Goal: Task Accomplishment & Management: Use online tool/utility

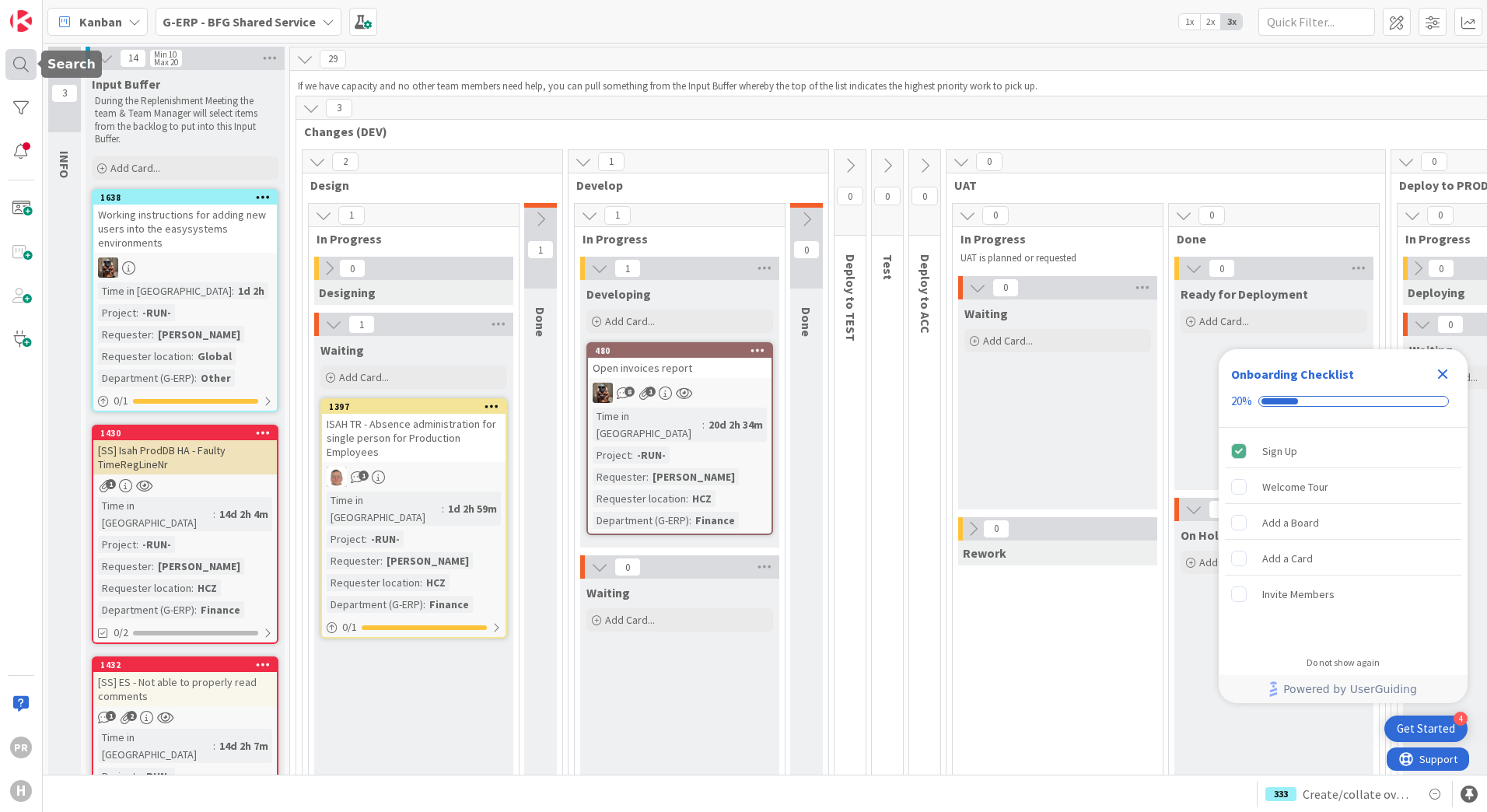
click at [30, 59] on div at bounding box center [20, 64] width 31 height 31
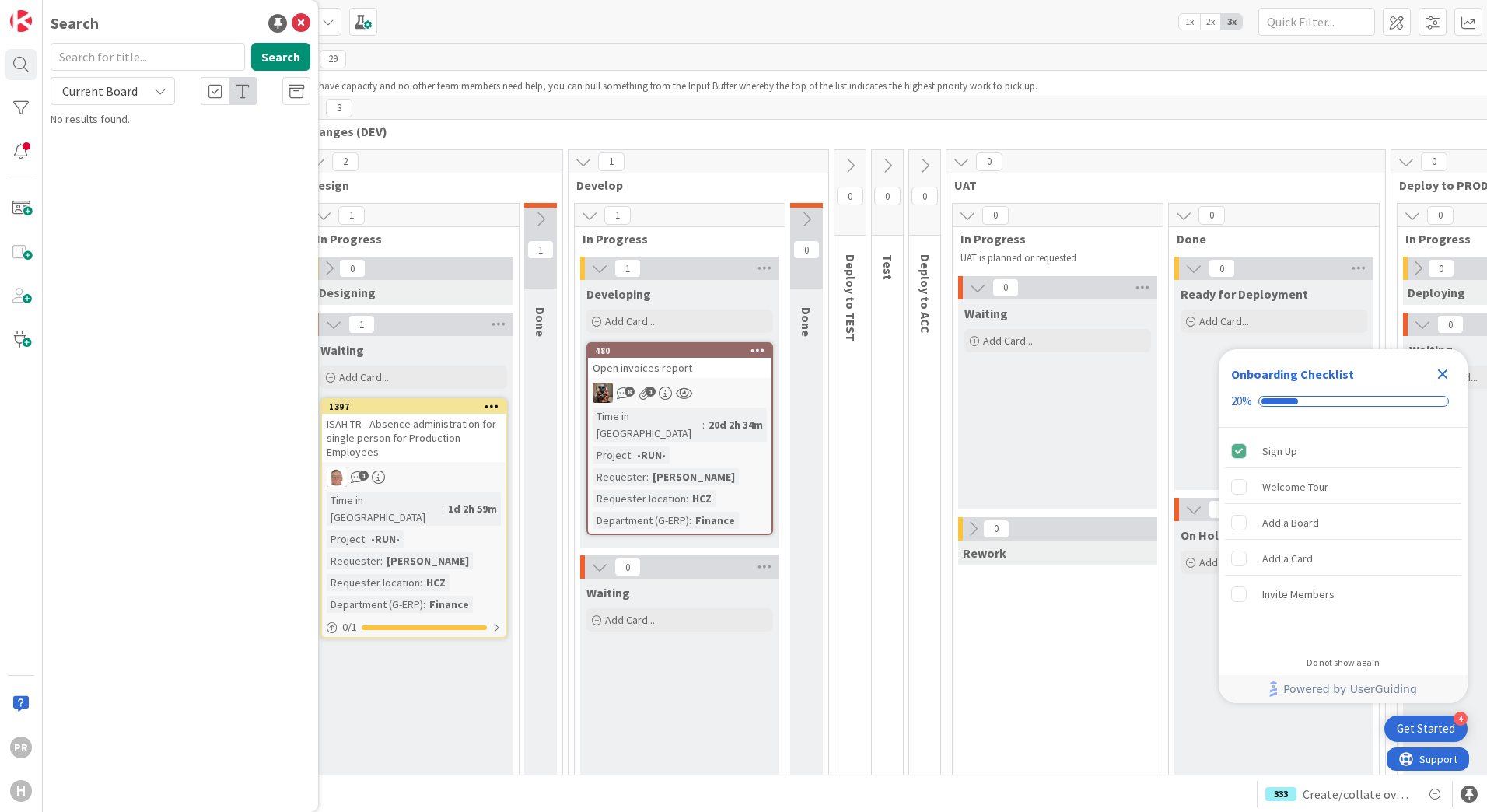
click at [108, 92] on span "Current Board" at bounding box center [101, 91] width 76 height 16
click at [109, 148] on span "All Boards" at bounding box center [139, 155] width 161 height 23
click at [122, 61] on input "text" at bounding box center [147, 56] width 194 height 28
type input "iml"
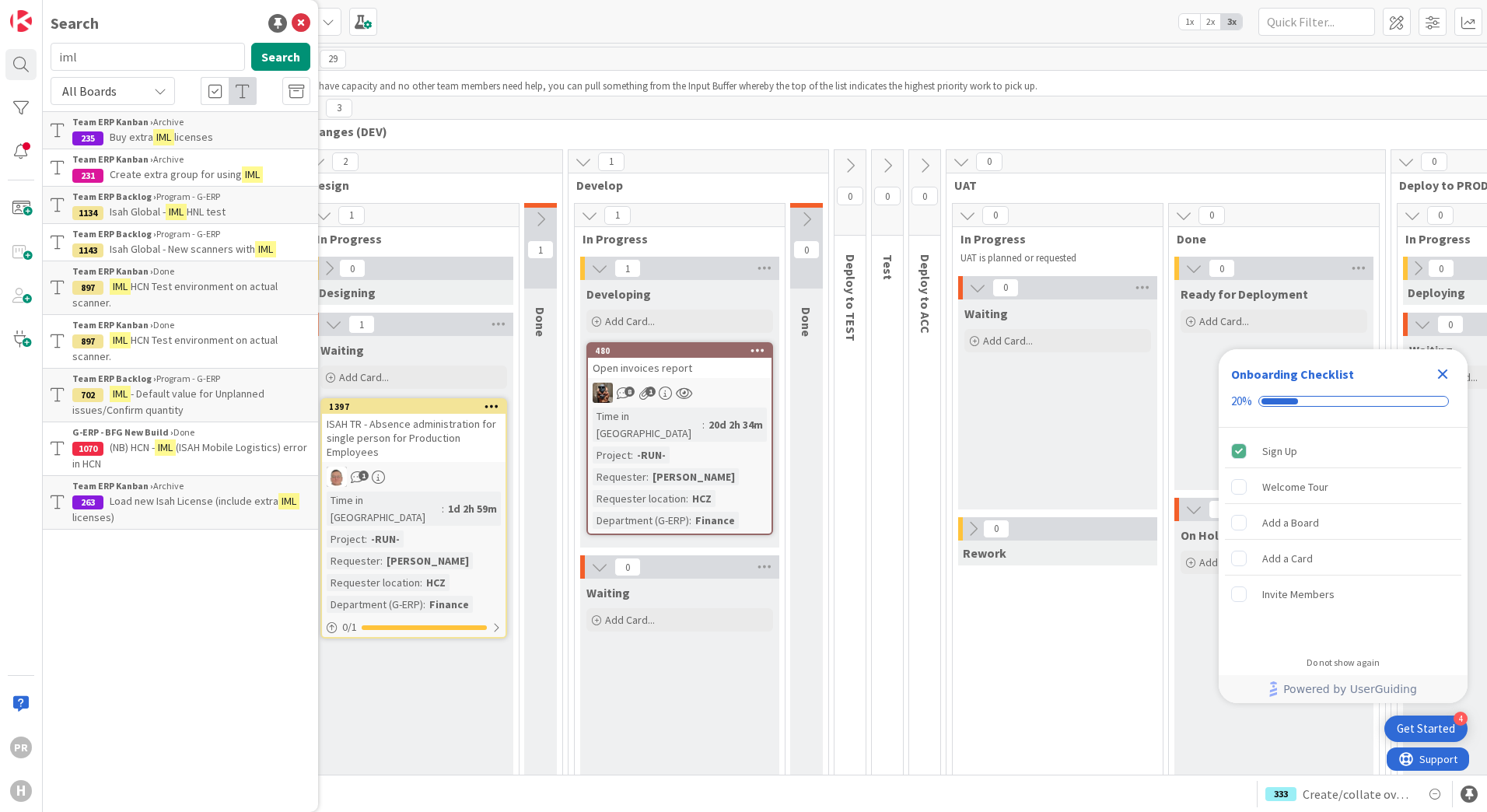
click at [229, 401] on p "IML - Default value for Unplanned issues/Confirm quantity" at bounding box center [191, 401] width 238 height 33
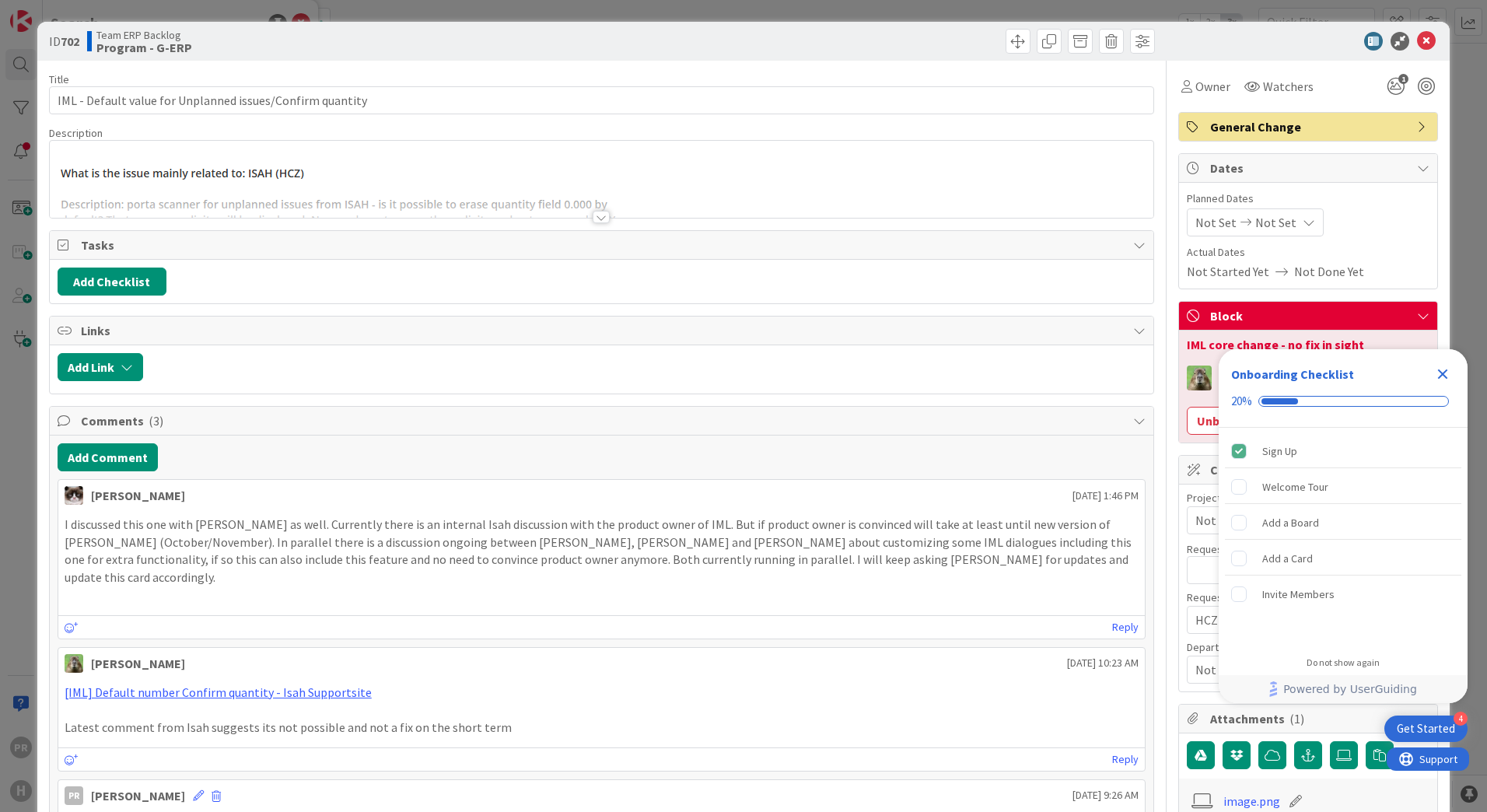
click at [597, 224] on div "Title 57 / 128 IML - Default value for Unplanned issues/Confirm quantity Descri…" at bounding box center [602, 719] width 1105 height 1315
click at [595, 219] on div at bounding box center [601, 217] width 17 height 12
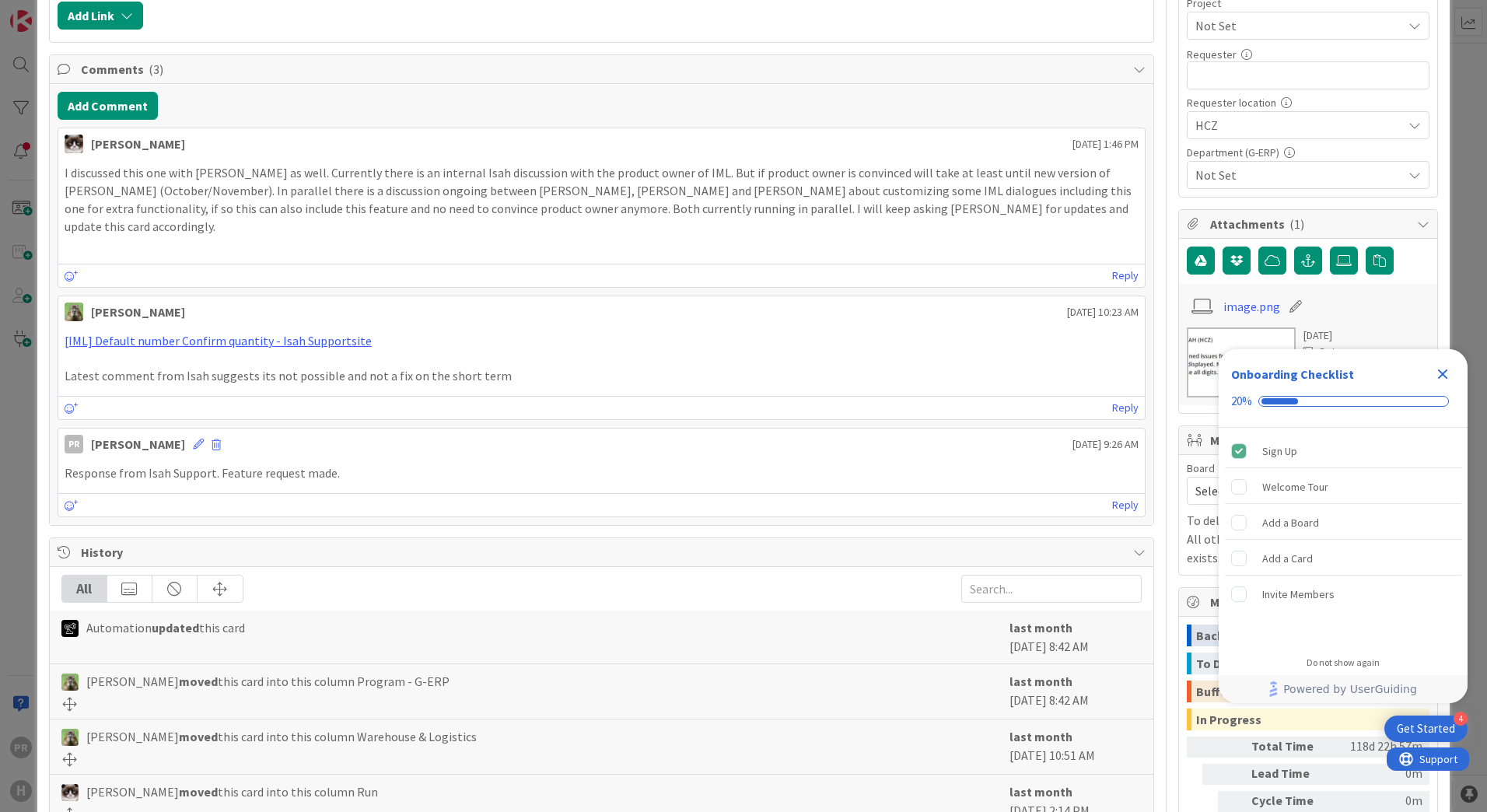
scroll to position [544, 0]
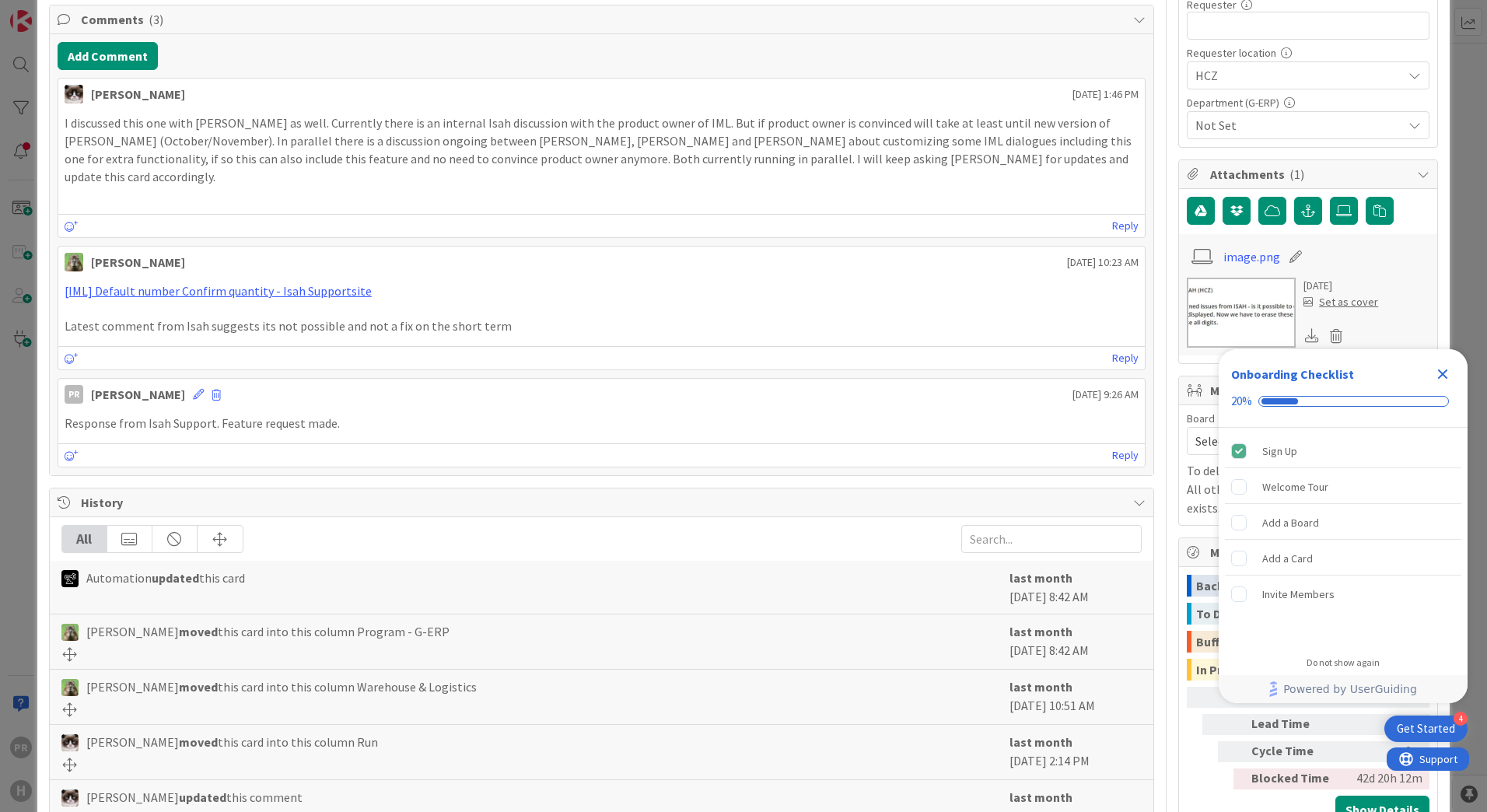
click at [1438, 371] on icon "Close Checklist" at bounding box center [1442, 374] width 10 height 10
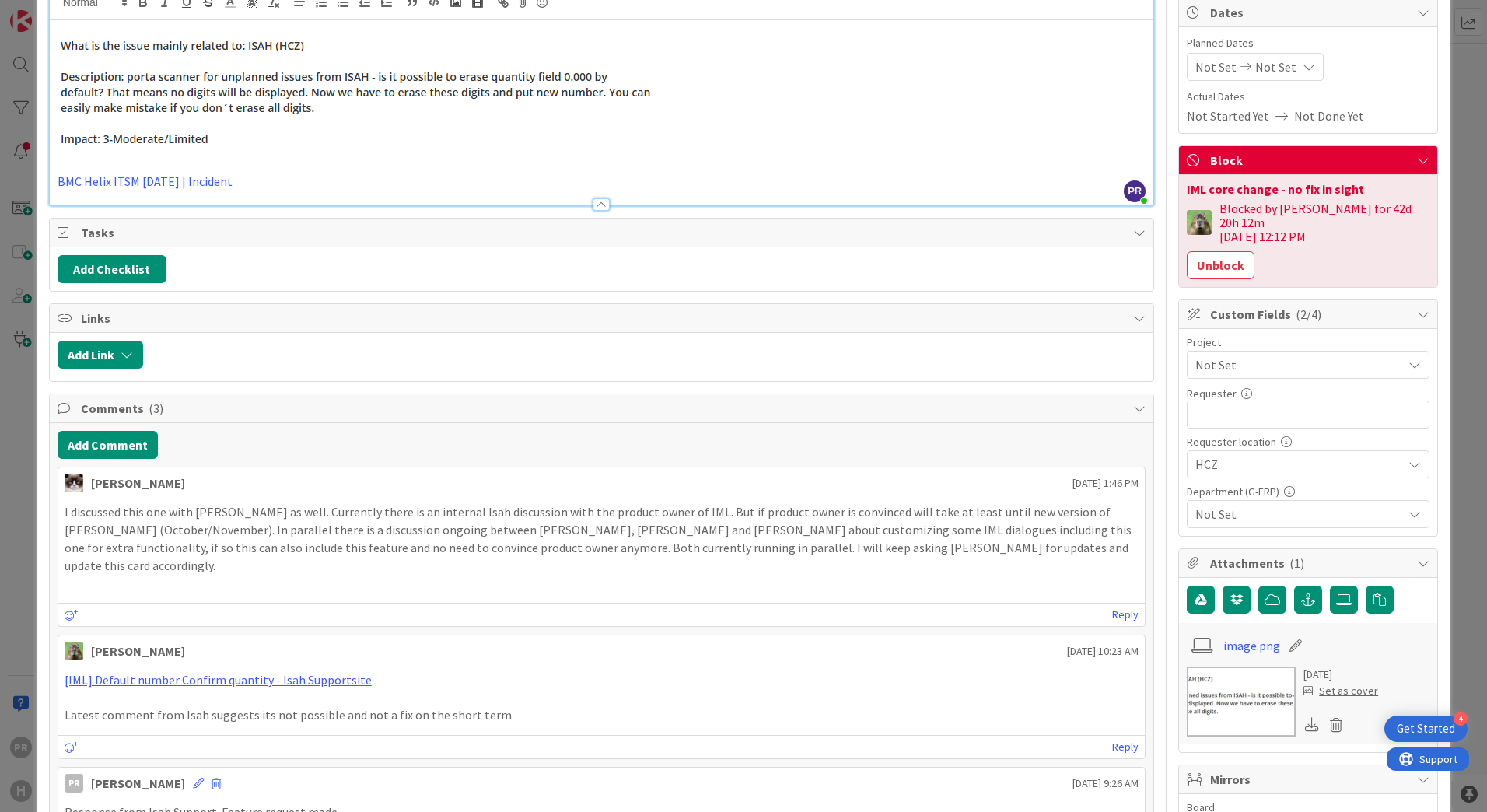
scroll to position [0, 0]
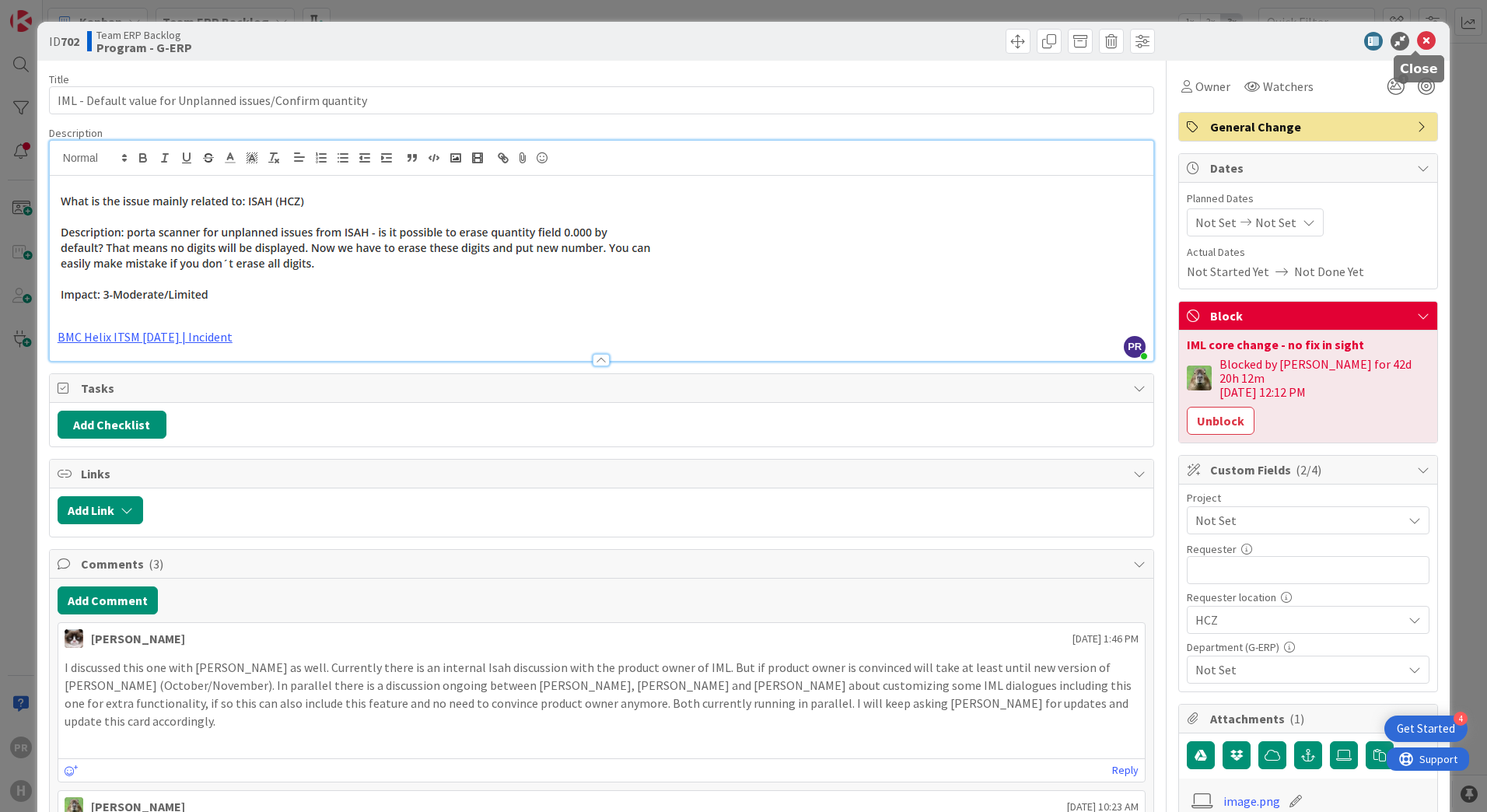
click at [1420, 45] on icon at bounding box center [1426, 41] width 19 height 19
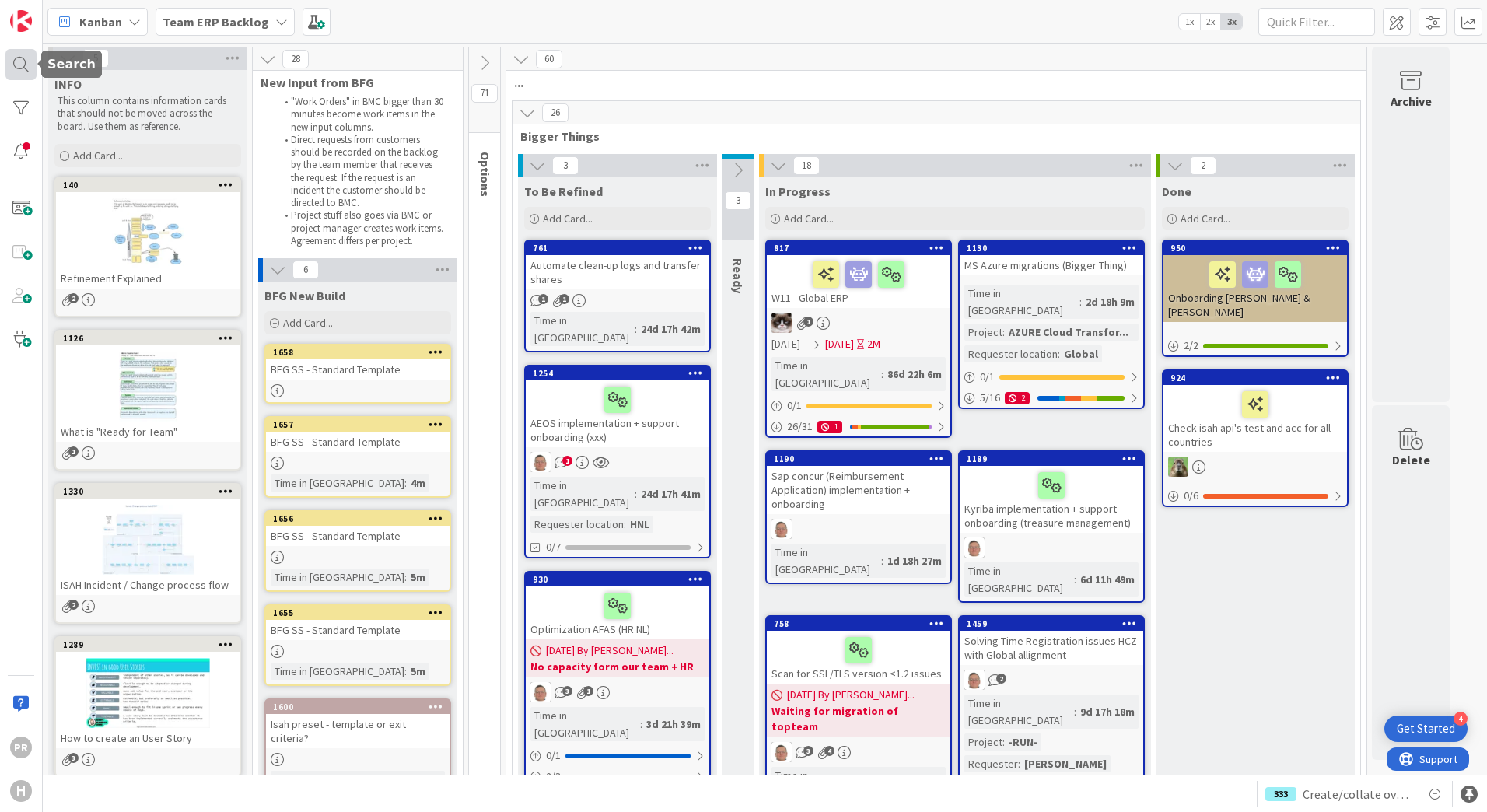
click at [33, 67] on div at bounding box center [20, 64] width 31 height 31
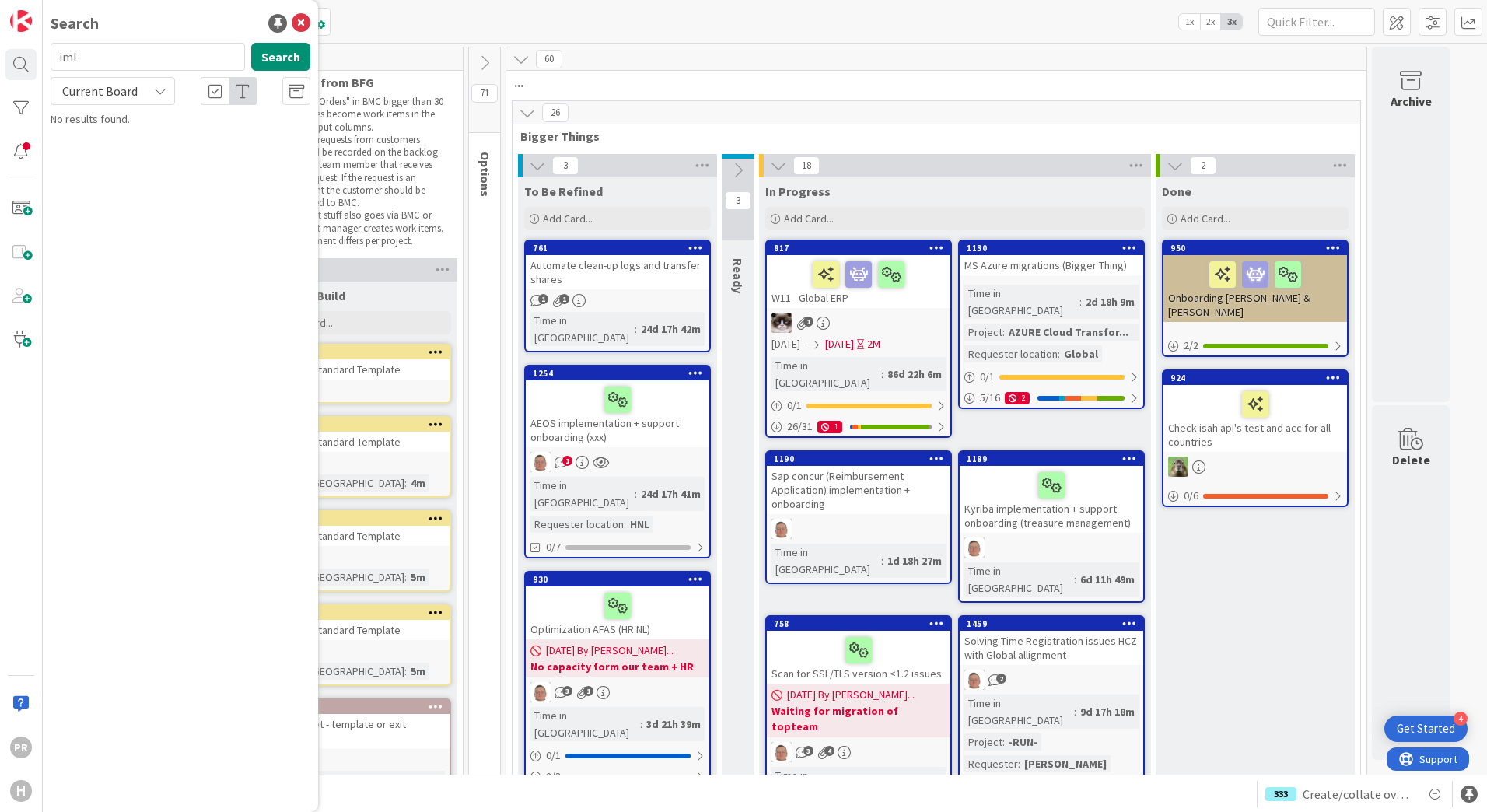
drag, startPoint x: 112, startPoint y: 59, endPoint x: 51, endPoint y: 63, distance: 61.1
click at [51, 63] on input "iml" at bounding box center [147, 56] width 194 height 28
type input "428"
click at [123, 97] on span "Current Board" at bounding box center [101, 91] width 76 height 16
click at [115, 145] on span "All Boards" at bounding box center [139, 155] width 161 height 23
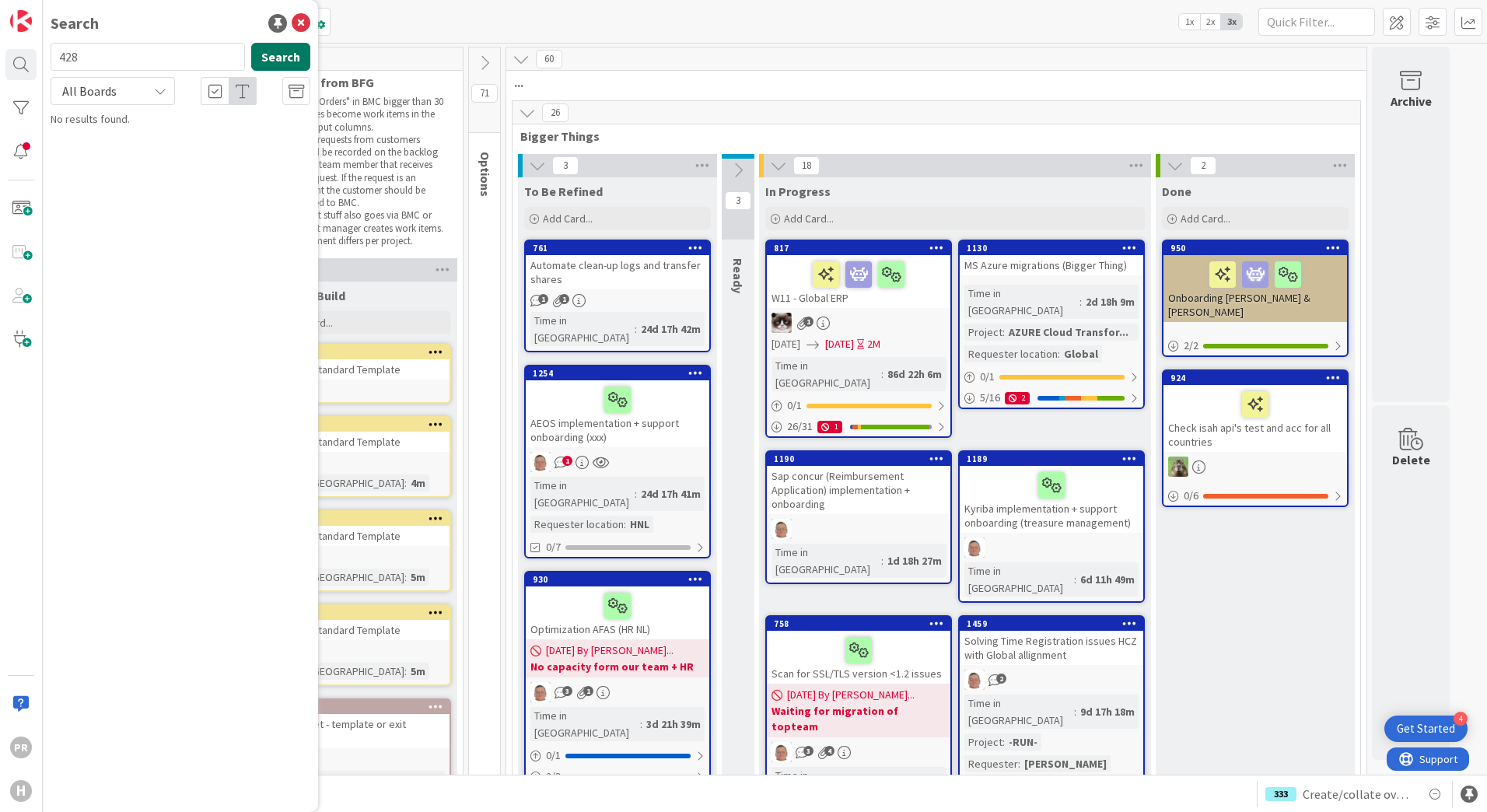
click at [266, 52] on button "Search" at bounding box center [280, 56] width 59 height 28
click at [131, 63] on input "428" at bounding box center [147, 56] width 194 height 28
click at [260, 56] on button "Search" at bounding box center [280, 56] width 59 height 28
click at [148, 86] on div "All Boards" at bounding box center [112, 91] width 124 height 28
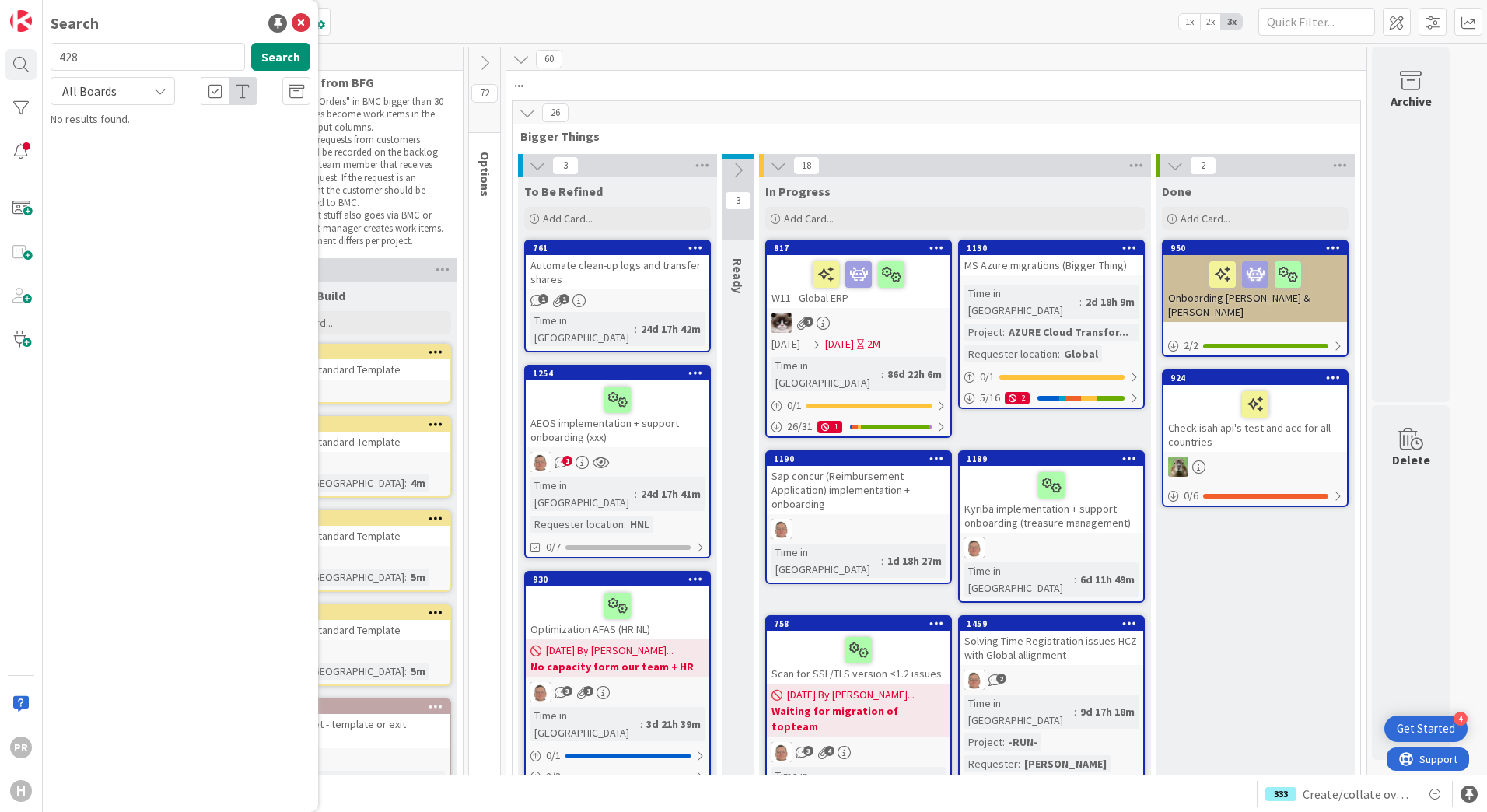
click at [148, 86] on div "All Boards" at bounding box center [112, 91] width 124 height 28
click at [142, 93] on div "All Boards" at bounding box center [112, 91] width 124 height 28
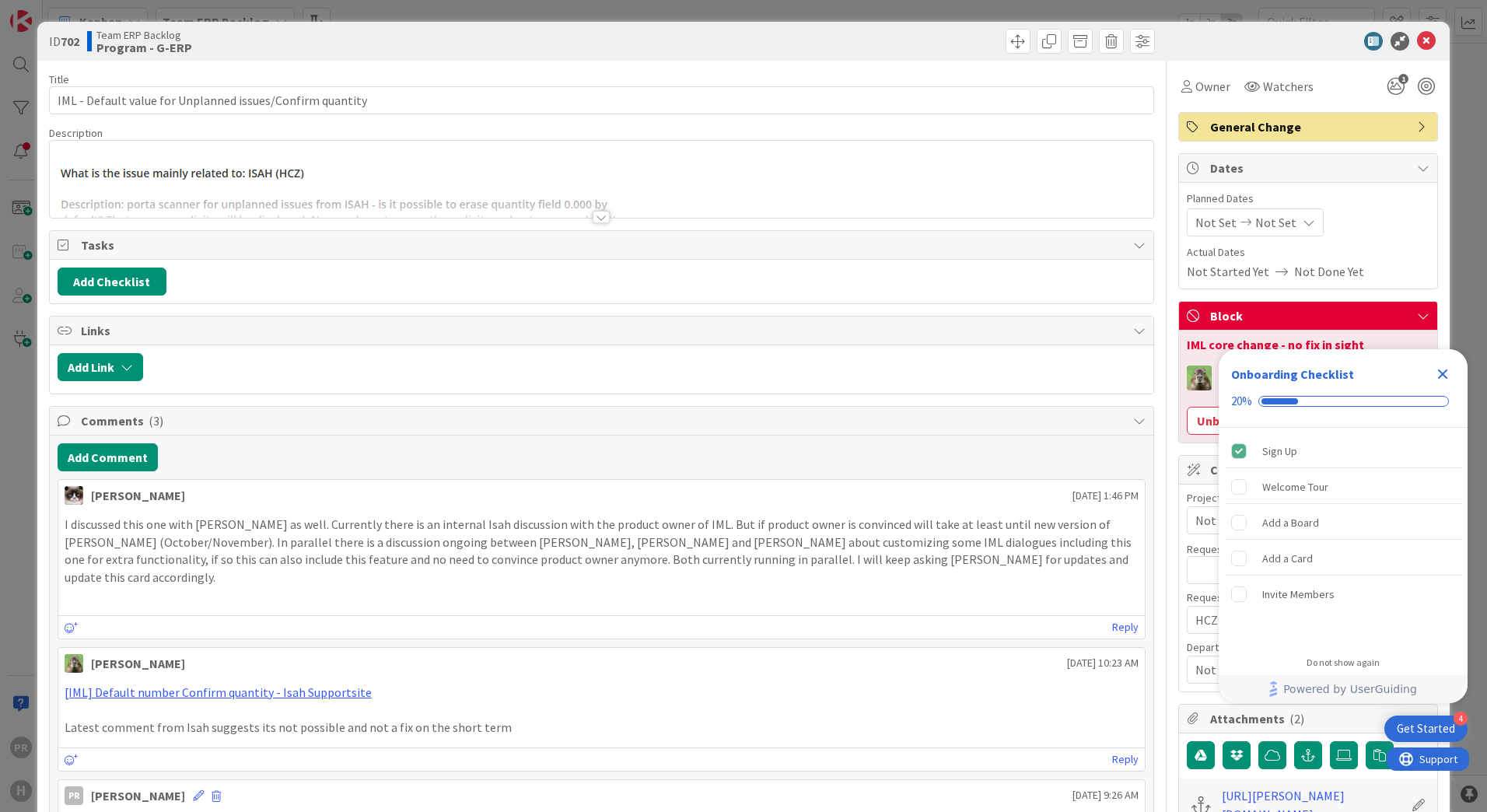
click at [735, 287] on div "Add Checklist" at bounding box center [602, 281] width 1088 height 28
click at [1417, 41] on icon at bounding box center [1426, 41] width 19 height 19
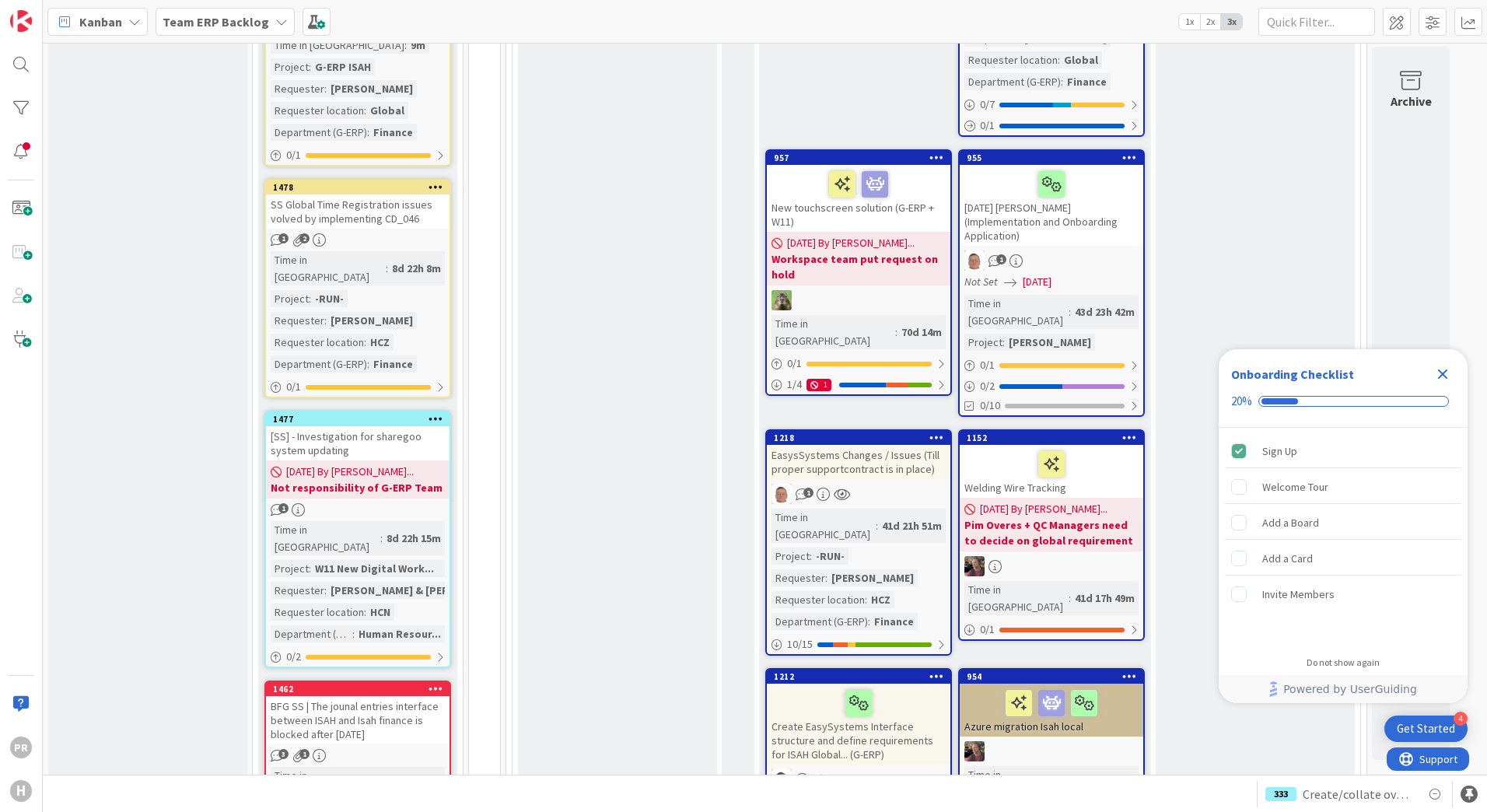
scroll to position [700, 0]
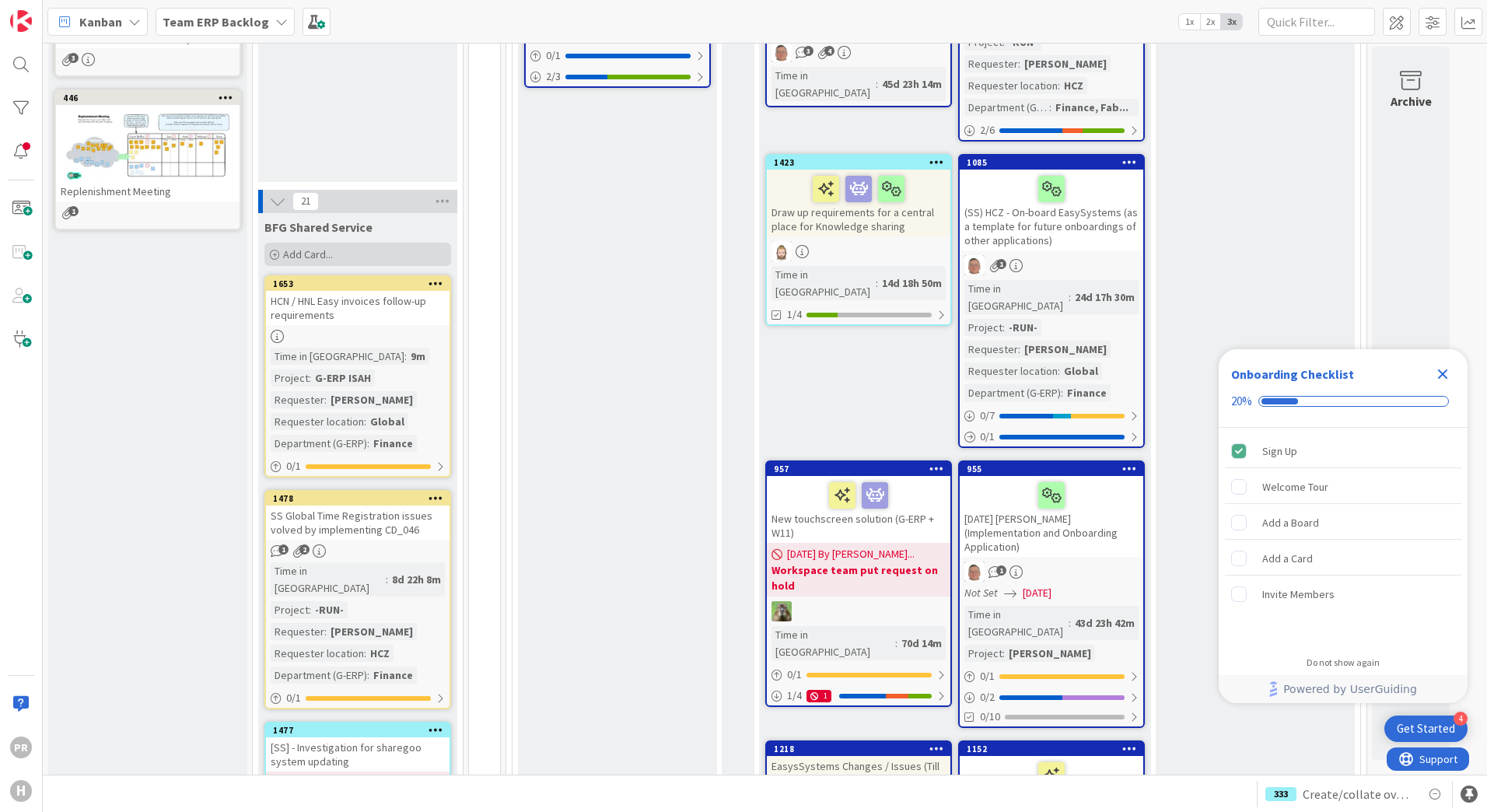
click at [284, 247] on span "Add Card..." at bounding box center [308, 254] width 49 height 14
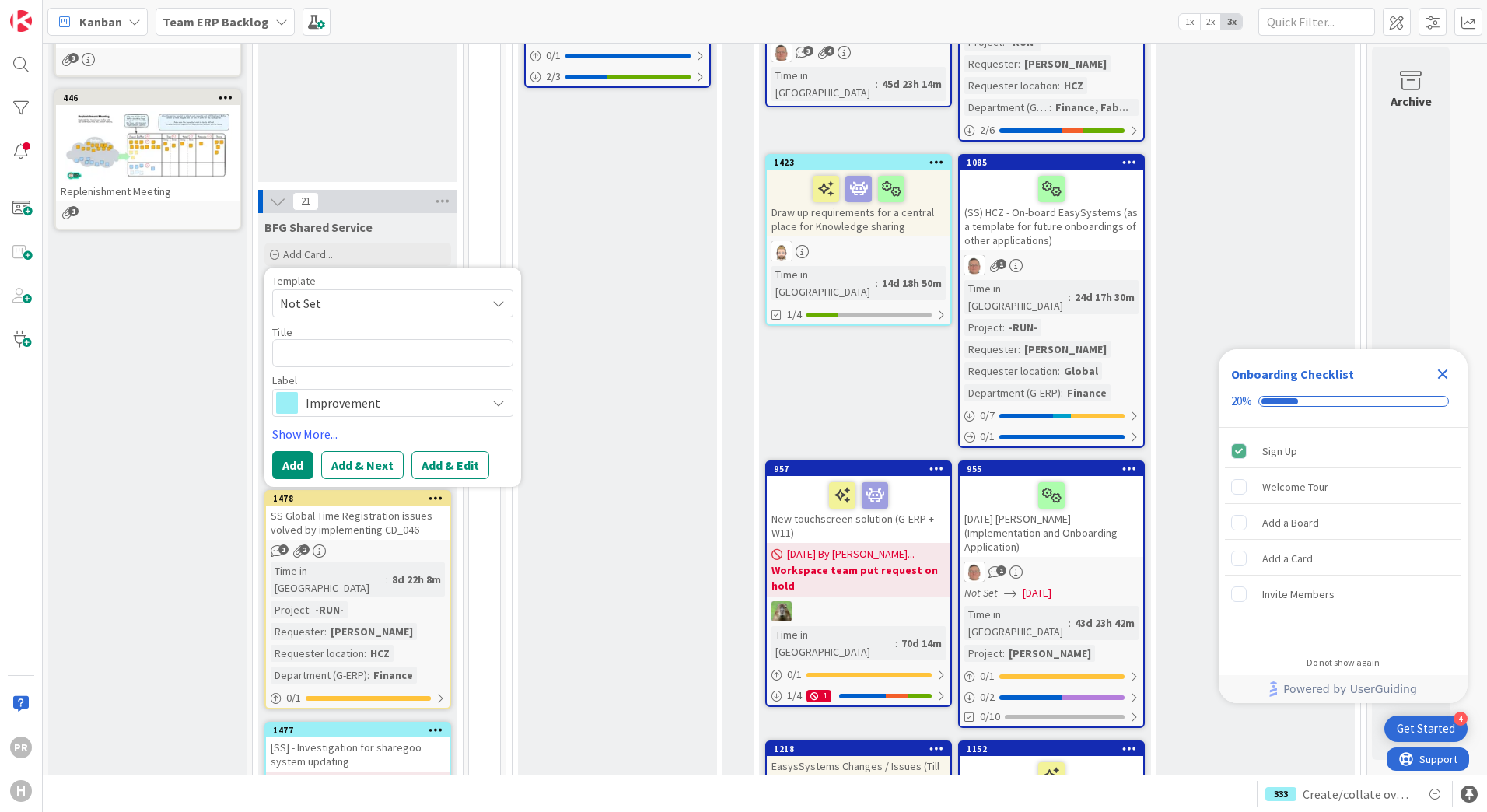
click at [319, 391] on span "Improvement" at bounding box center [392, 402] width 173 height 22
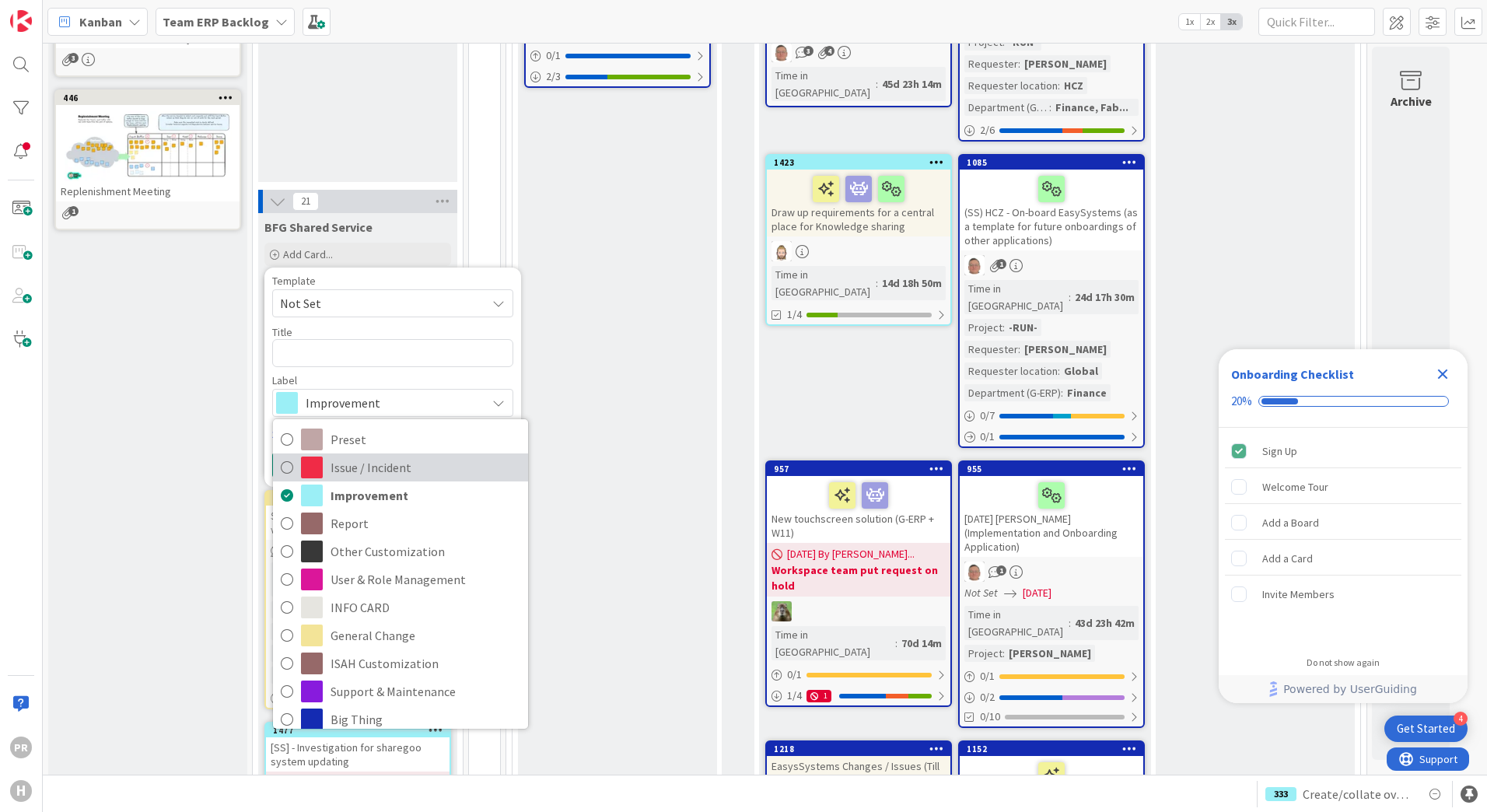
click at [350, 456] on span "Issue / Incident" at bounding box center [425, 467] width 190 height 23
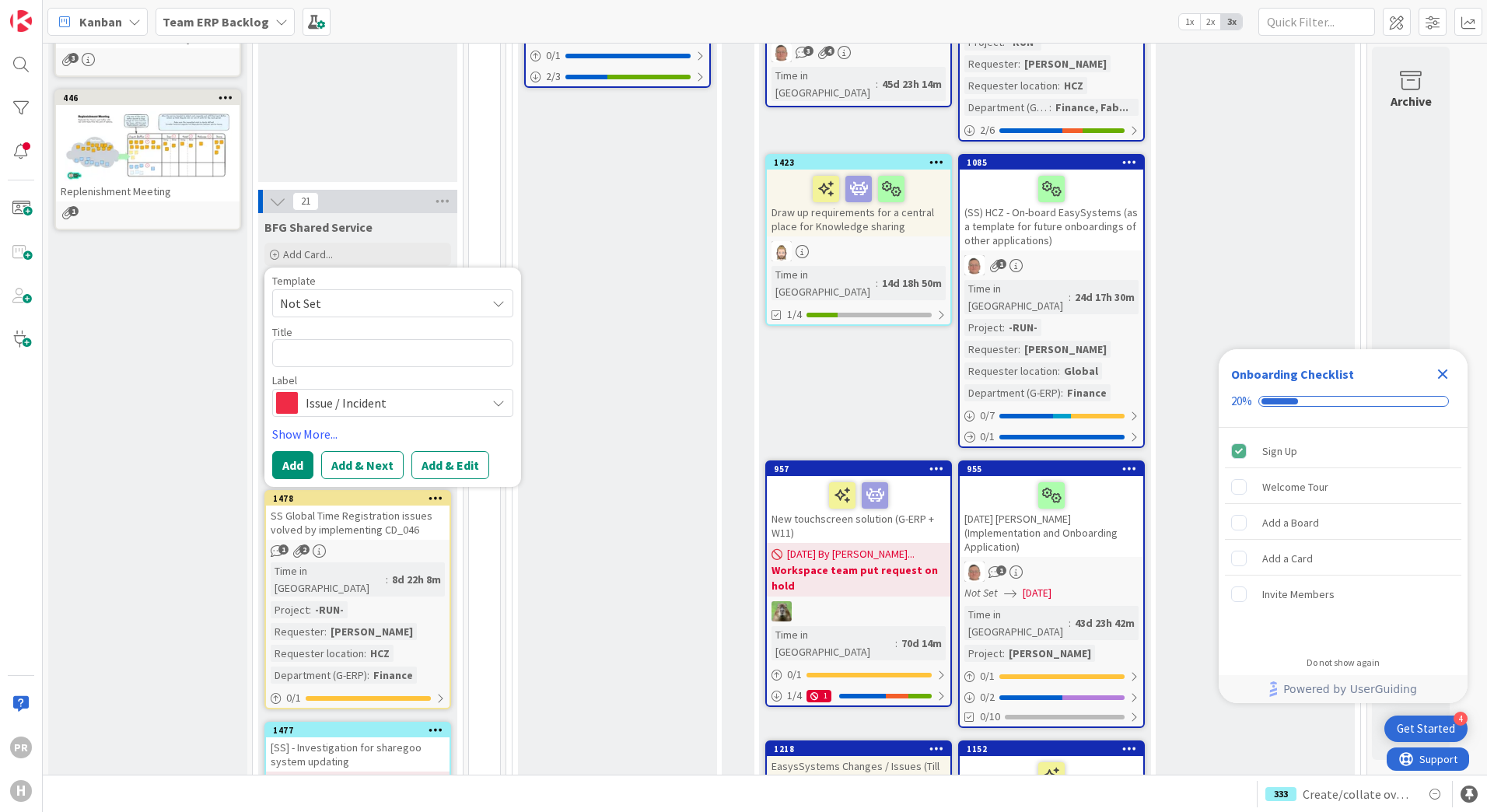
click at [340, 325] on div "Title 0 / 128" at bounding box center [392, 332] width 241 height 14
click at [346, 339] on textarea at bounding box center [392, 353] width 241 height 28
type textarea "x"
type textarea "["
type textarea "x"
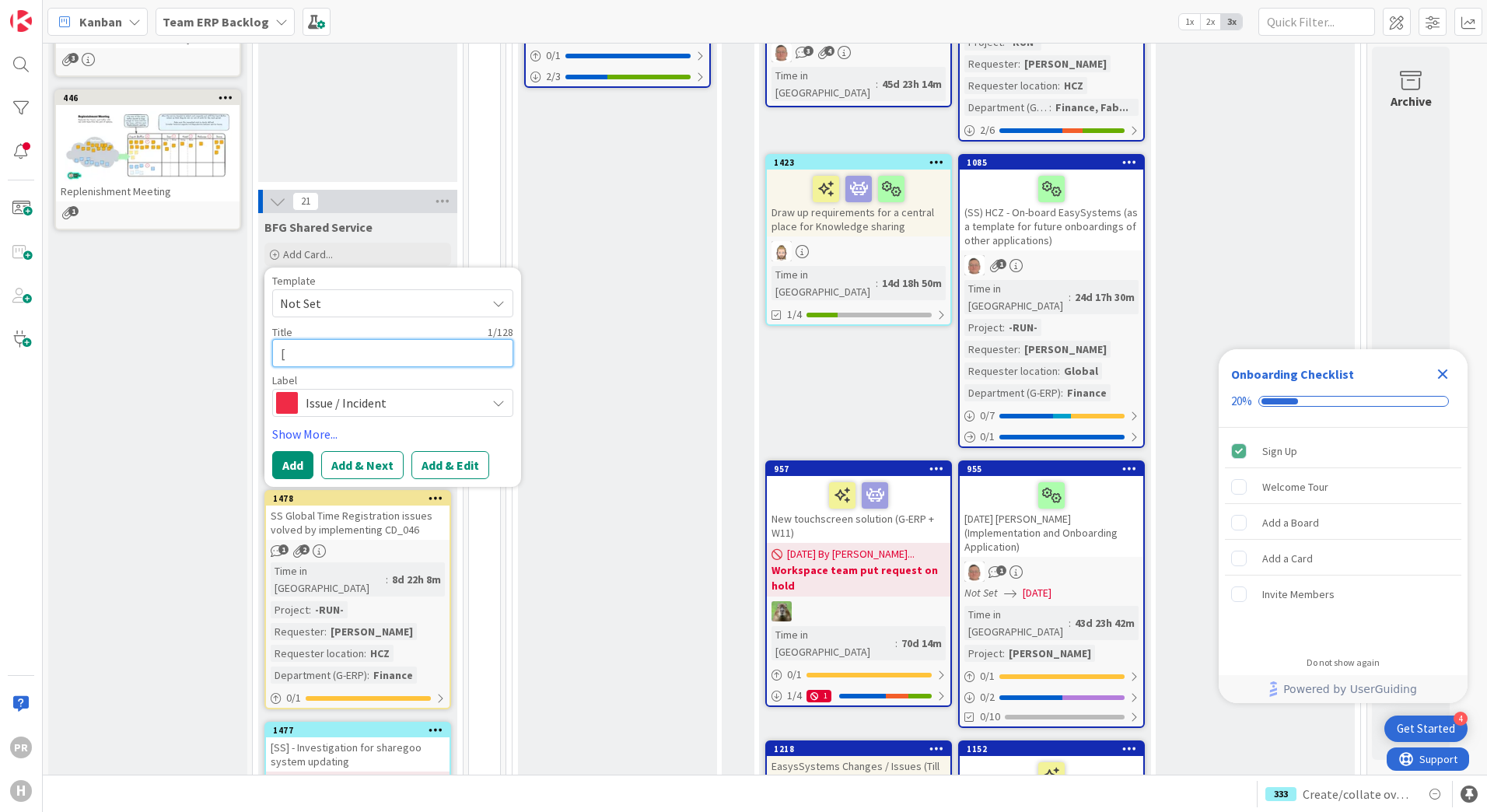
type textarea "[S"
type textarea "x"
type textarea "[SS"
type textarea "x"
type textarea "[SS]"
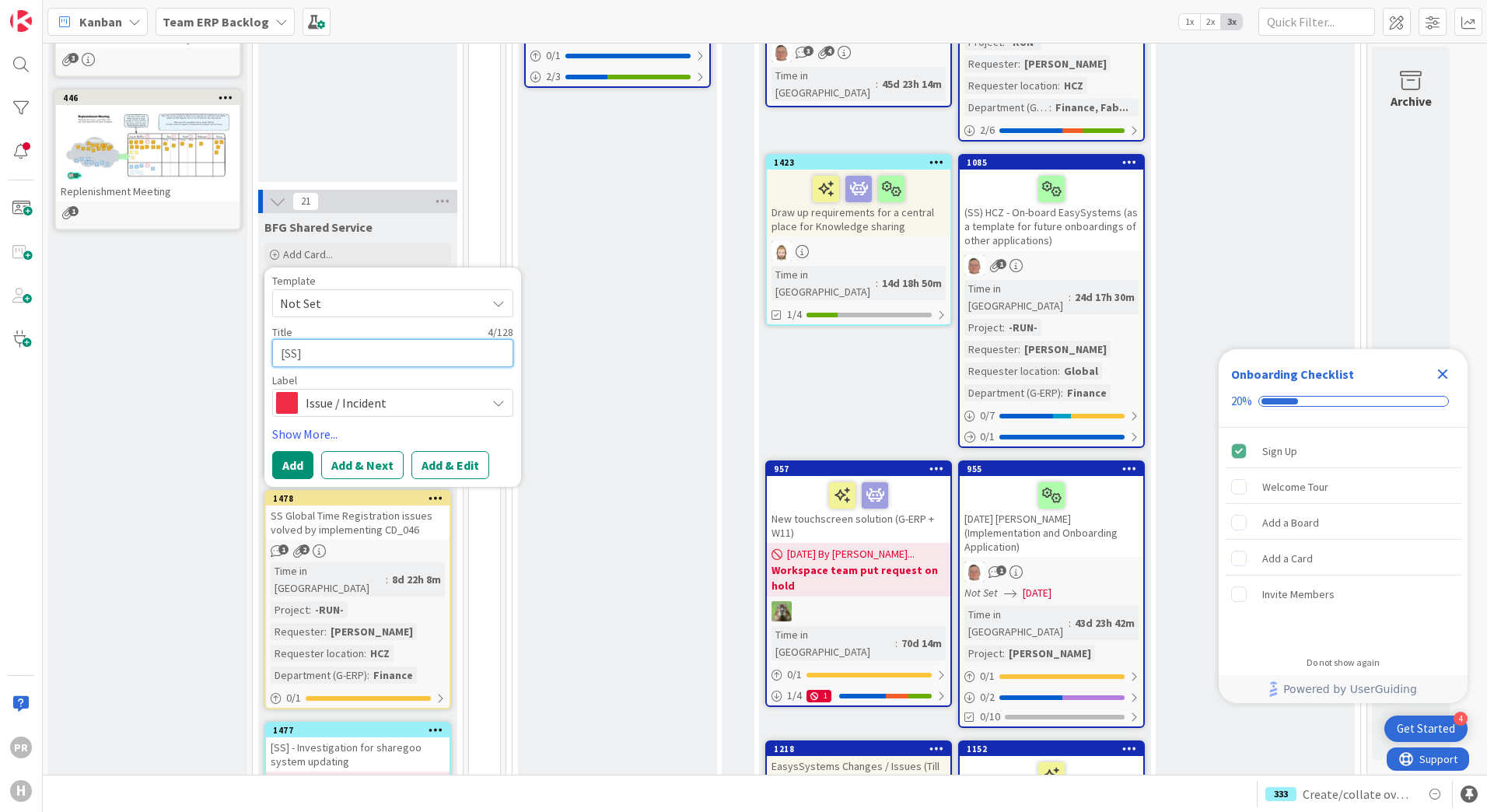
type textarea "x"
type textarea "[SS]"
type textarea "x"
type textarea "[SS] A"
type textarea "x"
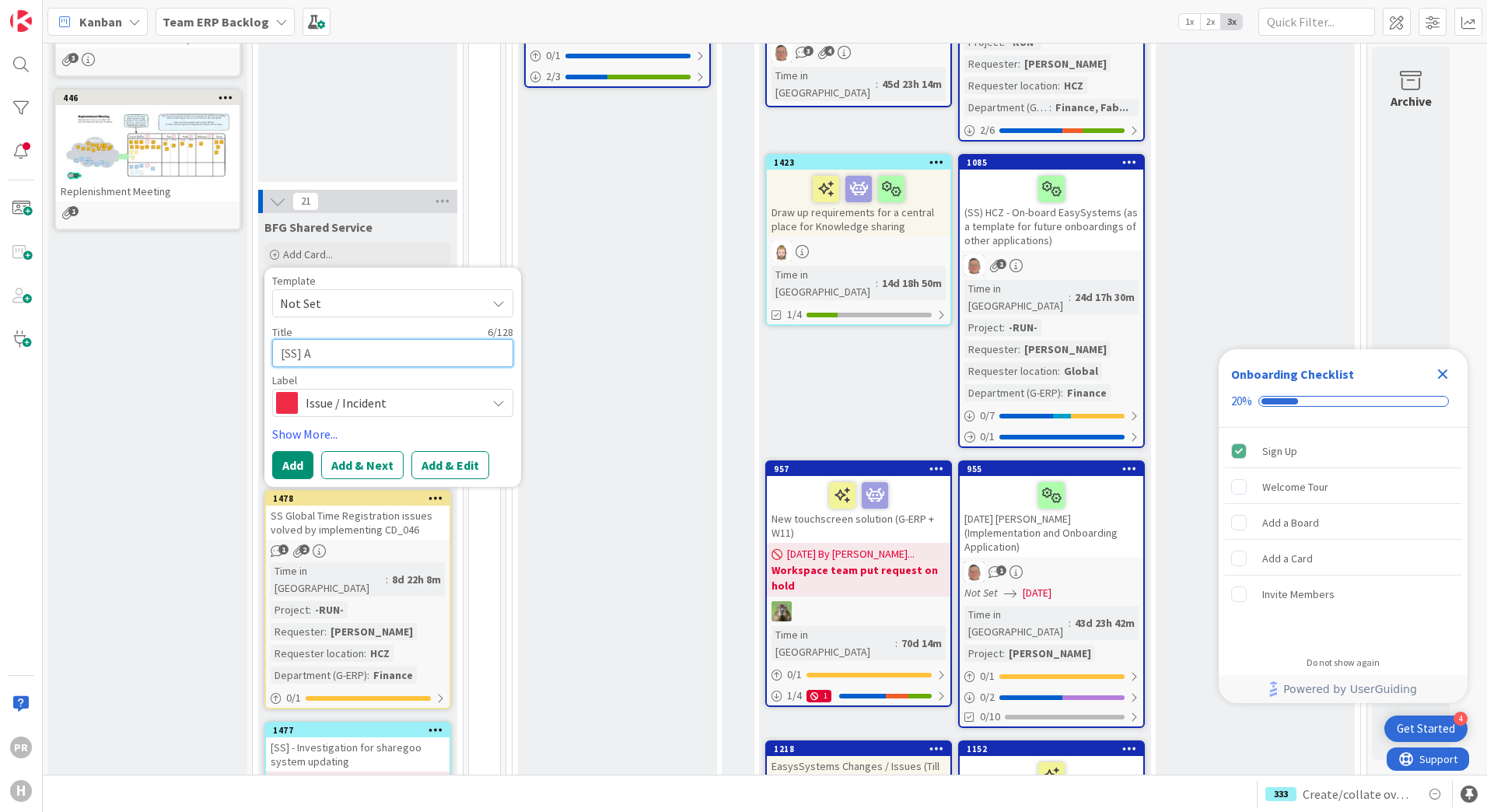
type textarea "[SS] AF"
type textarea "x"
type textarea "[SS] AFA"
type textarea "x"
type textarea "[SS] AFAS"
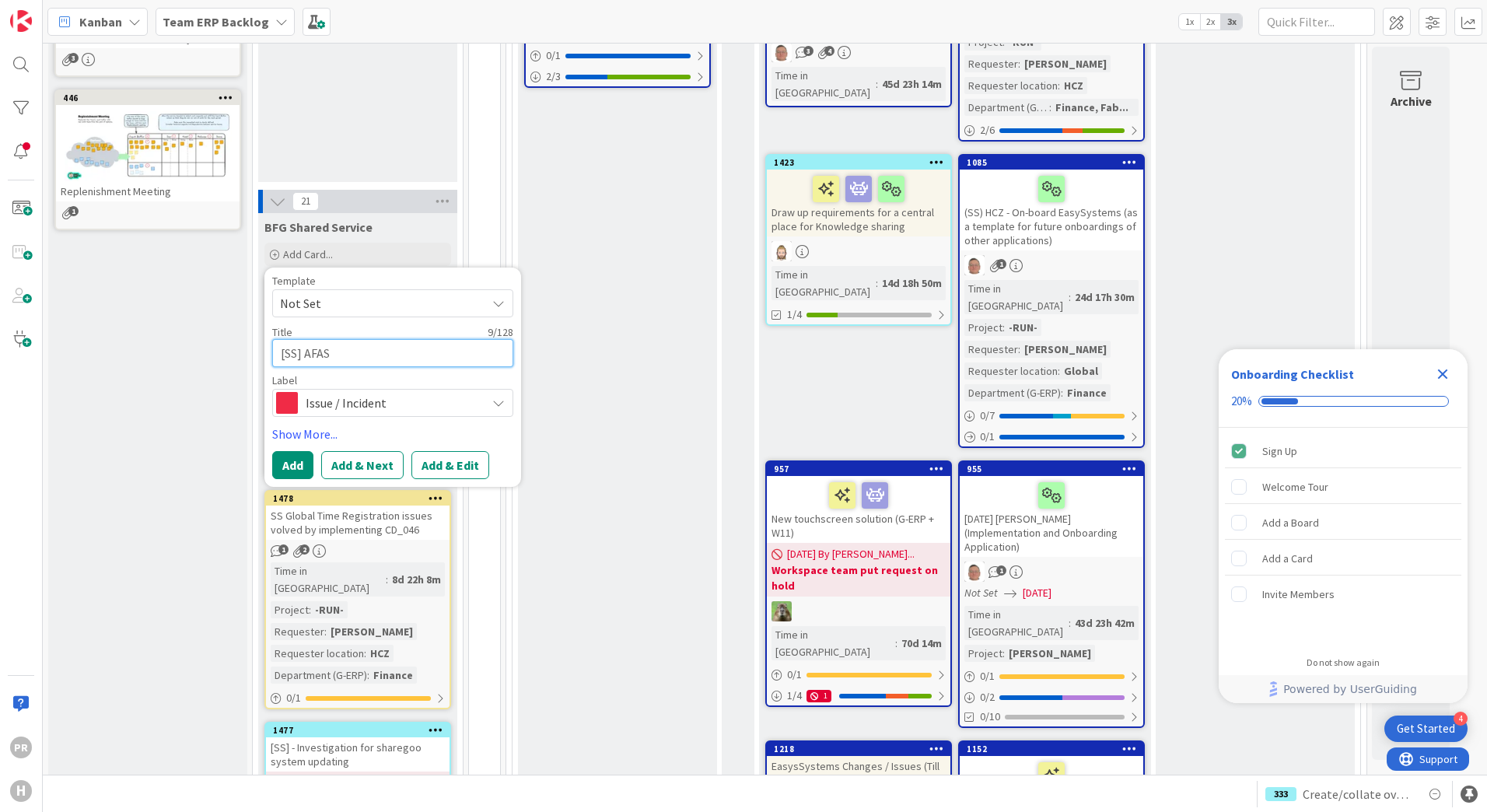
type textarea "x"
type textarea "[SS] AFAS"
type textarea "x"
type textarea "[SS] AFAS"
type textarea "x"
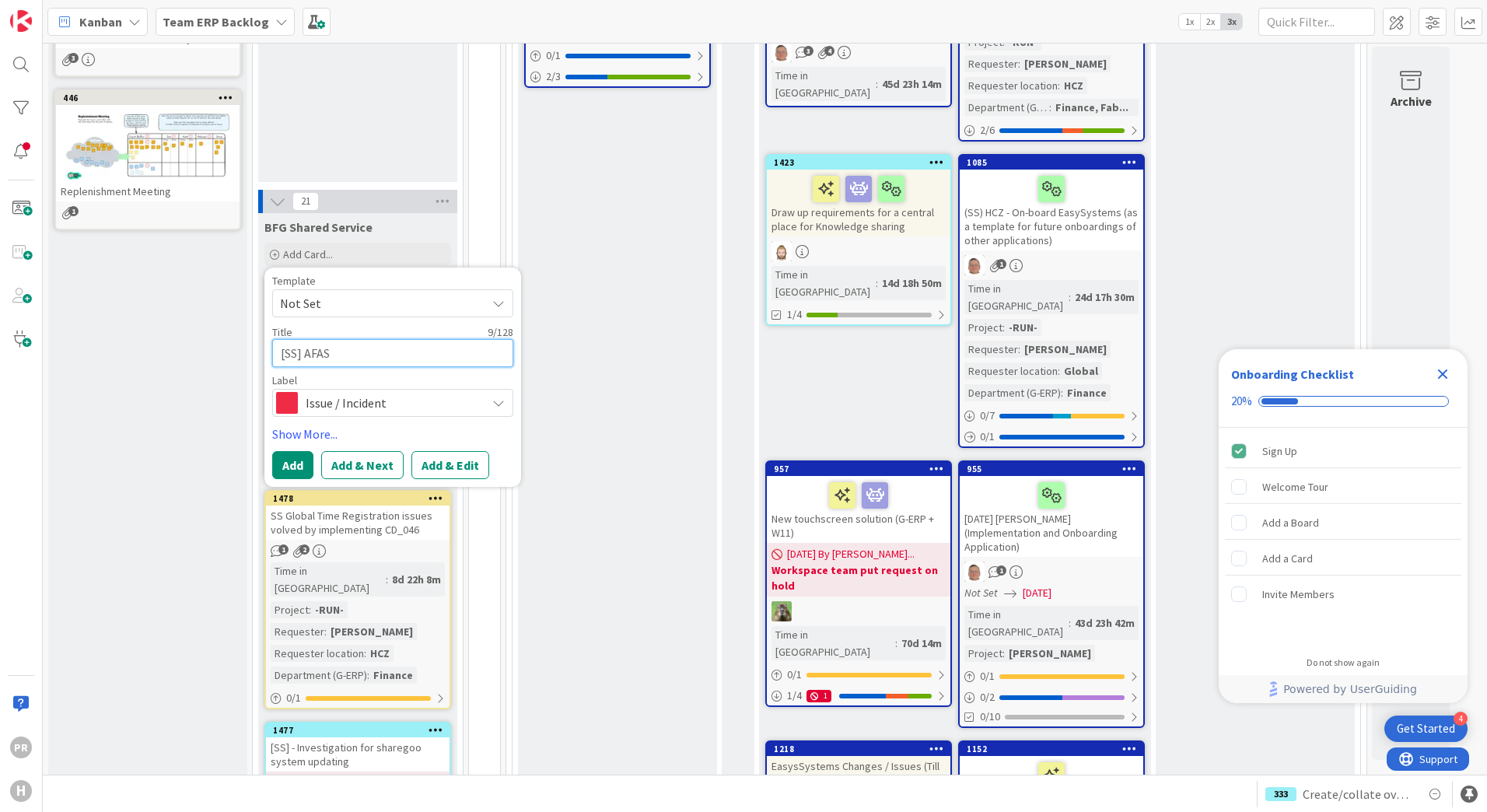
type textarea "[SS] AFA"
type textarea "x"
type textarea "[SS] AF"
type textarea "x"
type textarea "[SS] A"
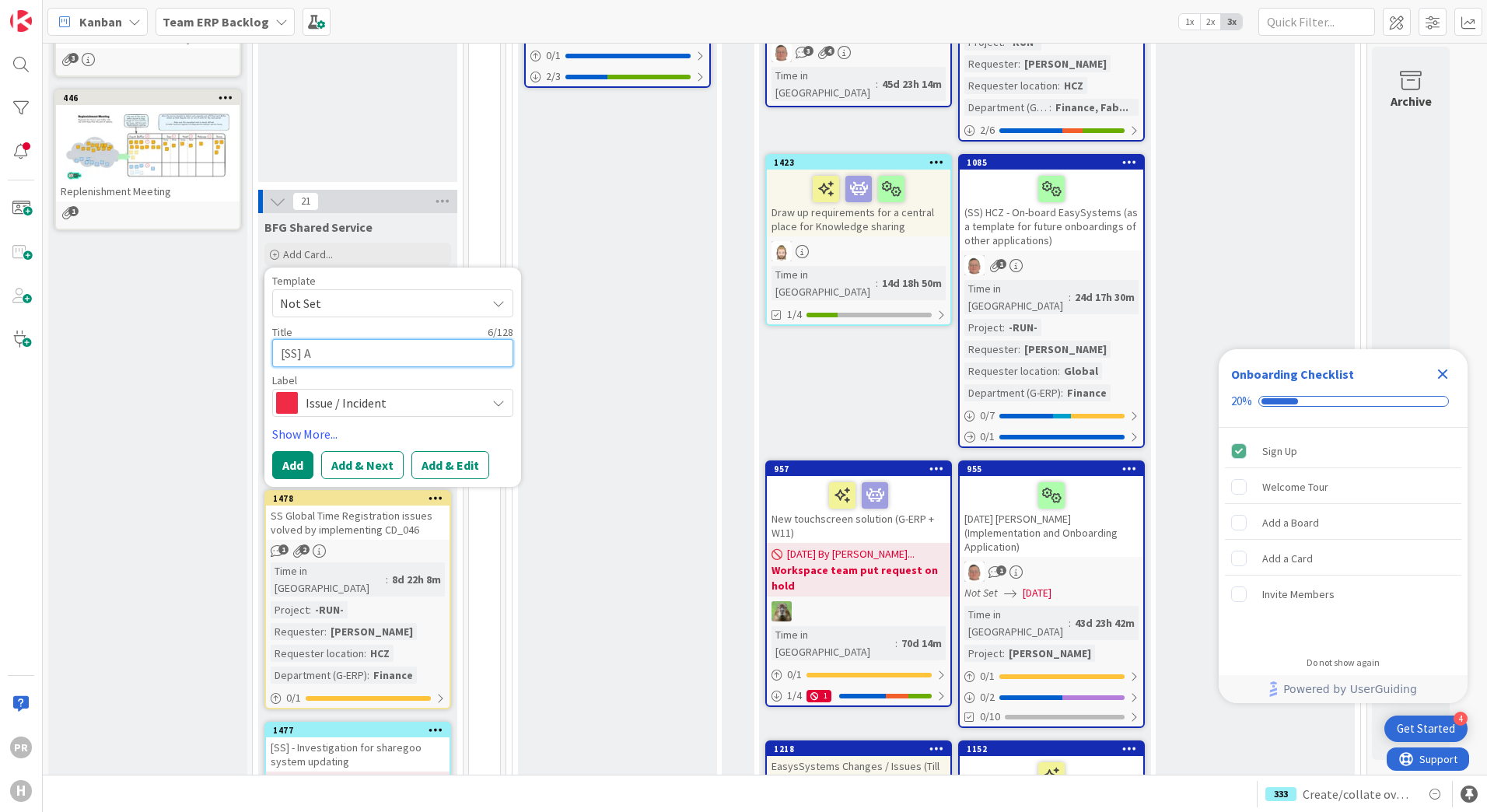
type textarea "x"
type textarea "[SS]"
type textarea "x"
type textarea "[SS] H"
type textarea "x"
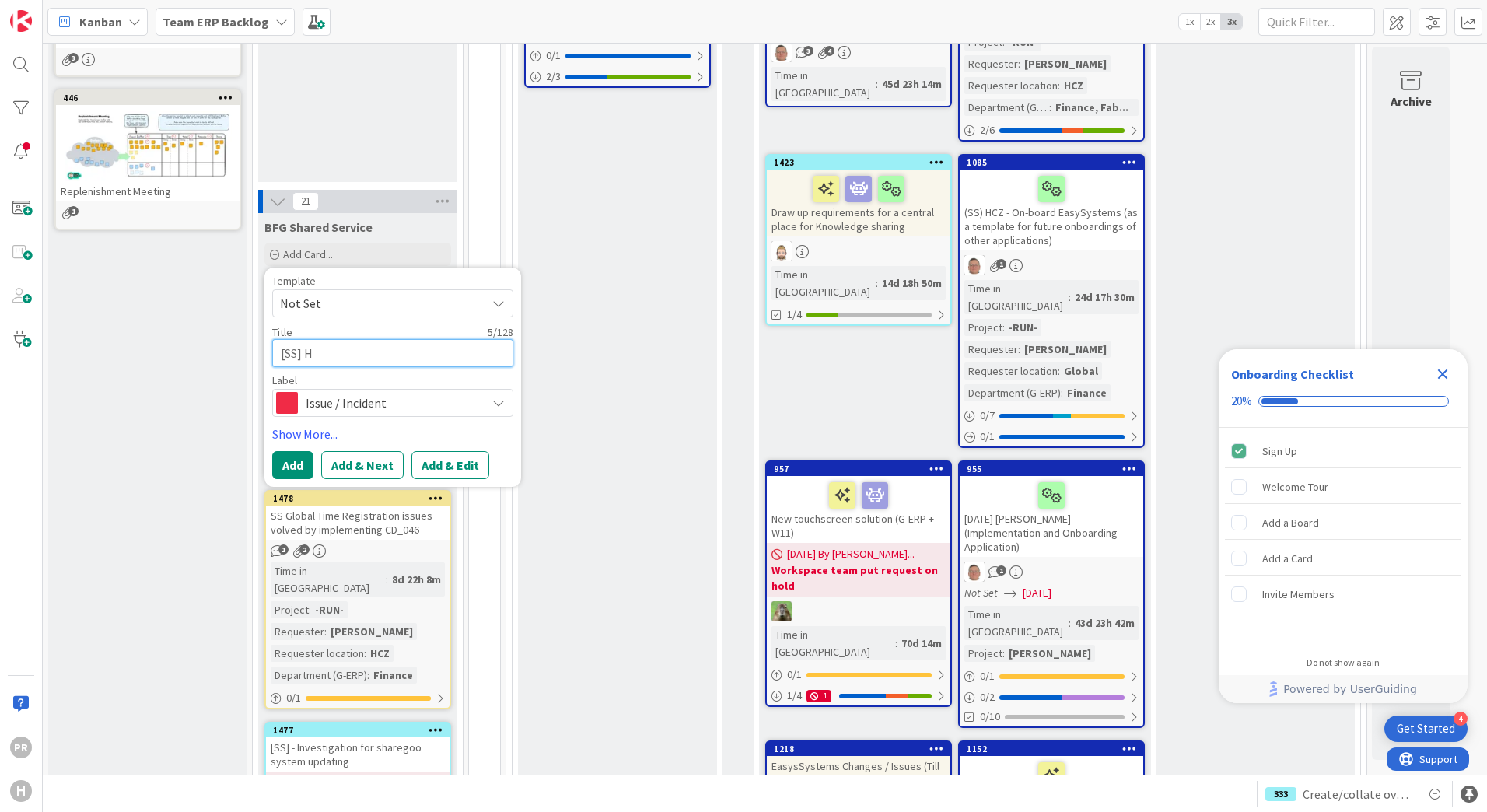
type textarea "[SS] Ho"
type textarea "x"
type textarea "[SS] Hou"
type textarea "x"
type textarea "[SS] Hour"
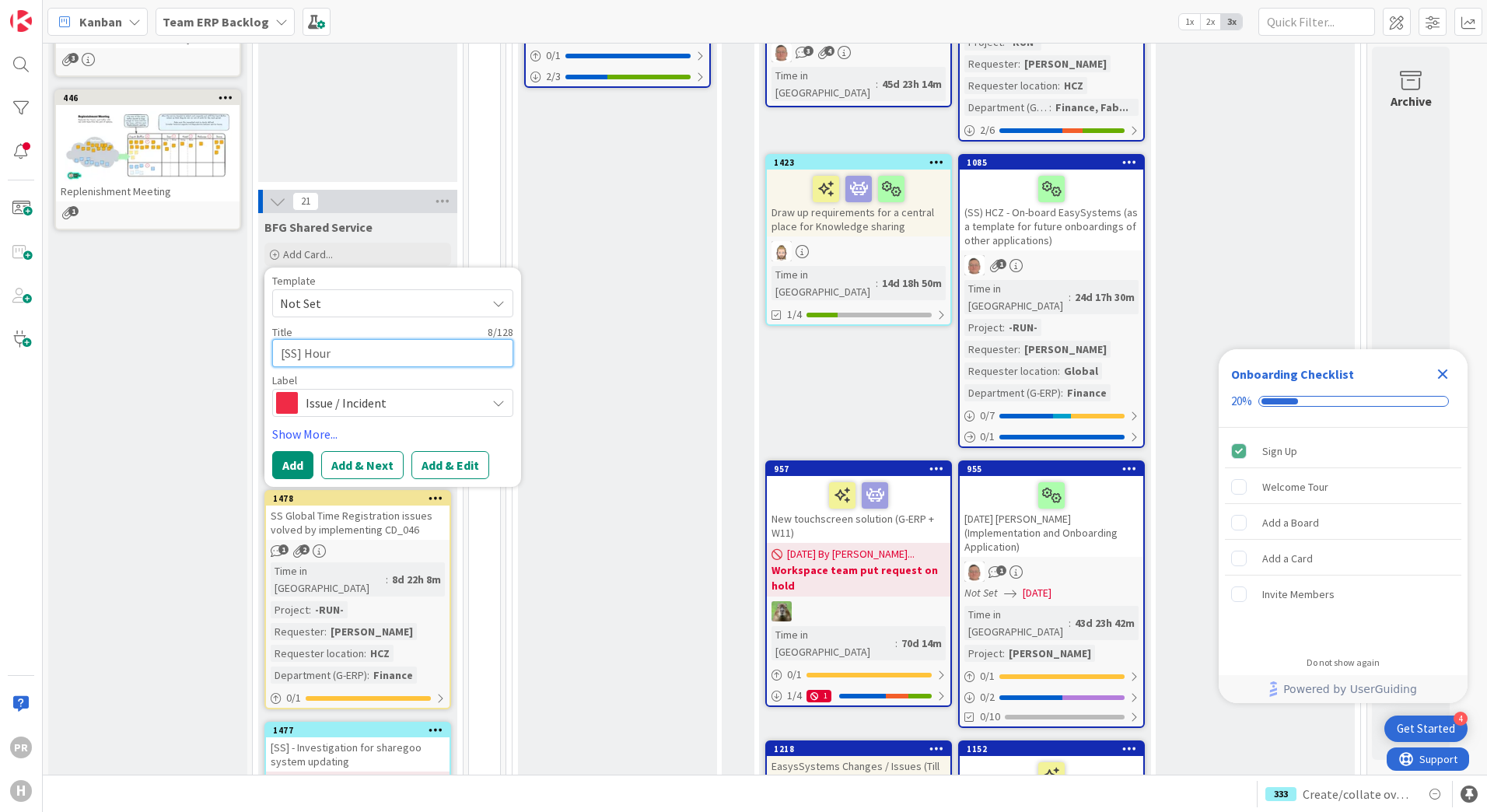
type textarea "x"
type textarea "[SS] Hours"
type textarea "x"
type textarea "[SS] Hours A"
type textarea "x"
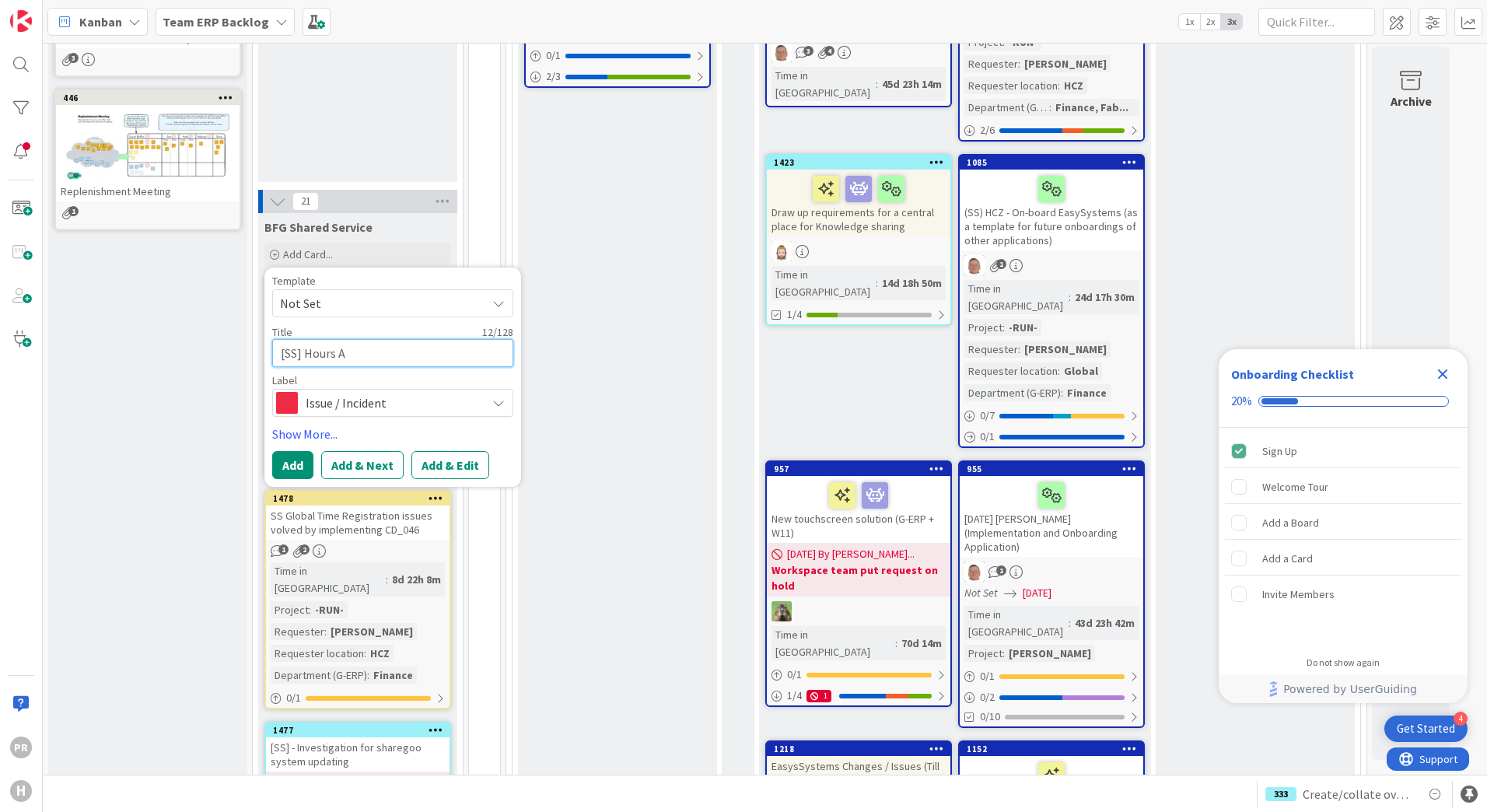
type textarea "[SS] Hours Ac"
type textarea "x"
type textarea "[SS] Hours Acc"
type textarea "x"
type textarea "[SS] Hours Acco"
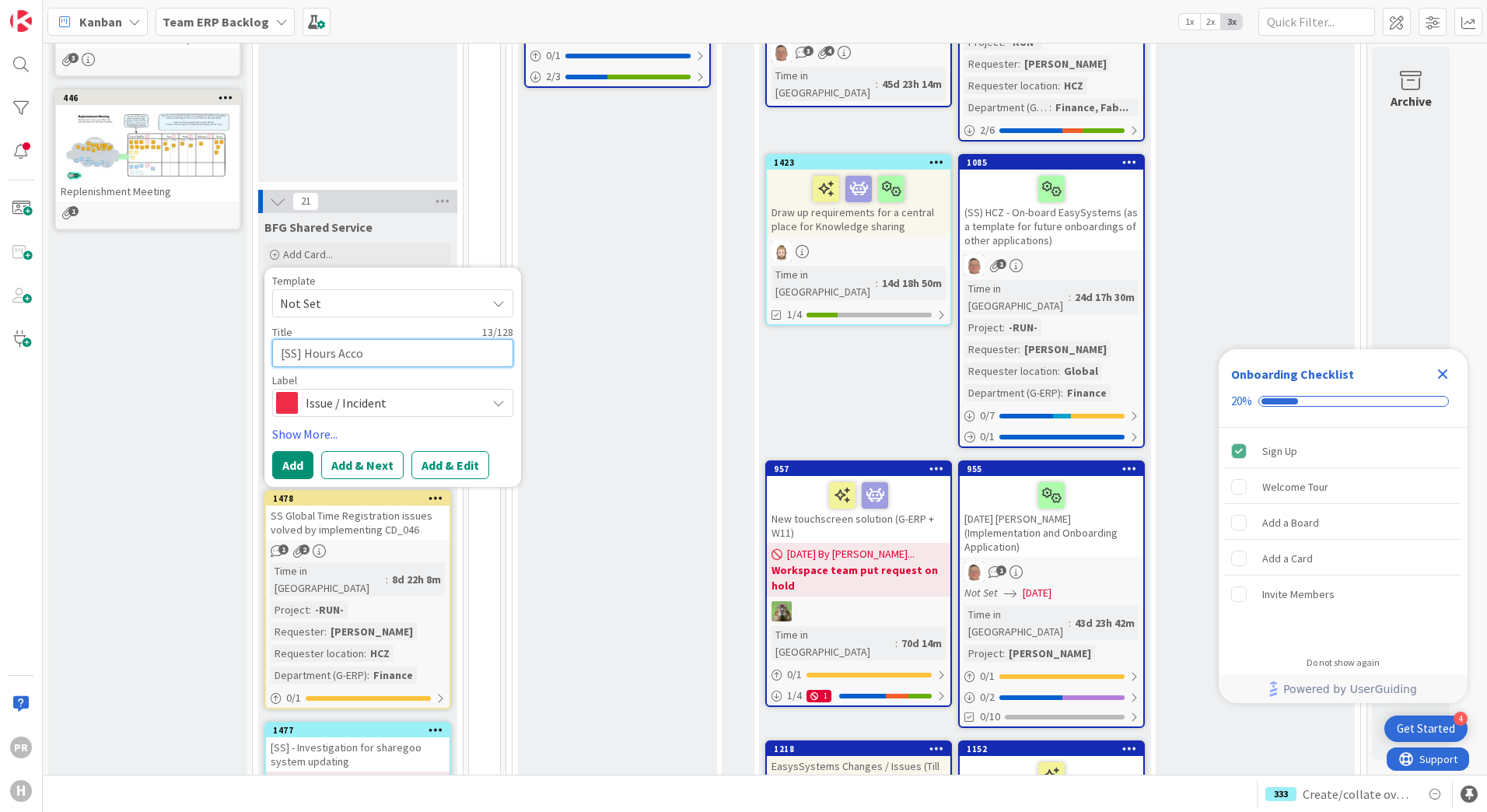
type textarea "x"
type textarea "[SS] Hours Accou"
type textarea "x"
type textarea "[SS] Hours Account"
type textarea "x"
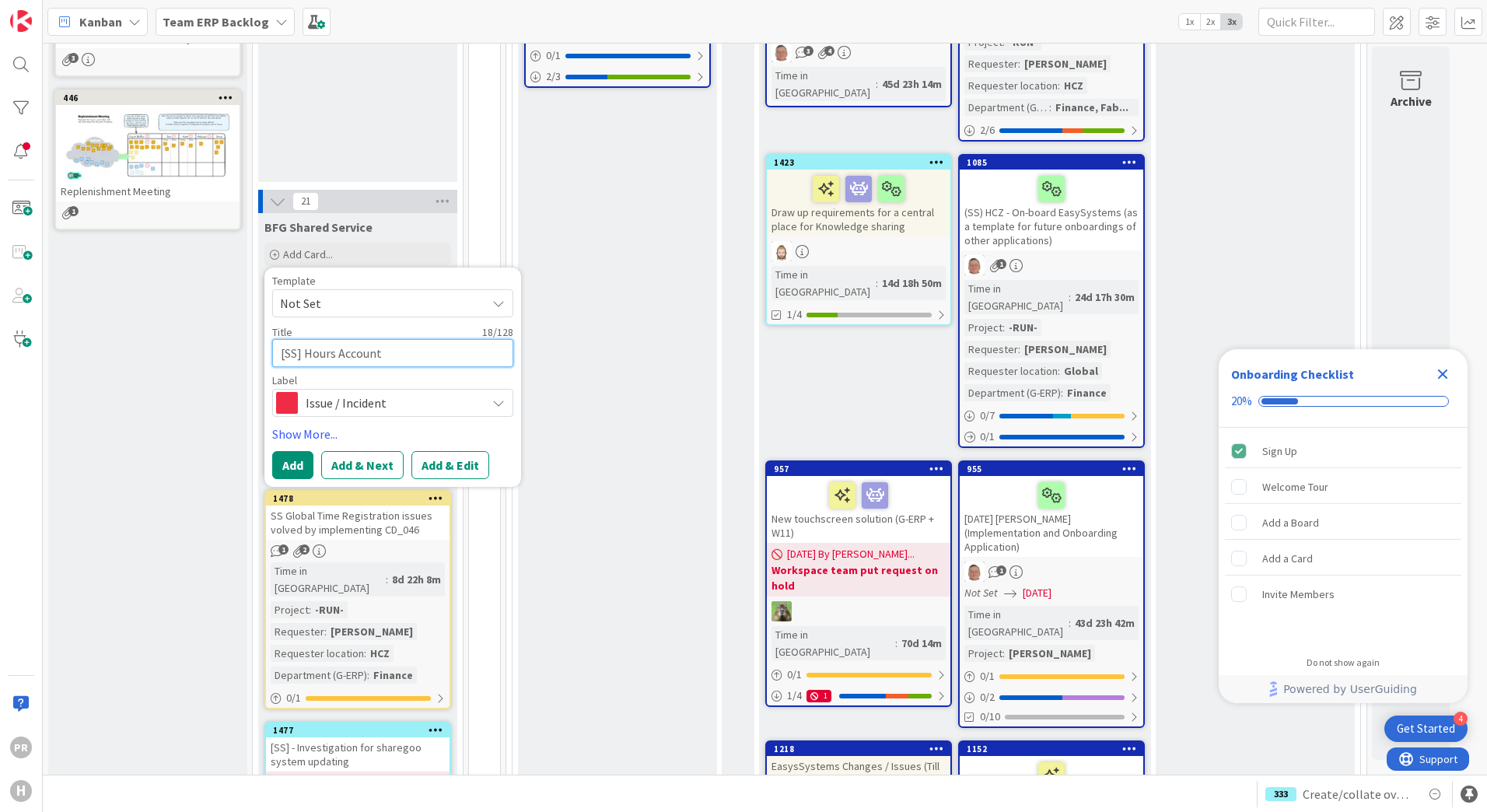
type textarea "[SS] Hours Accounti"
type textarea "x"
type textarea "[SS] Hours Accountin"
type textarea "x"
type textarea "[SS] Hours Accounting"
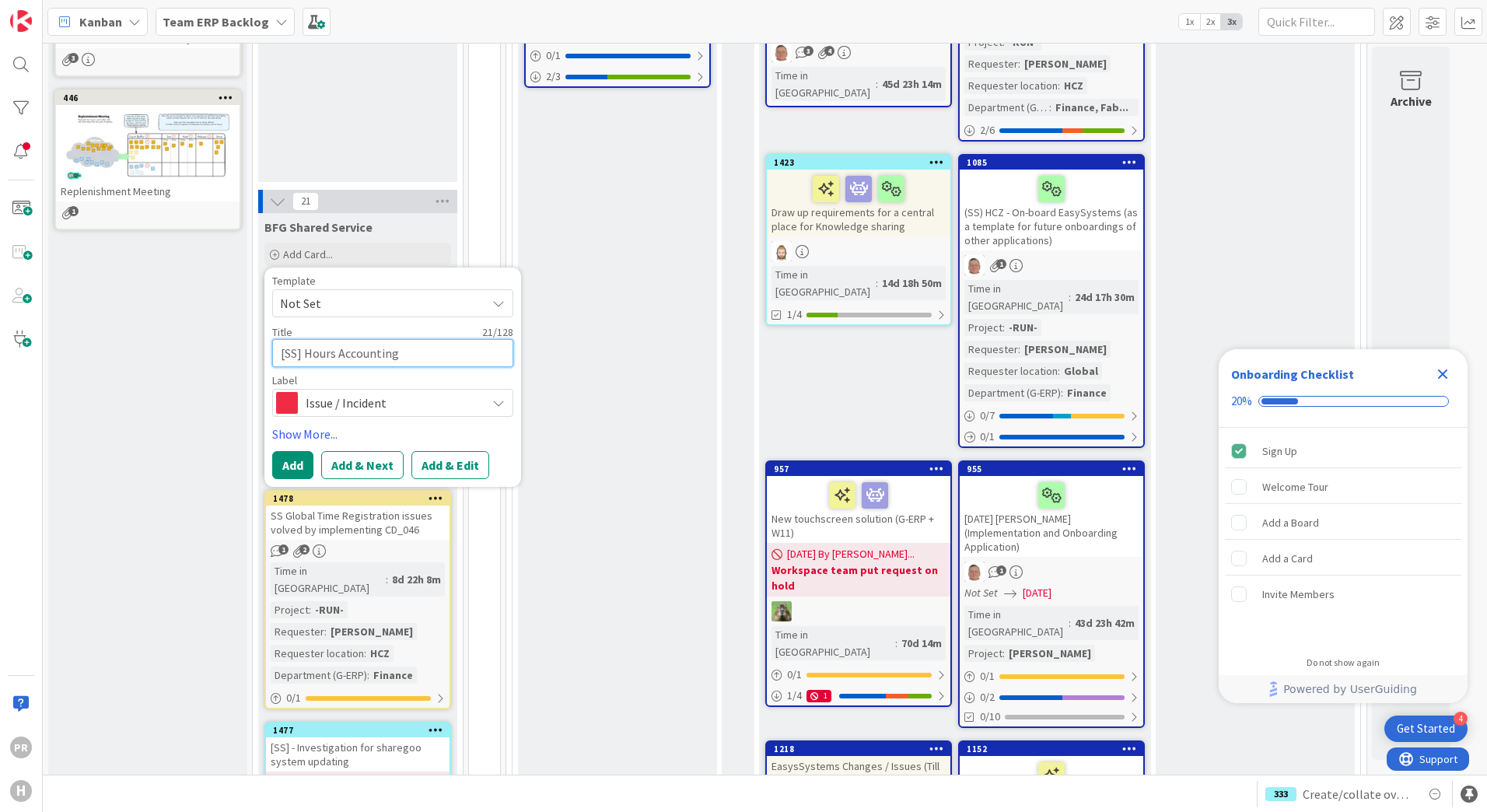
type textarea "x"
type textarea "[SS] Hours Accounting"
type textarea "x"
type textarea "[SS] Hours Accounting 0"
type textarea "x"
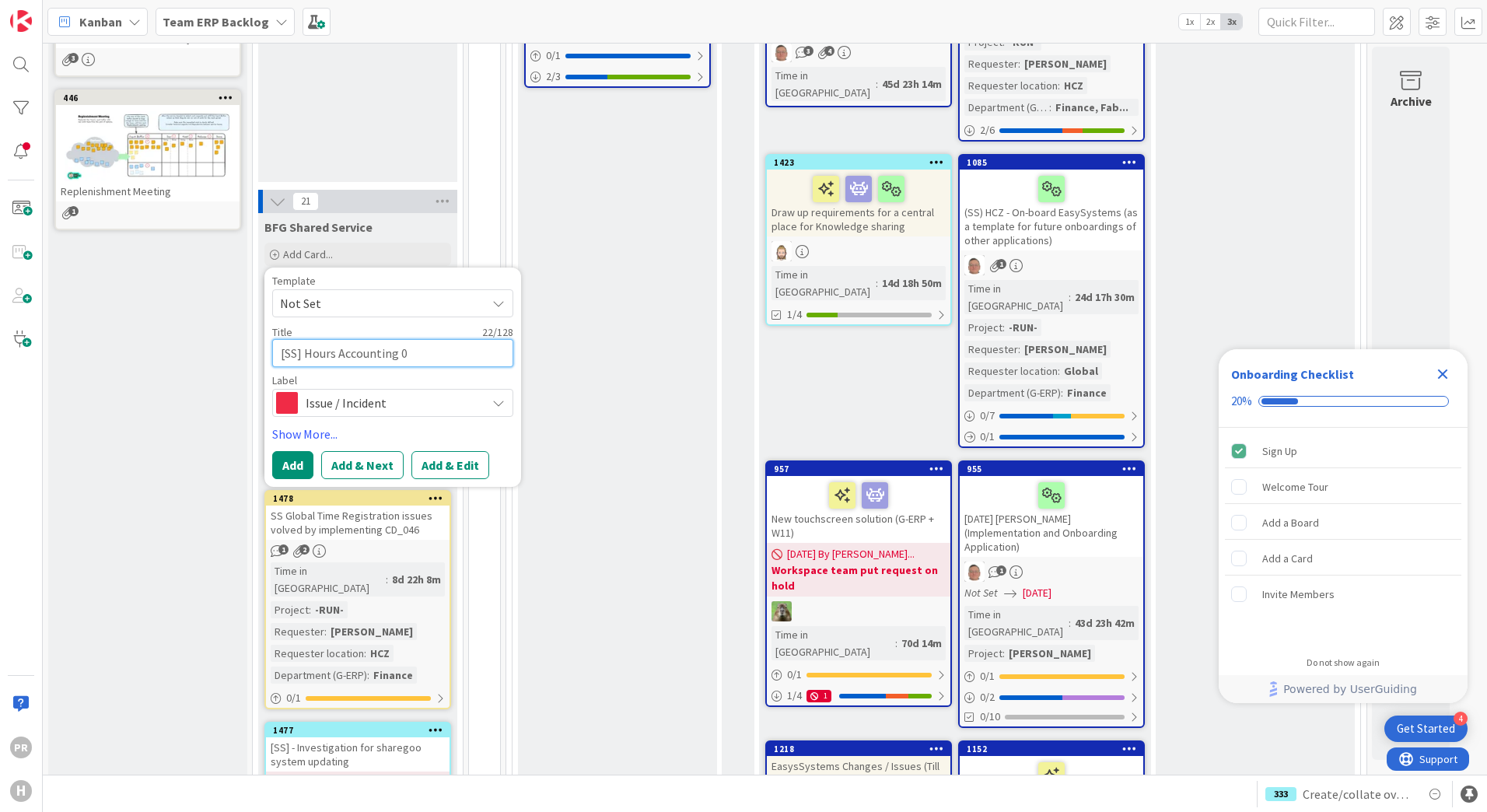
type textarea "[SS] Hours Accounting 0"
type textarea "x"
type textarea "[SS] Hours Accounting 0"
type textarea "x"
type textarea "[SS] Hours Accounting"
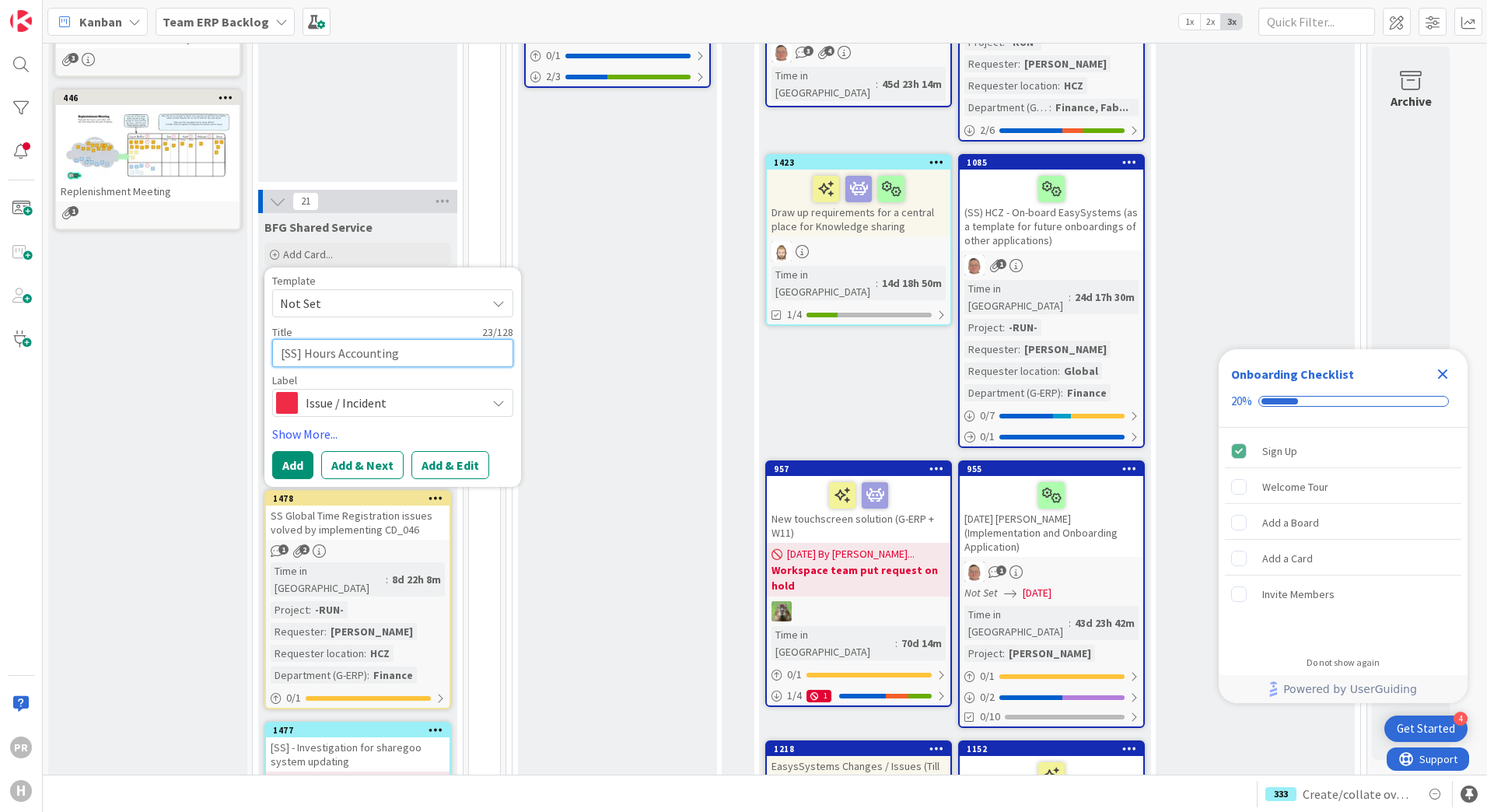
type textarea "x"
type textarea "[SS] Hours Accounting -"
type textarea "x"
type textarea "[SS] Hours Accounting -"
type textarea "x"
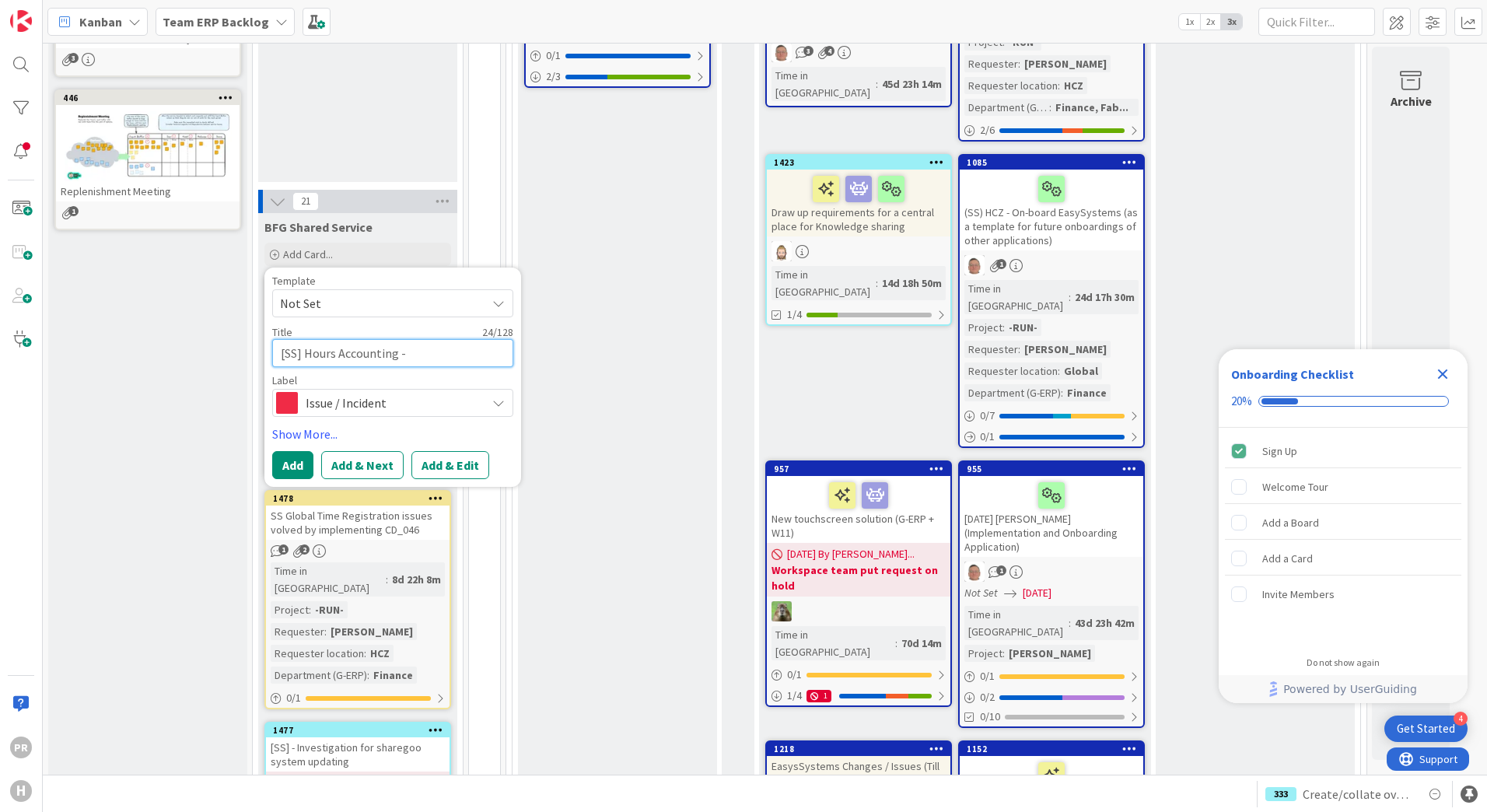
type textarea "[SS] Hours Accounting - I"
type textarea "x"
type textarea "[SS] Hours Accounting - Is"
type textarea "x"
type textarea "[SS] Hours Accounting - Isa"
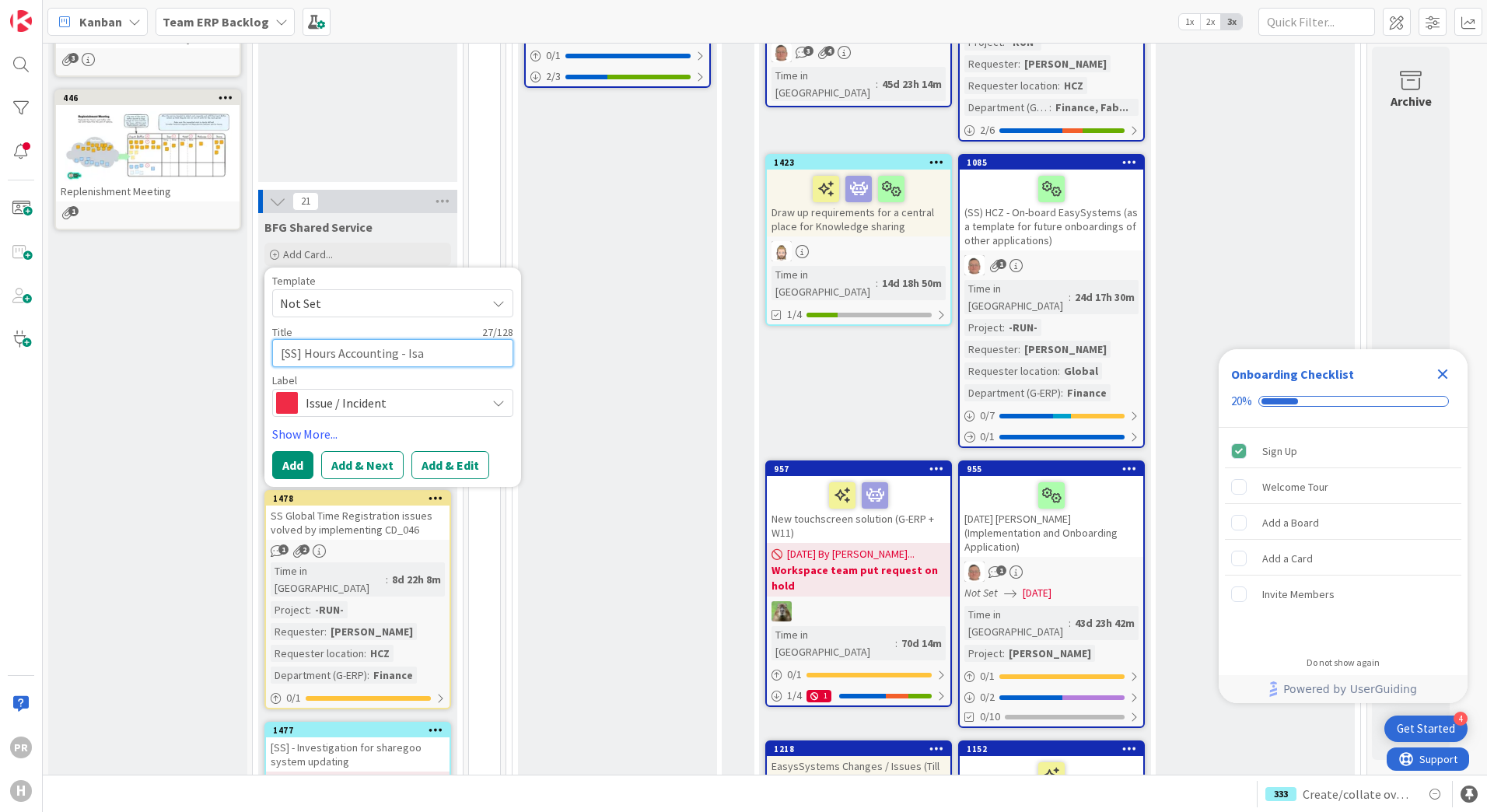
type textarea "x"
type textarea "[SS] Hours Accounting - Isah"
type textarea "x"
type textarea "[SS] Hours Accounting - Isah"
type textarea "x"
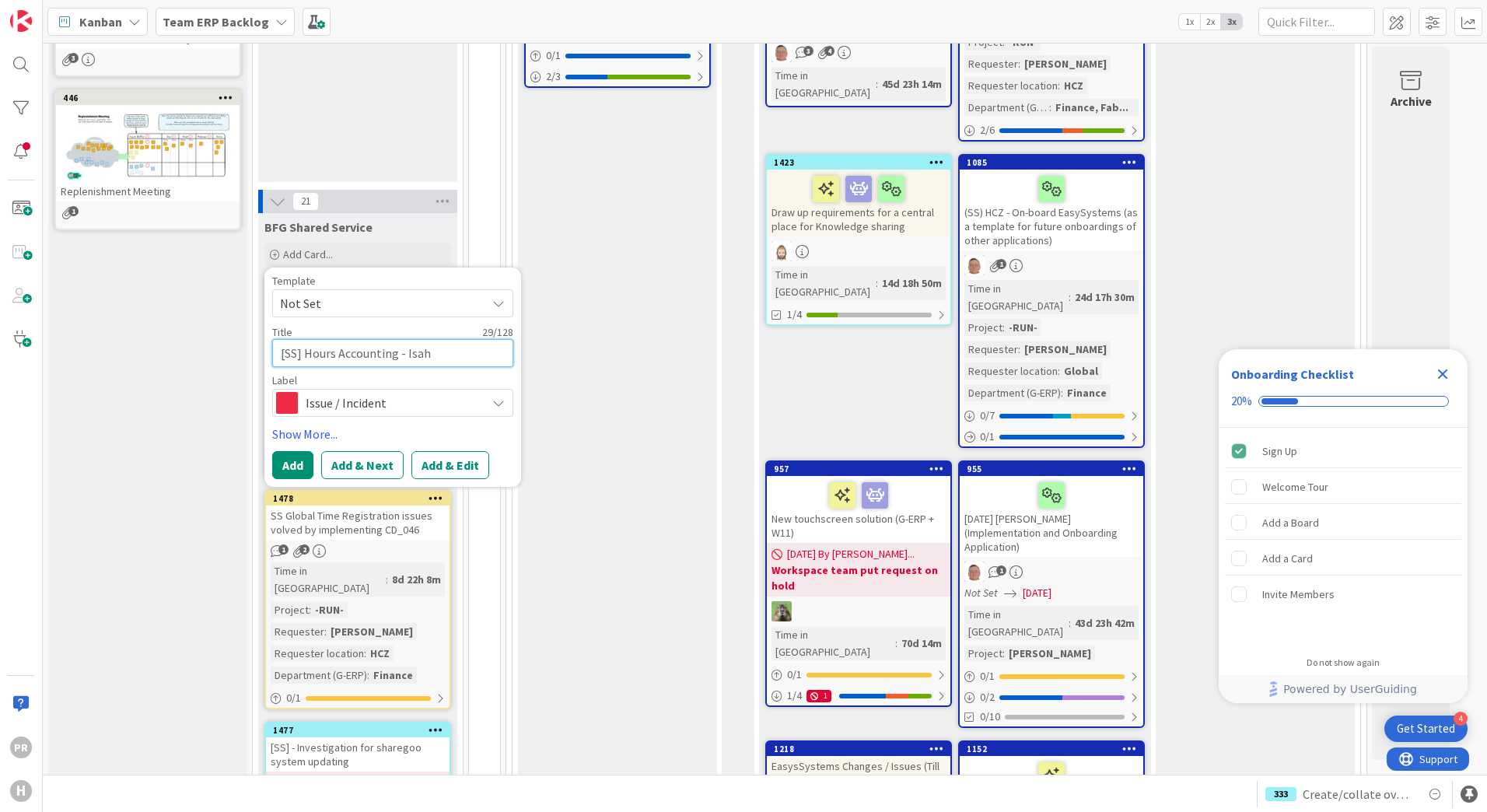
type textarea "[SS] Hours Accounting - Isah V"
type textarea "x"
type textarea "[SS] Hours Accounting - Isah Va"
type textarea "x"
type textarea "[SS] Hours Accounting - Isah Vac"
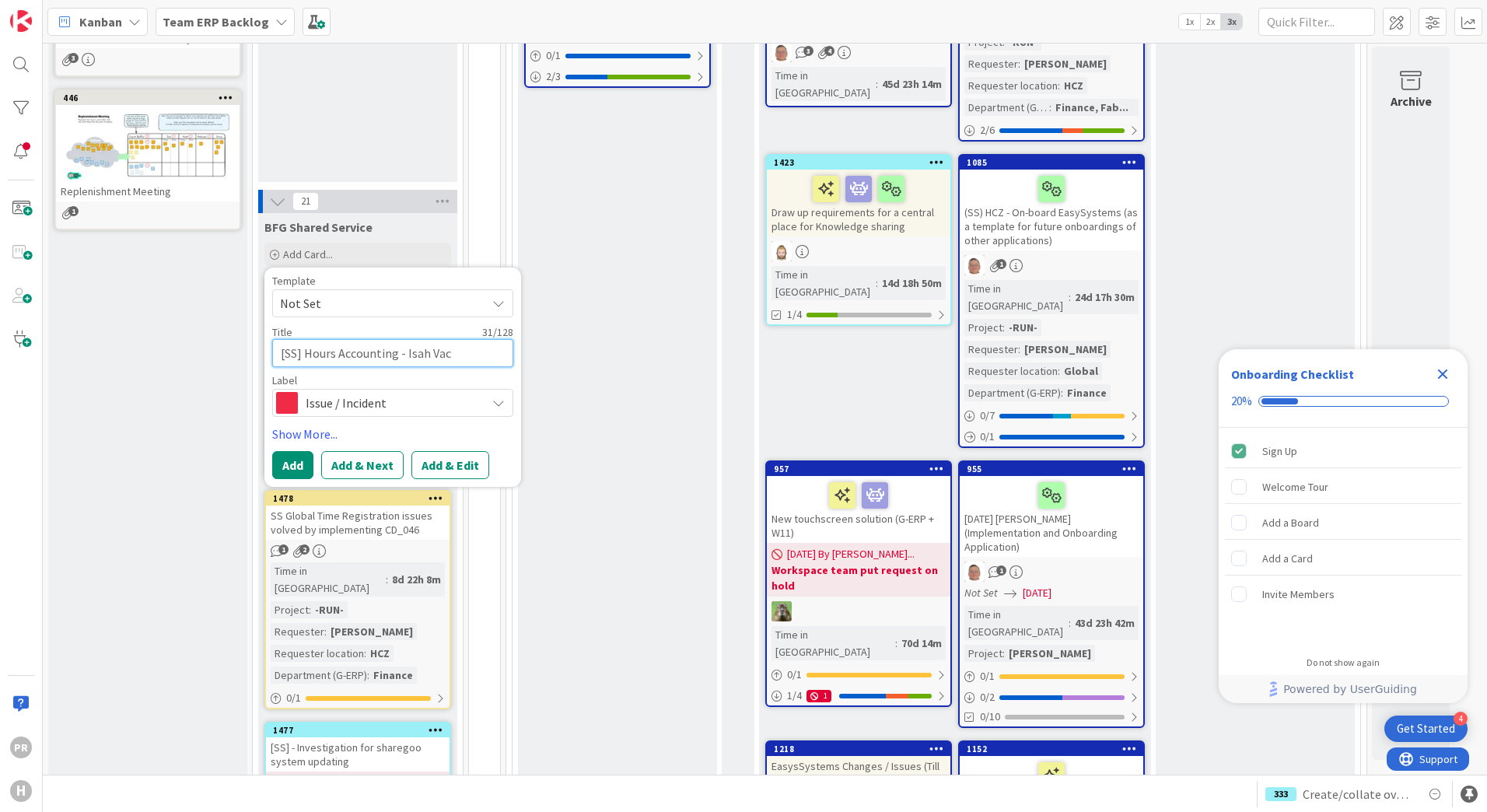
type textarea "x"
type textarea "[SS] Hours Accounting - Isah Vaca"
type textarea "x"
type textarea "[SS] Hours Accounting - Isah Vacat"
type textarea "x"
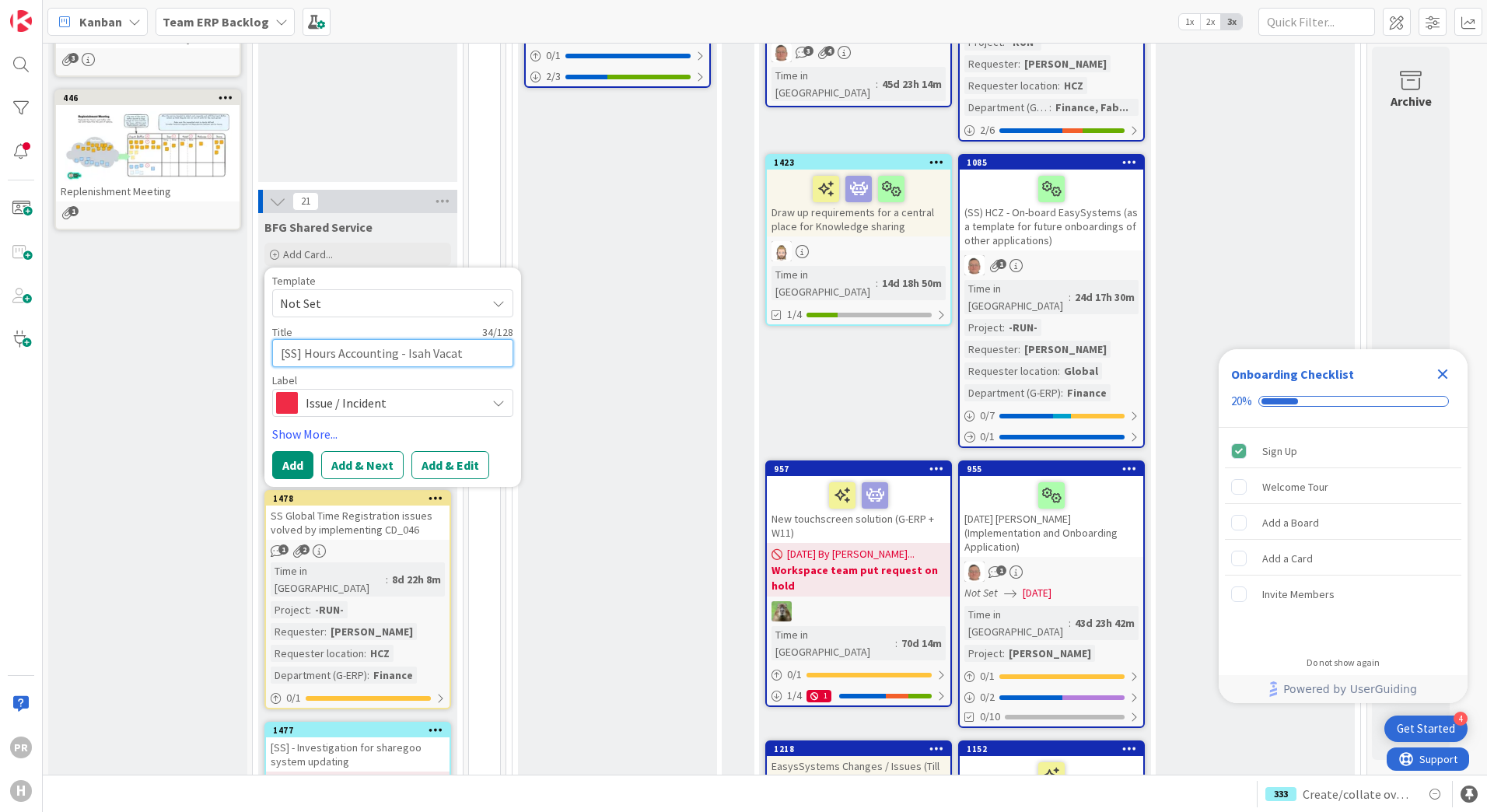
type textarea "[SS] Hours Accounting - Isah Vacati"
type textarea "x"
type textarea "[SS] Hours Accounting - Isah Vacatio"
type textarea "x"
type textarea "[SS] Hours Accounting - Isah Vacation"
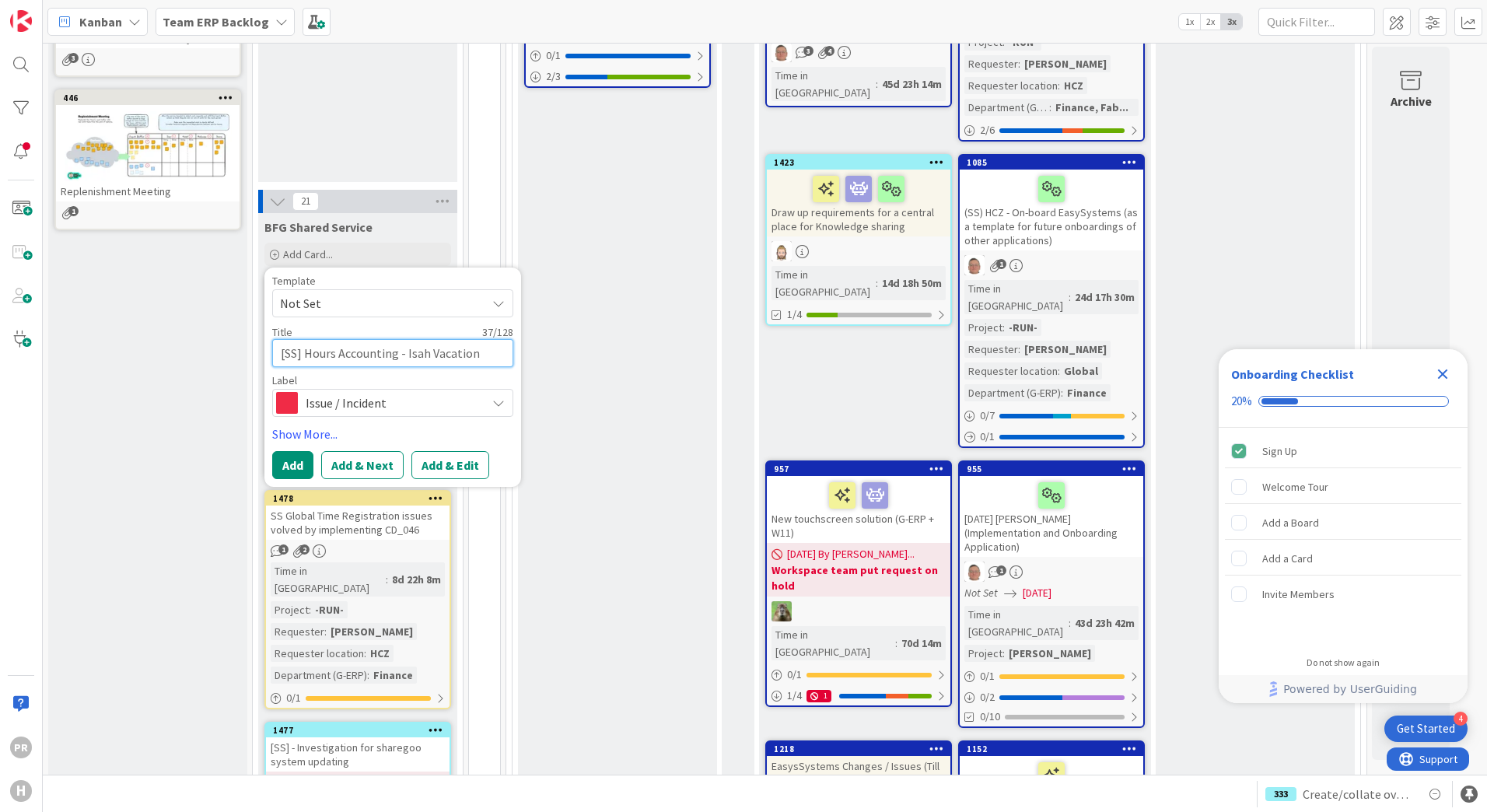
type textarea "x"
type textarea "[SS] Hours Accounting - Isah Vacation/"
type textarea "x"
type textarea "[SS] Hours Accounting - Isah Vacation/T"
type textarea "x"
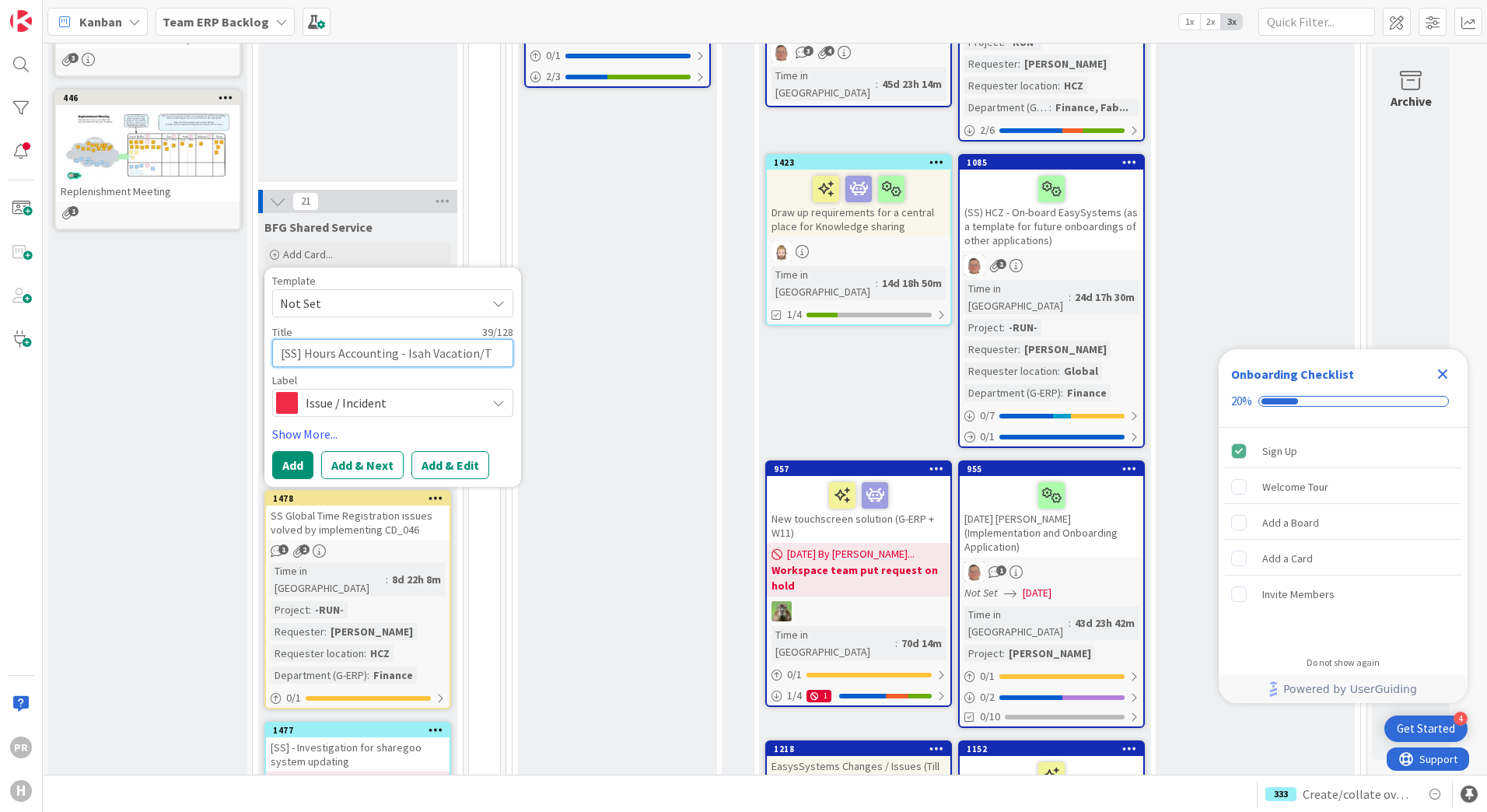
type textarea "[SS] Hours Accounting - Isah Vacation/Tv"
type textarea "x"
type textarea "[SS] Hours Accounting - Isah Vacation/TvT"
type textarea "x"
type textarea "[SS] Hours Accounting - Isah Vacation/TvT"
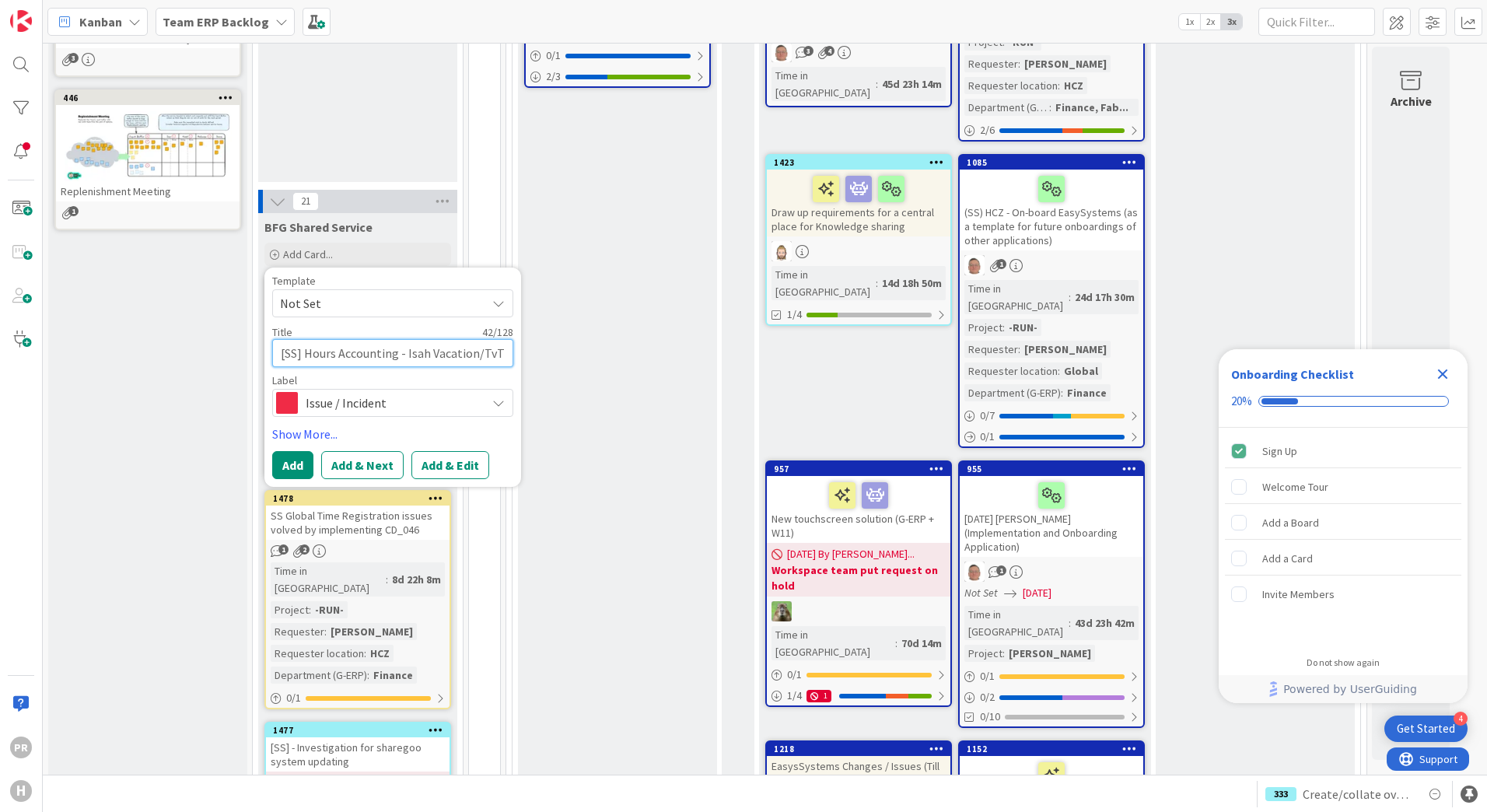
type textarea "x"
type textarea "[SS] Hours Accounting - Isah Vacation/TvT h"
type textarea "x"
type textarea "[SS] Hours Accounting - Isah Vacation/TvT ho"
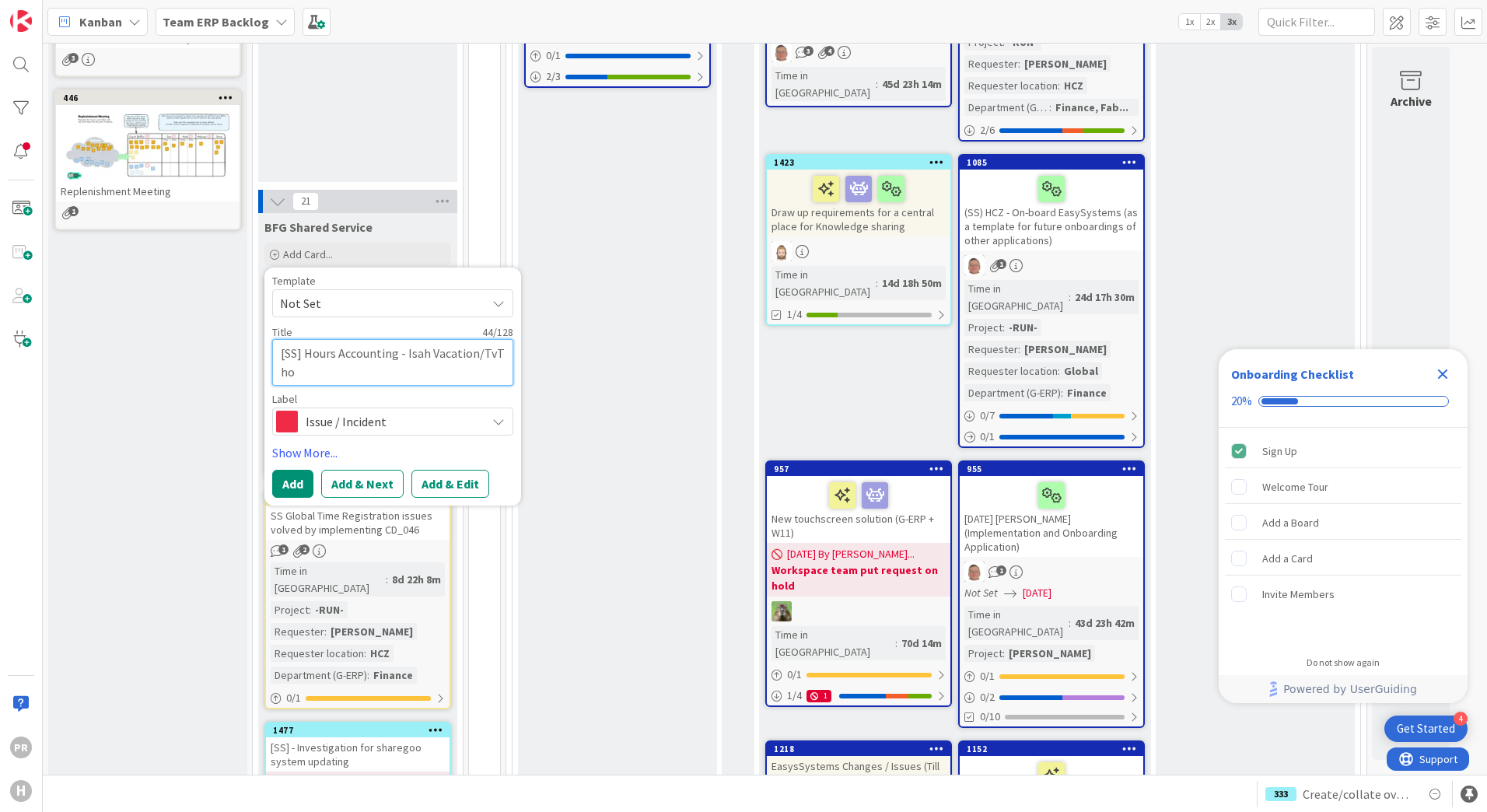
type textarea "x"
type textarea "[SS] Hours Accounting - Isah Vacation/TvT hour"
type textarea "x"
type textarea "[SS] Hours Accounting - Isah Vacation/TvT hours"
type textarea "x"
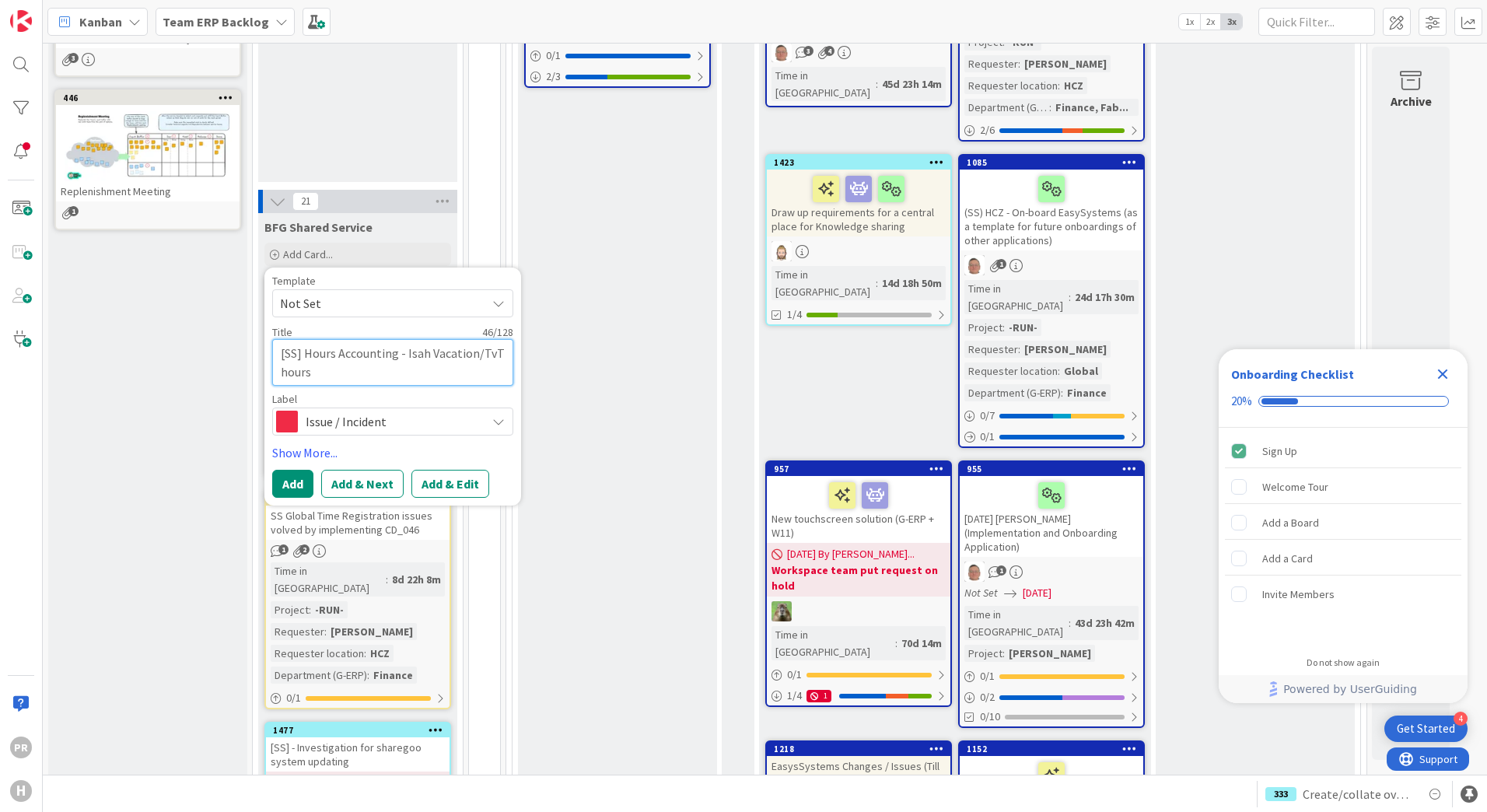
type textarea "[SS] Hours Accounting - Isah Vacation/TvT hours"
type textarea "x"
type textarea "[SS] Hours Accounting - Isah Vacation/TvT hours d"
type textarea "x"
type textarea "[SS] Hours Accounting - Isah Vacation/TvT hours di"
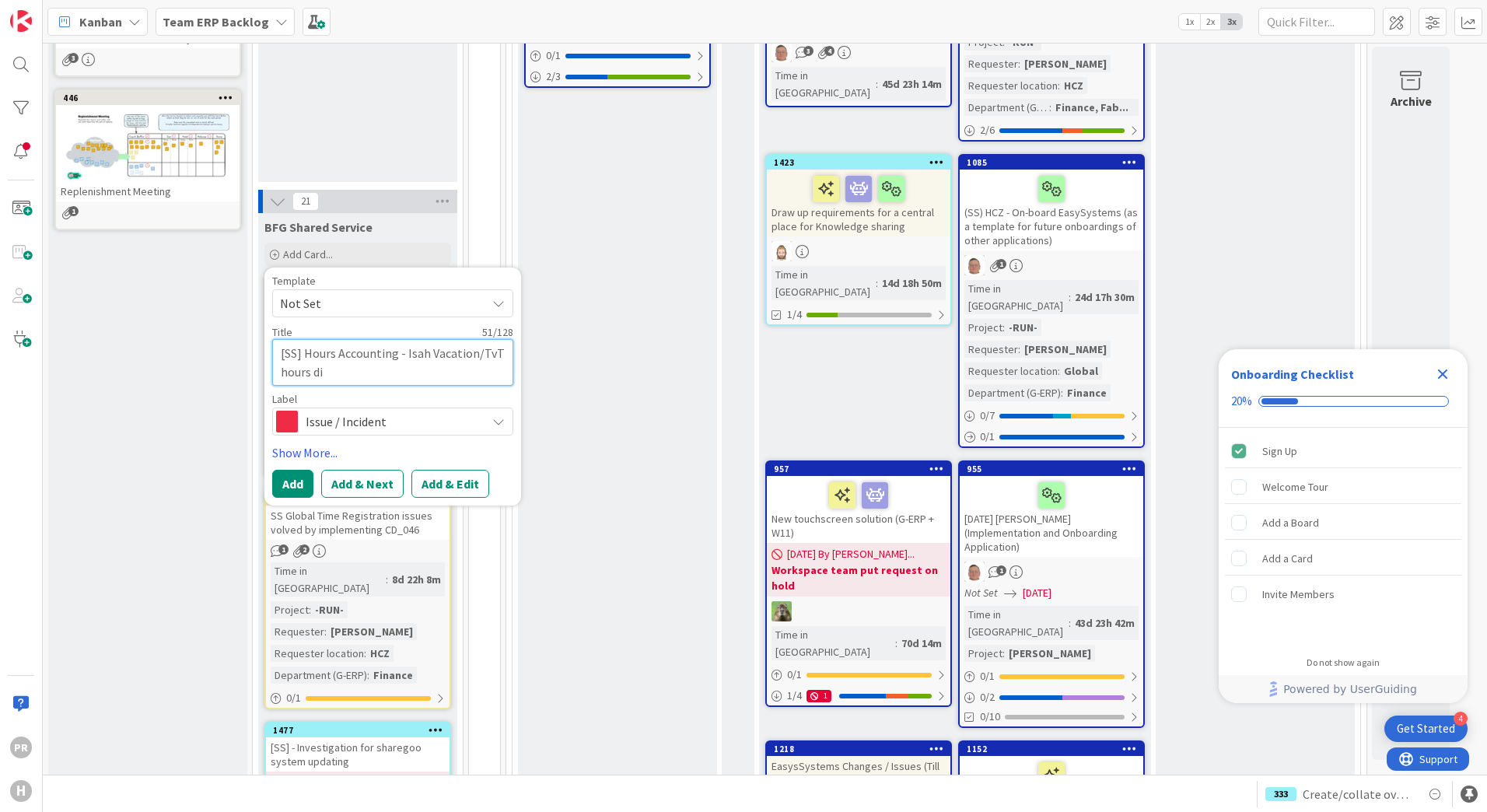
type textarea "x"
type textarea "[SS] Hours Accounting - Isah Vacation/TvT hours dif"
type textarea "x"
type textarea "[SS] Hours Accounting - Isah Vacation/TvT hours diff"
type textarea "x"
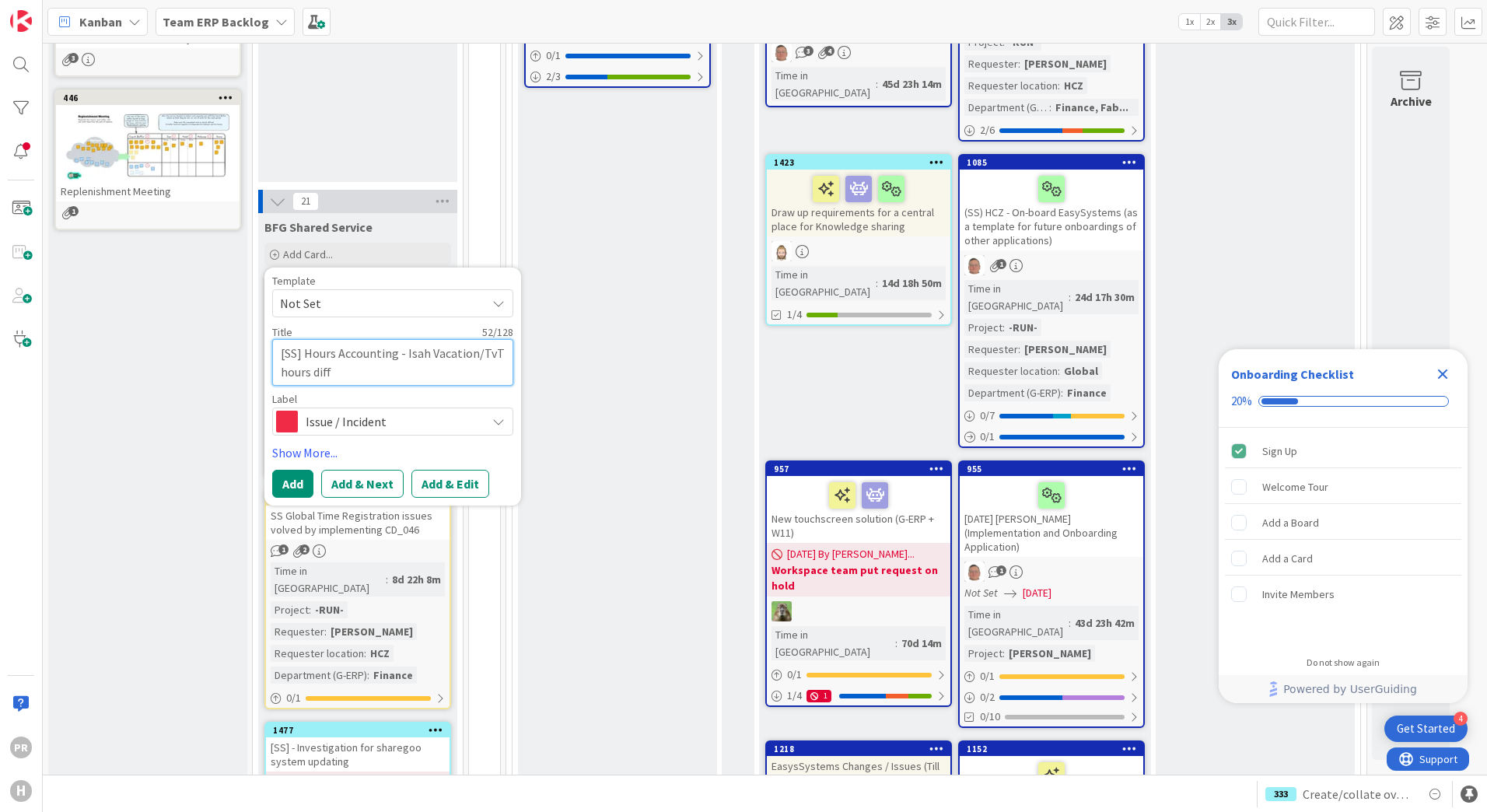
type textarea "[SS] Hours Accounting - Isah Vacation/TvT hours diffe"
type textarea "x"
type textarea "[SS] Hours Accounting - Isah Vacation/TvT hours differ"
type textarea "x"
type textarea "[SS] Hours Accounting - Isah Vacation/TvT hours differs"
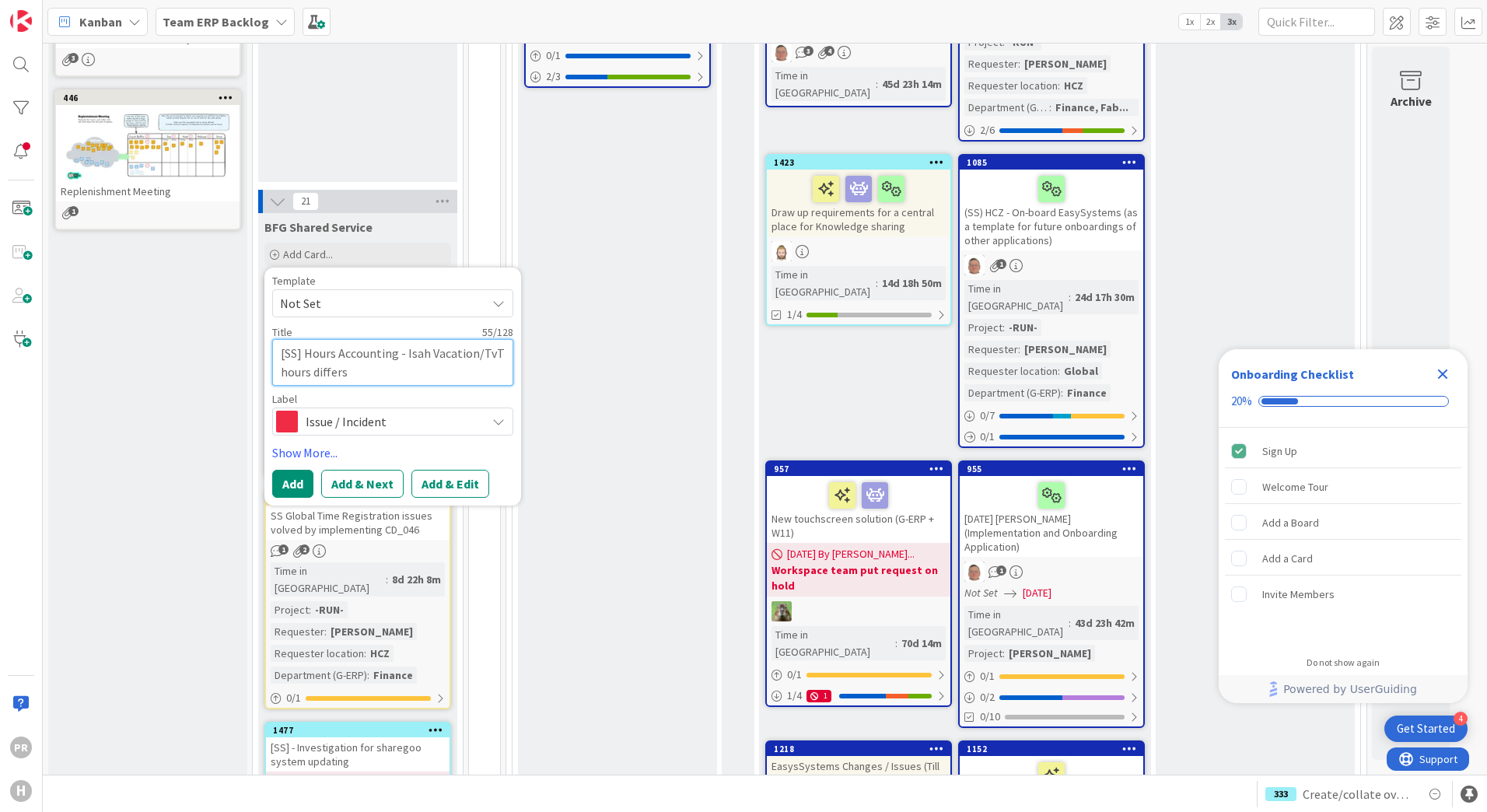
type textarea "x"
type textarea "[SS] Hours Accounting - Isah Vacation/TvT hours differs"
type textarea "x"
type textarea "[SS] Hours Accounting - Isah Vacation/TvT hours differs f"
type textarea "x"
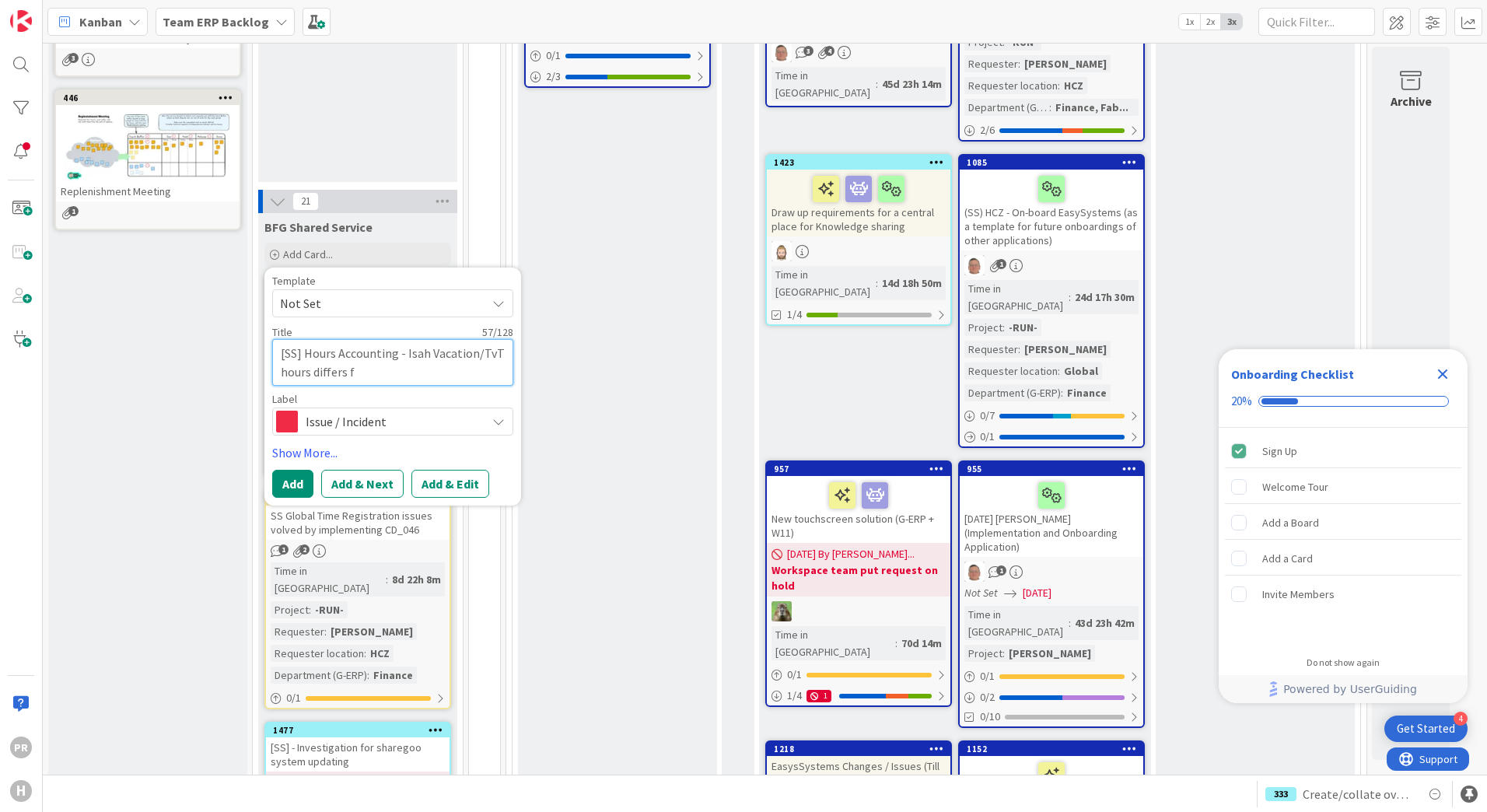
type textarea "[SS] Hours Accounting - Isah Vacation/TvT hours differs fr"
type textarea "x"
type textarea "[SS] Hours Accounting - Isah Vacation/TvT hours differs fro"
type textarea "x"
type textarea "[SS] Hours Accounting - Isah Vacation/TvT hours differs from"
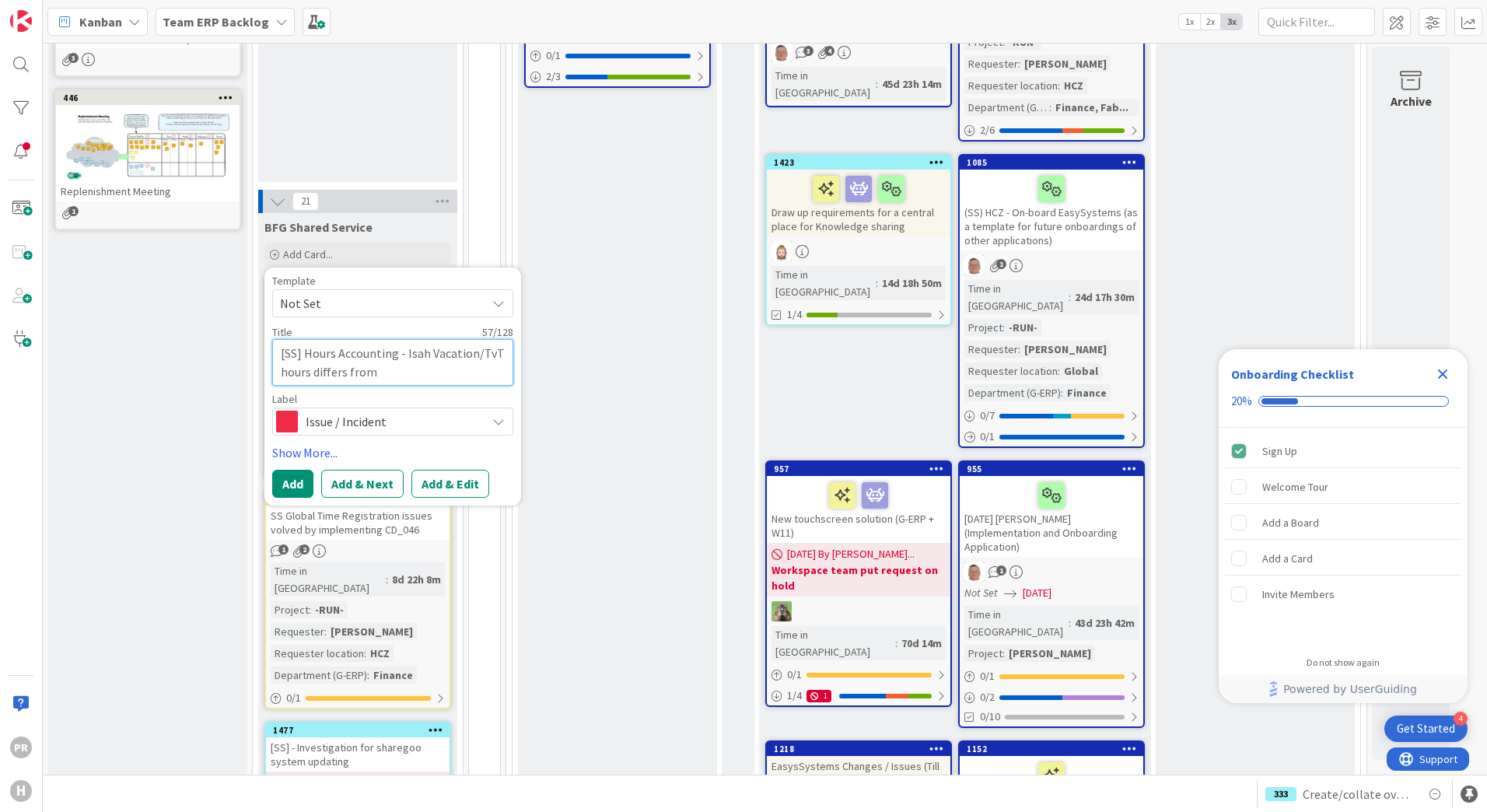
type textarea "x"
type textarea "[SS] Hours Accounting - Isah Vacation/TvT hours differs from"
type textarea "x"
type textarea "[SS] Hours Accounting - Isah Vacation/TvT hours differs from d"
type textarea "x"
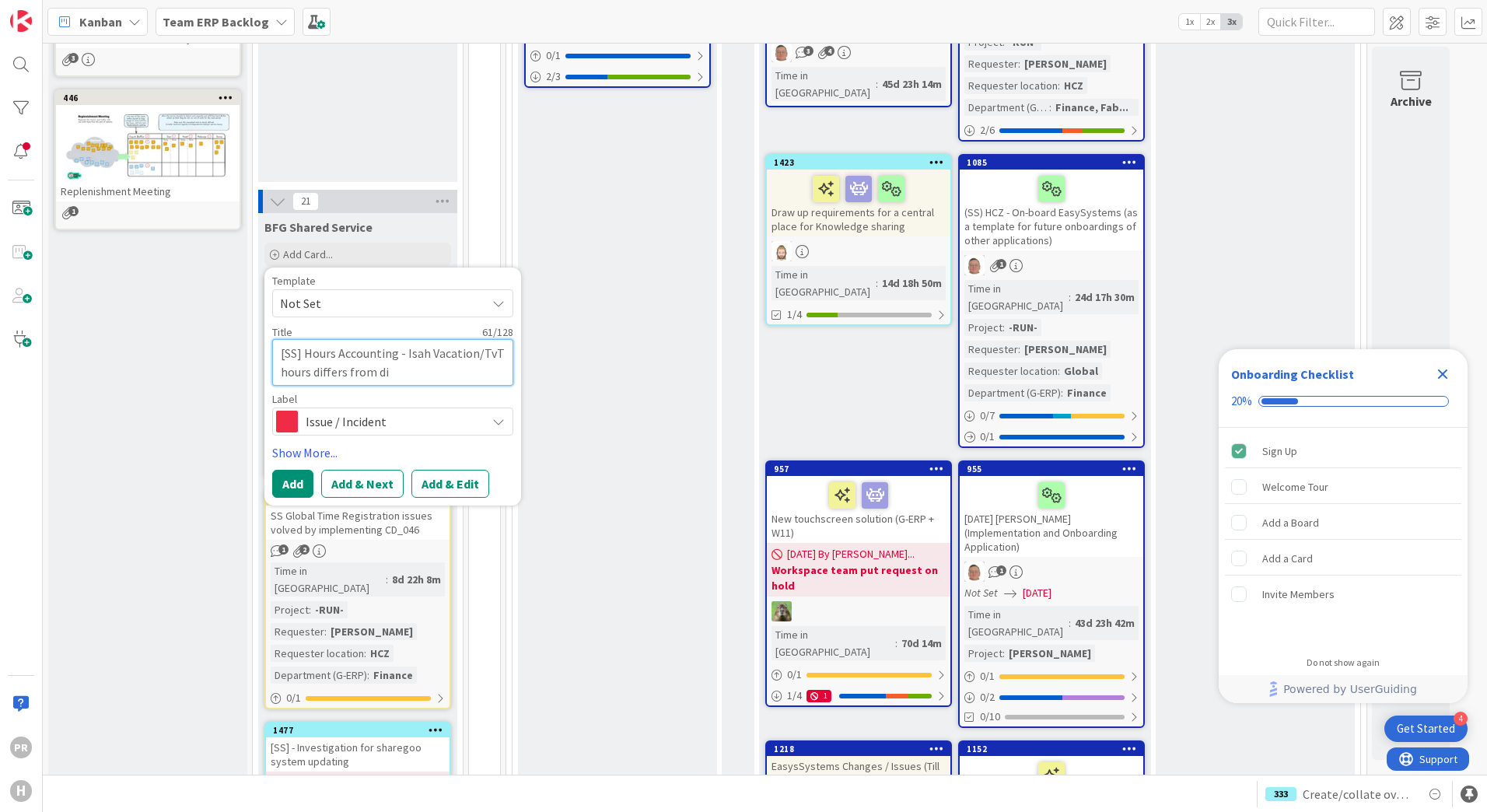
type textarea "[SS] Hours Accounting - Isah Vacation/TvT hours differs from dis"
type textarea "x"
type textarea "[SS] Hours Accounting - Isah Vacation/TvT hours differs from disp"
type textarea "x"
type textarea "[SS] Hours Accounting - Isah Vacation/TvT hours differs from displa"
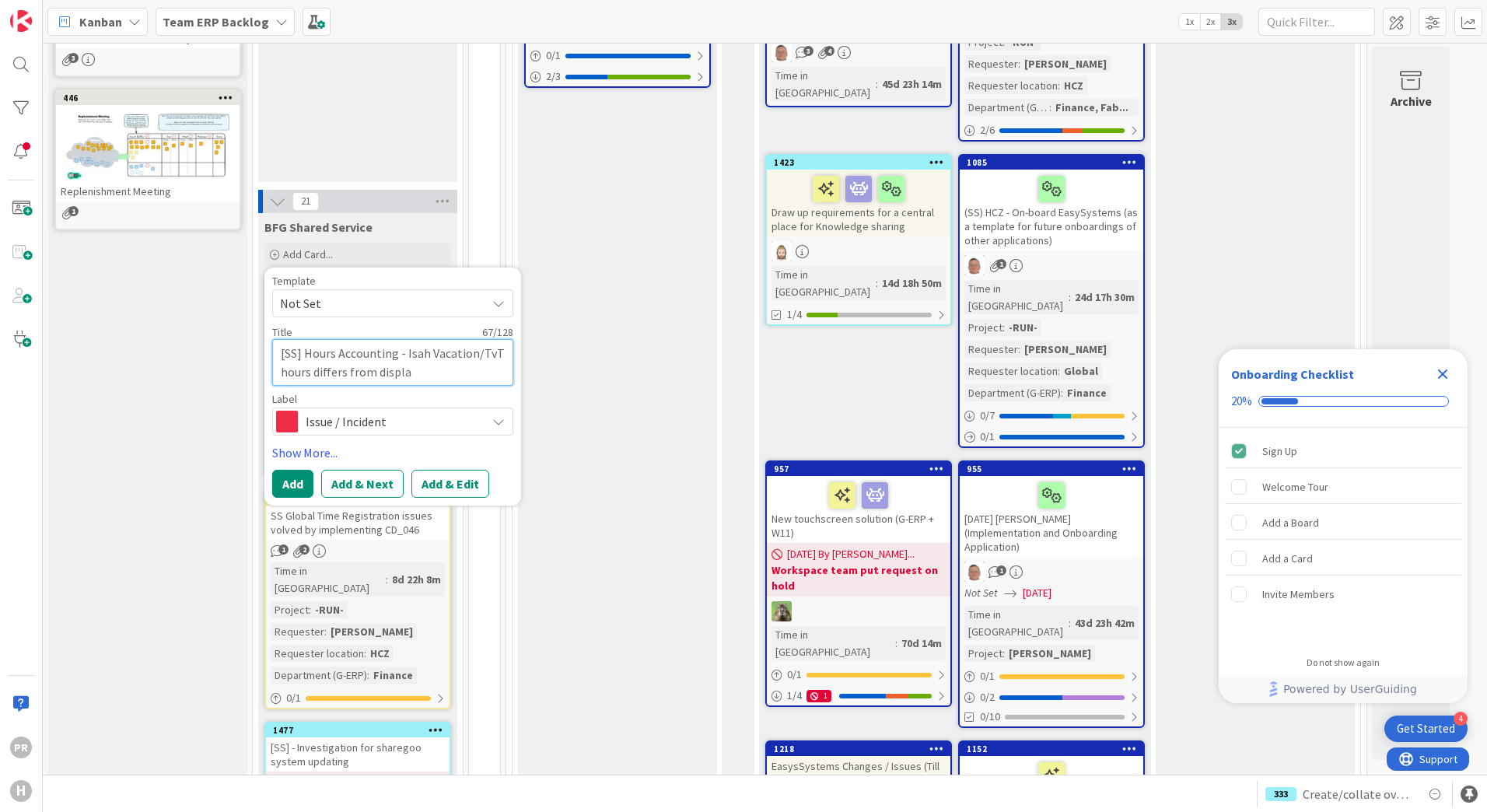
type textarea "x"
type textarea "[SS] Hours Accounting - Isah Vacation/TvT hours differs from display"
type textarea "x"
type textarea "[SS] Hours Accounting - Isah Vacation/TvT hours differs from displaye"
type textarea "x"
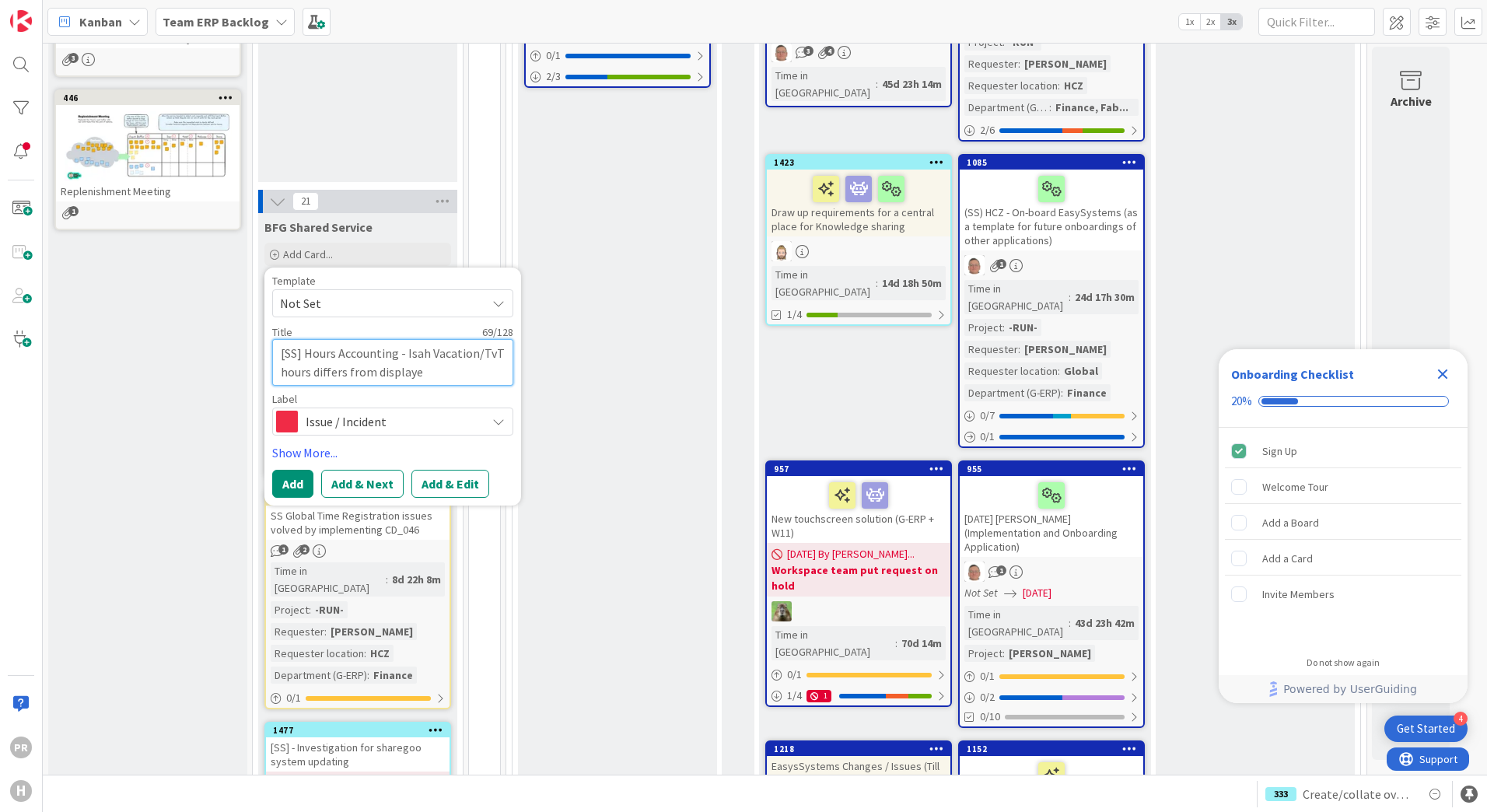
type textarea "[SS] Hours Accounting - Isah Vacation/TvT hours differs from displayed"
type textarea "x"
type textarea "[SS] Hours Accounting - Isah Vacation/TvT hours differs from displayed"
type textarea "x"
type textarea "[SS] Hours Accounting - Isah Vacation/TvT hours differs from displayed b"
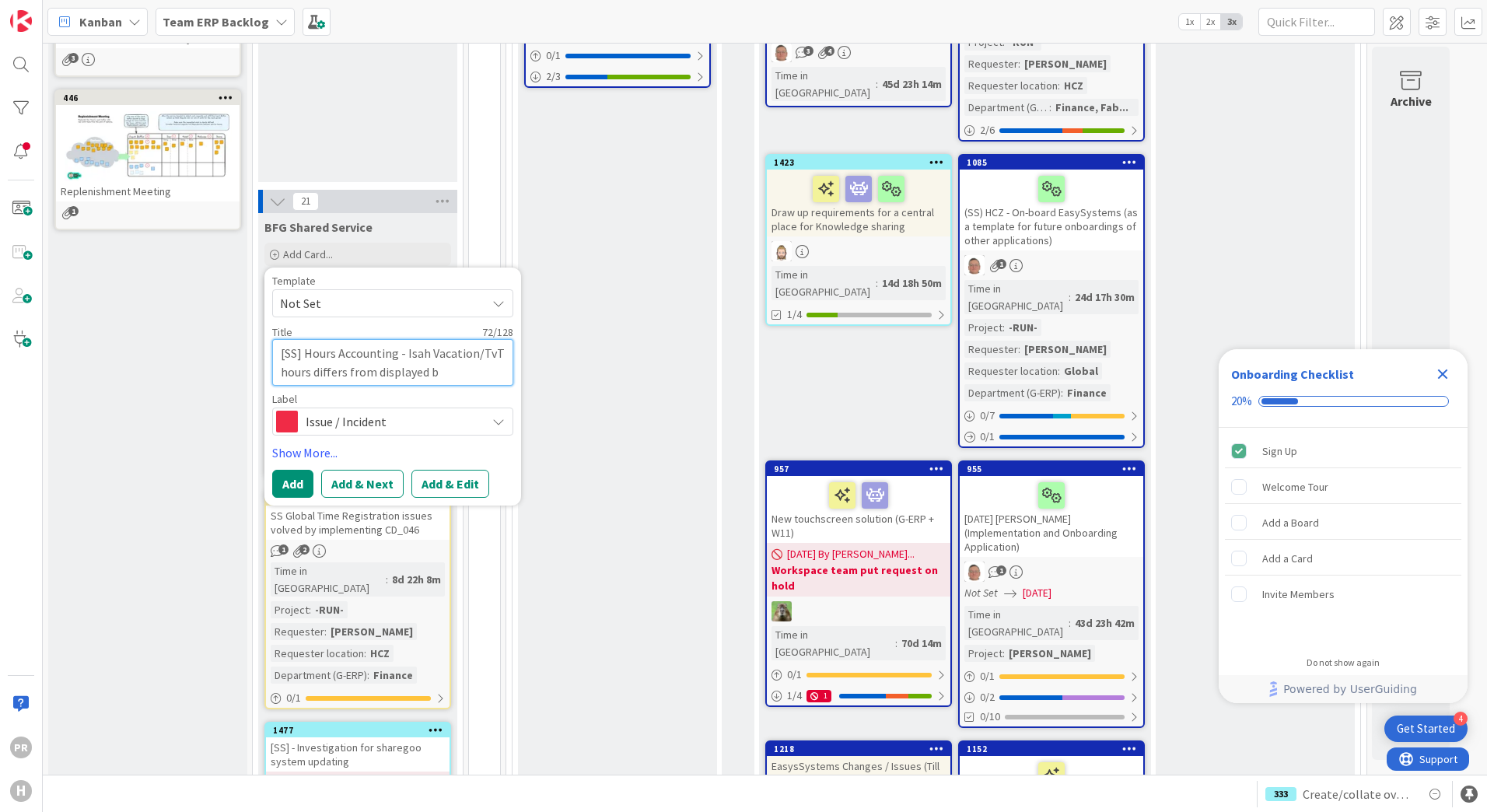
type textarea "x"
type textarea "[SS] Hours Accounting - Isah Vacation/TvT hours differs from displayed ba"
type textarea "x"
type textarea "[SS] Hours Accounting - Isah Vacation/TvT hours differs from displayed bal"
type textarea "x"
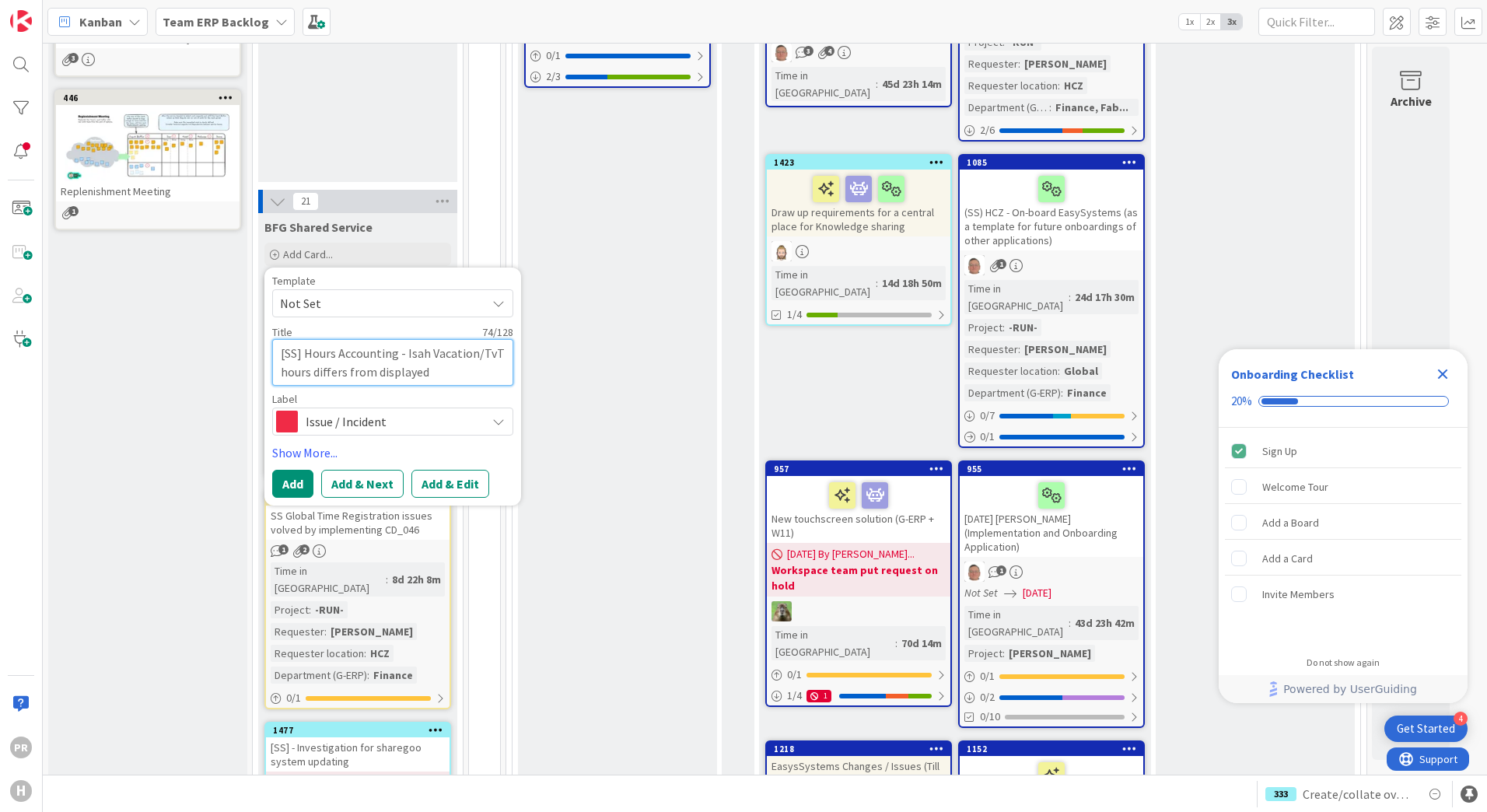
type textarea "[SS] Hours Accounting - Isah Vacation/TvT hours differs from displayed bala"
type textarea "x"
type textarea "[SS] Hours Accounting - Isah Vacation/TvT hours differs from displayed balan"
type textarea "x"
type textarea "[SS] Hours Accounting - Isah Vacation/TvT hours differs from displayed balanc"
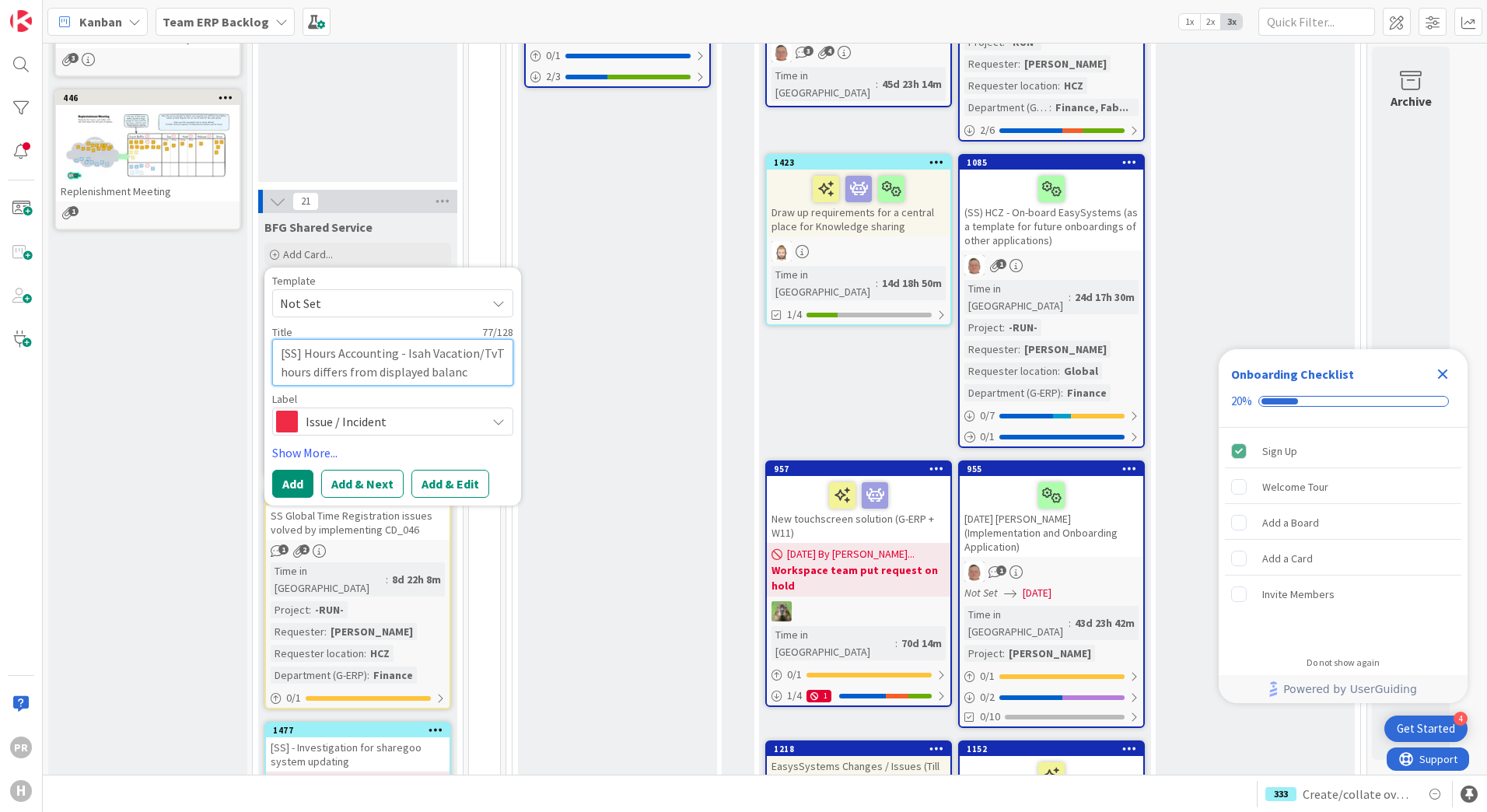
type textarea "x"
type textarea "[SS] Hours Accounting - Isah Vacation/TvT hours differs from displayed balance"
type textarea "x"
type textarea "[SS] Hours Accounting - Isah Vacation/TvT hours differs from displayed balanced"
type textarea "x"
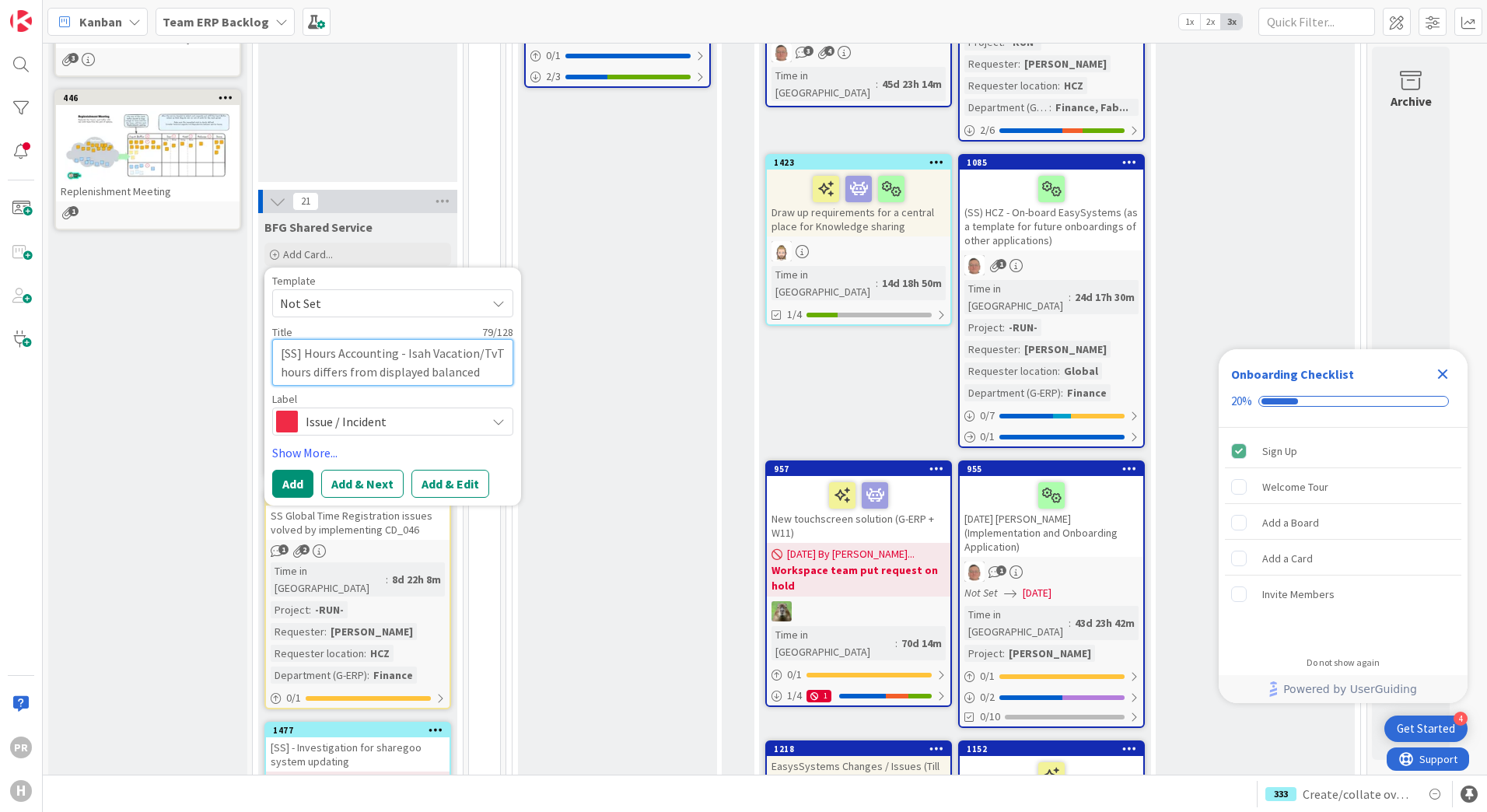
type textarea "[SS] Hours Accounting - Isah Vacation/TvT hours differs from displayed balance"
type textarea "x"
type textarea "[SS] Hours Accounting - Isah Vacation/TvT hours differs from displayed balance"
type textarea "x"
type textarea "[SS] Hours Accounting - Isah Vacation/TvT hours differs from displayed balance …"
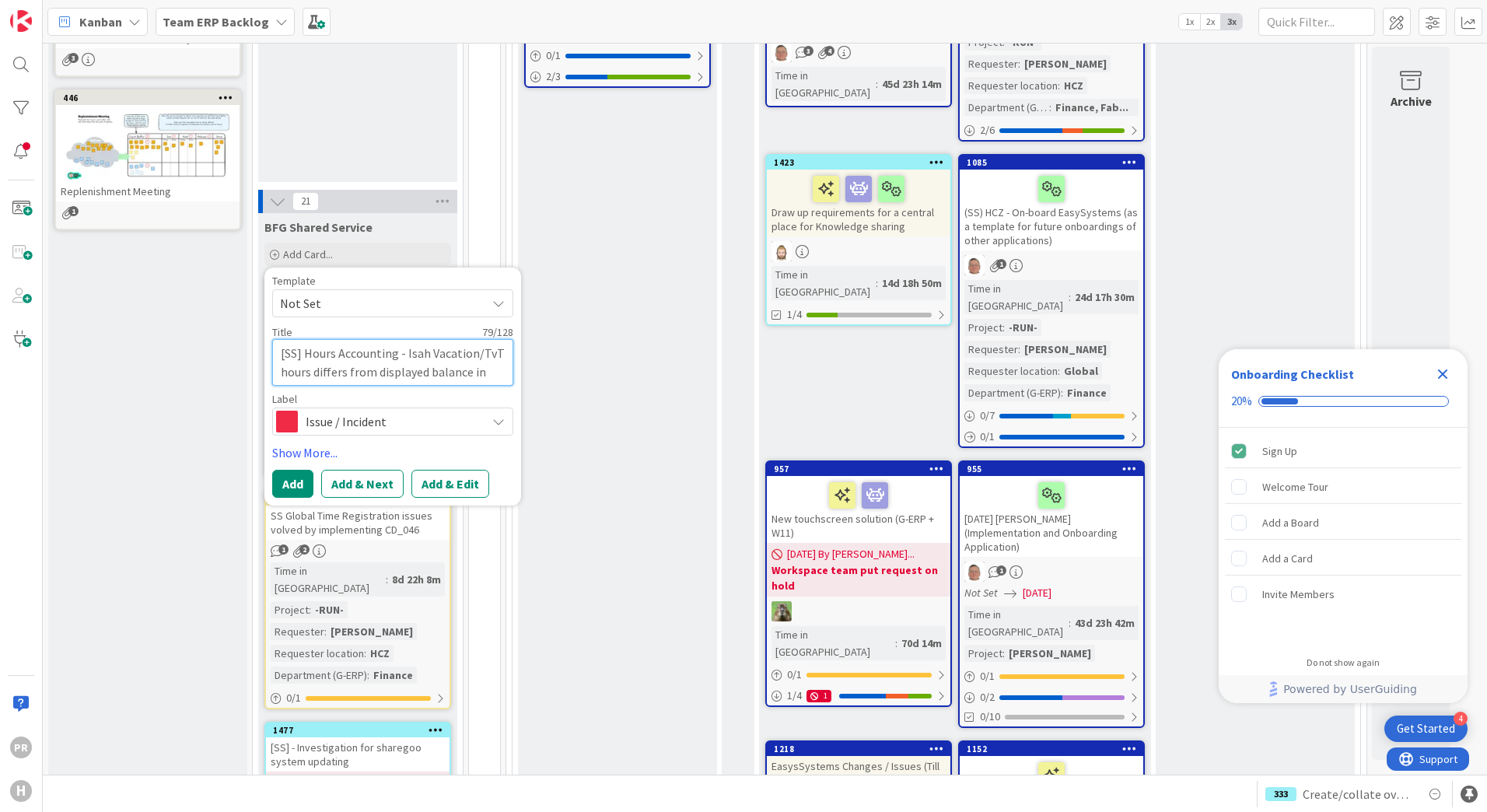
type textarea "x"
type textarea "[SS] Hours Accounting - Isah Vacation/TvT hours differs from displayed balance …"
type textarea "x"
type textarea "[SS] Hours Accounting - Isah Vacation/TvT hours differs from displayed balance …"
type textarea "x"
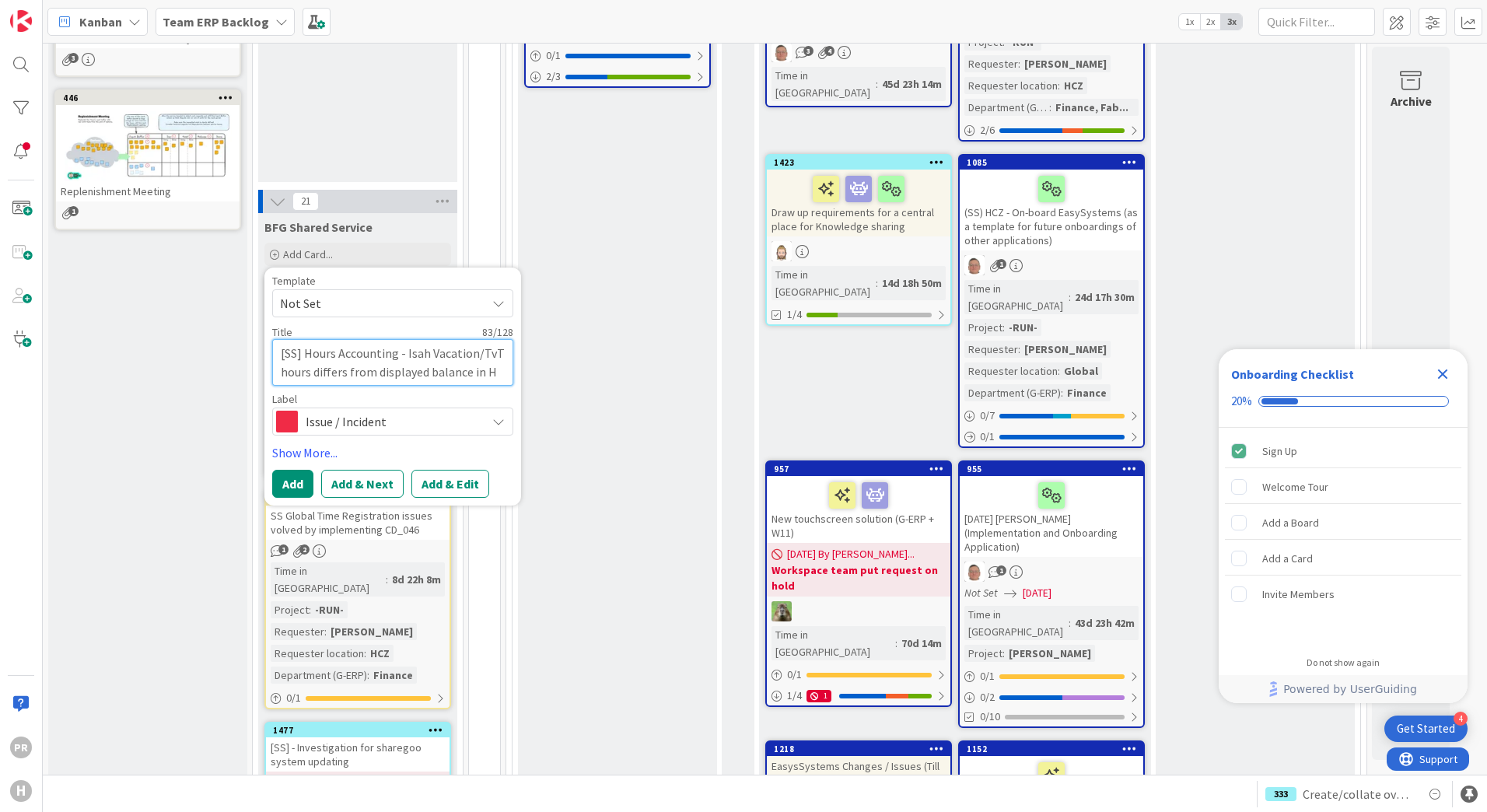
type textarea "[SS] Hours Accounting - Isah Vacation/TvT hours differs from displayed balance …"
type textarea "x"
type textarea "[SS] Hours Accounting - Isah Vacation/TvT hours differs from displayed balance …"
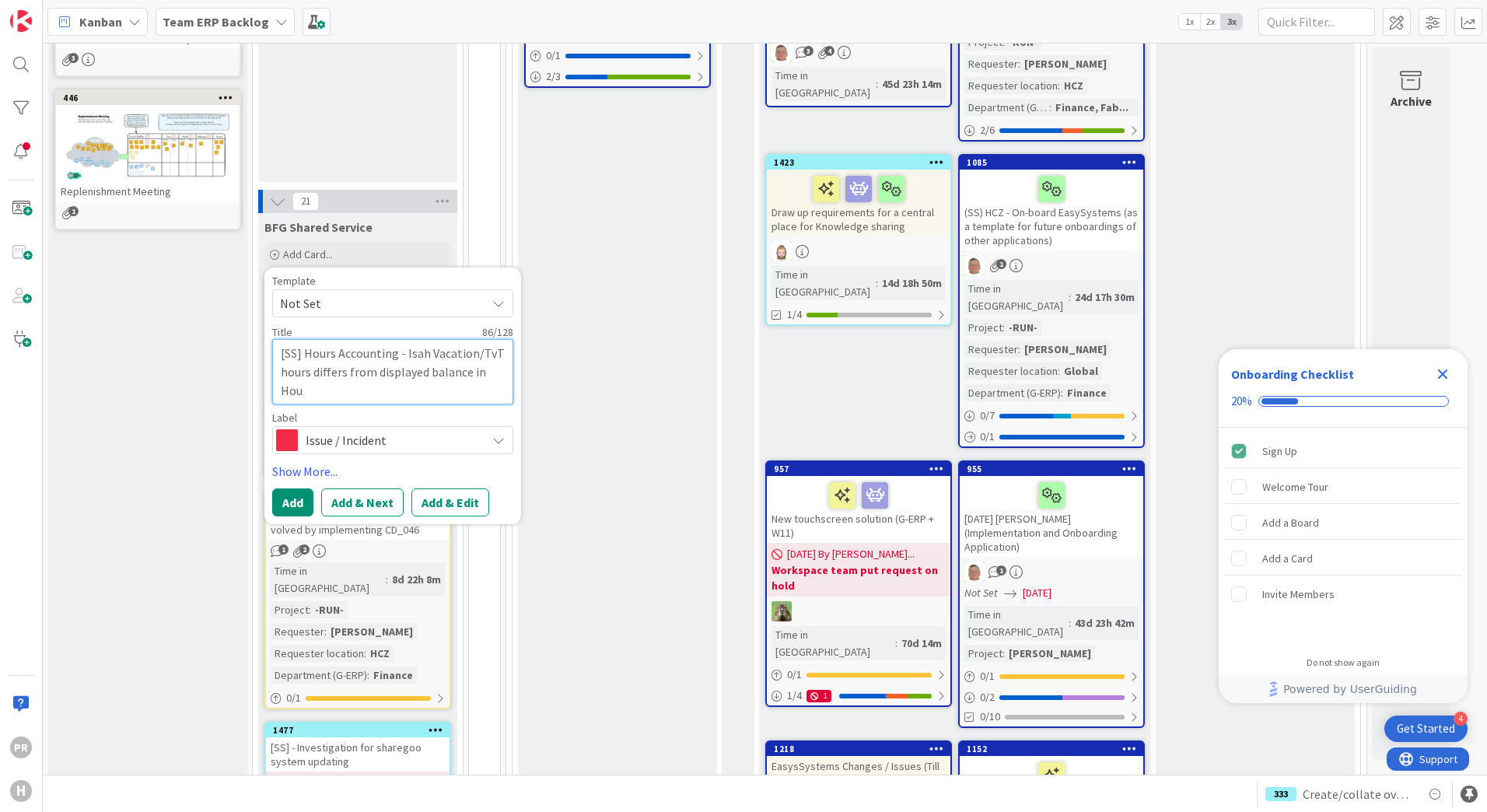
type textarea "x"
type textarea "[SS] Hours Accounting - Isah Vacation/TvT hours differs from displayed balance …"
type textarea "x"
type textarea "[SS] Hours Accounting - Isah Vacation/TvT hours differs from displayed balance …"
type textarea "x"
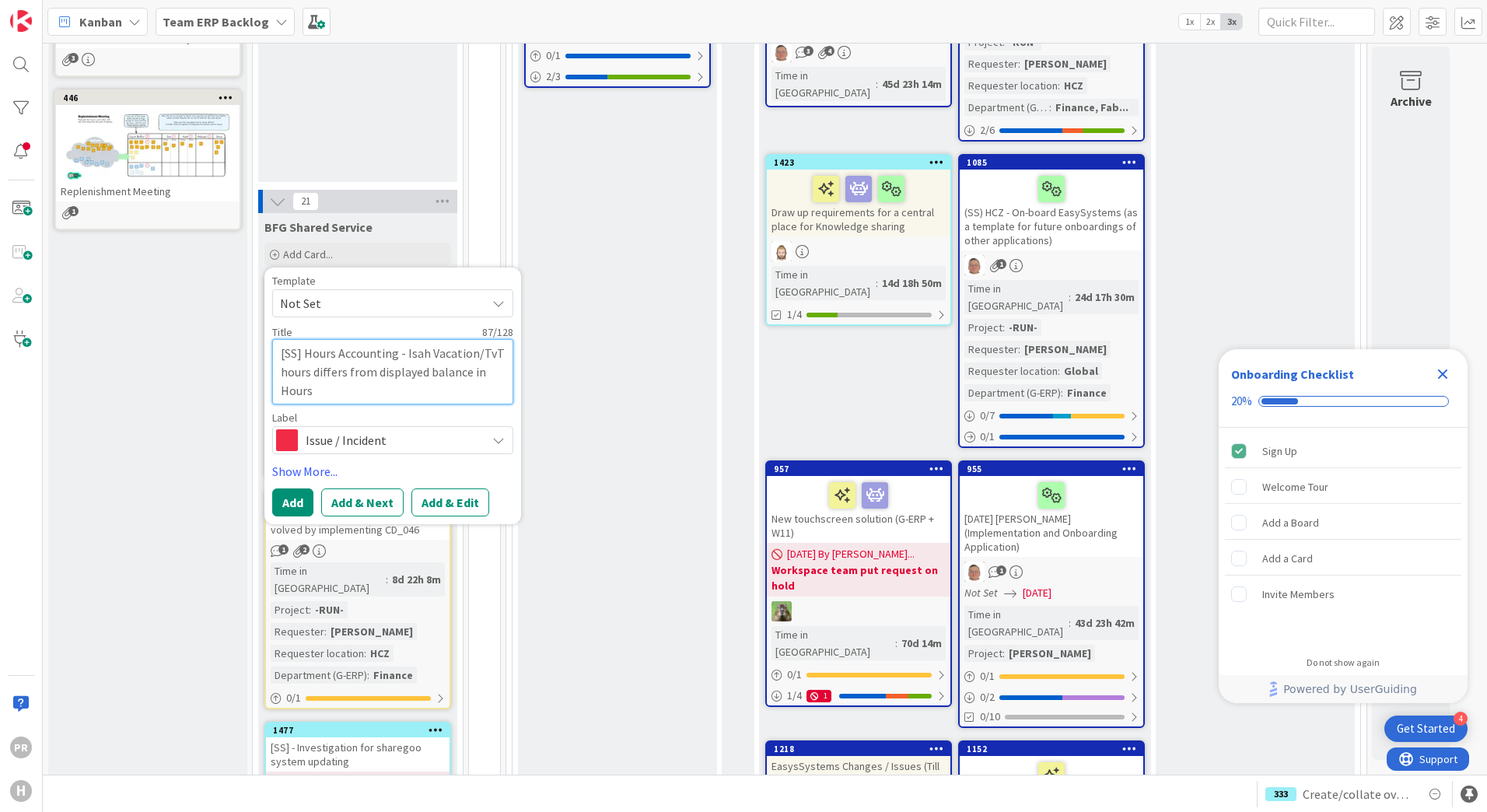
type textarea "[SS] Hours Accounting - Isah Vacation/TvT hours differs from displayed balance …"
type textarea "x"
type textarea "[SS] Hours Accounting - Isah Vacation/TvT hours differs from displayed balance …"
type textarea "x"
type textarea "[SS] Hours Accounting - Isah Vacation/TvT hours differs from displayed balance …"
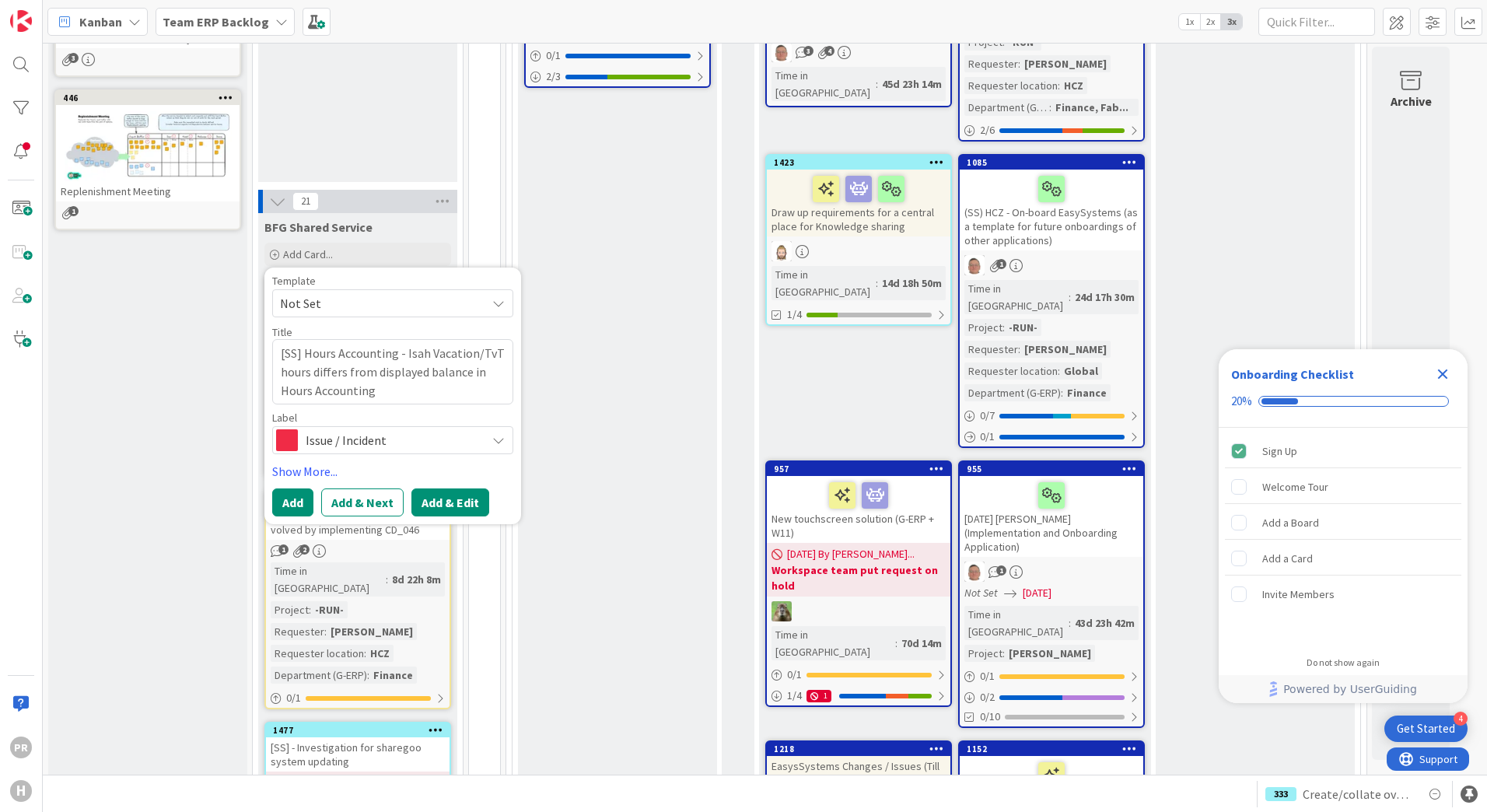
click at [456, 488] on button "Add & Edit" at bounding box center [450, 503] width 78 height 28
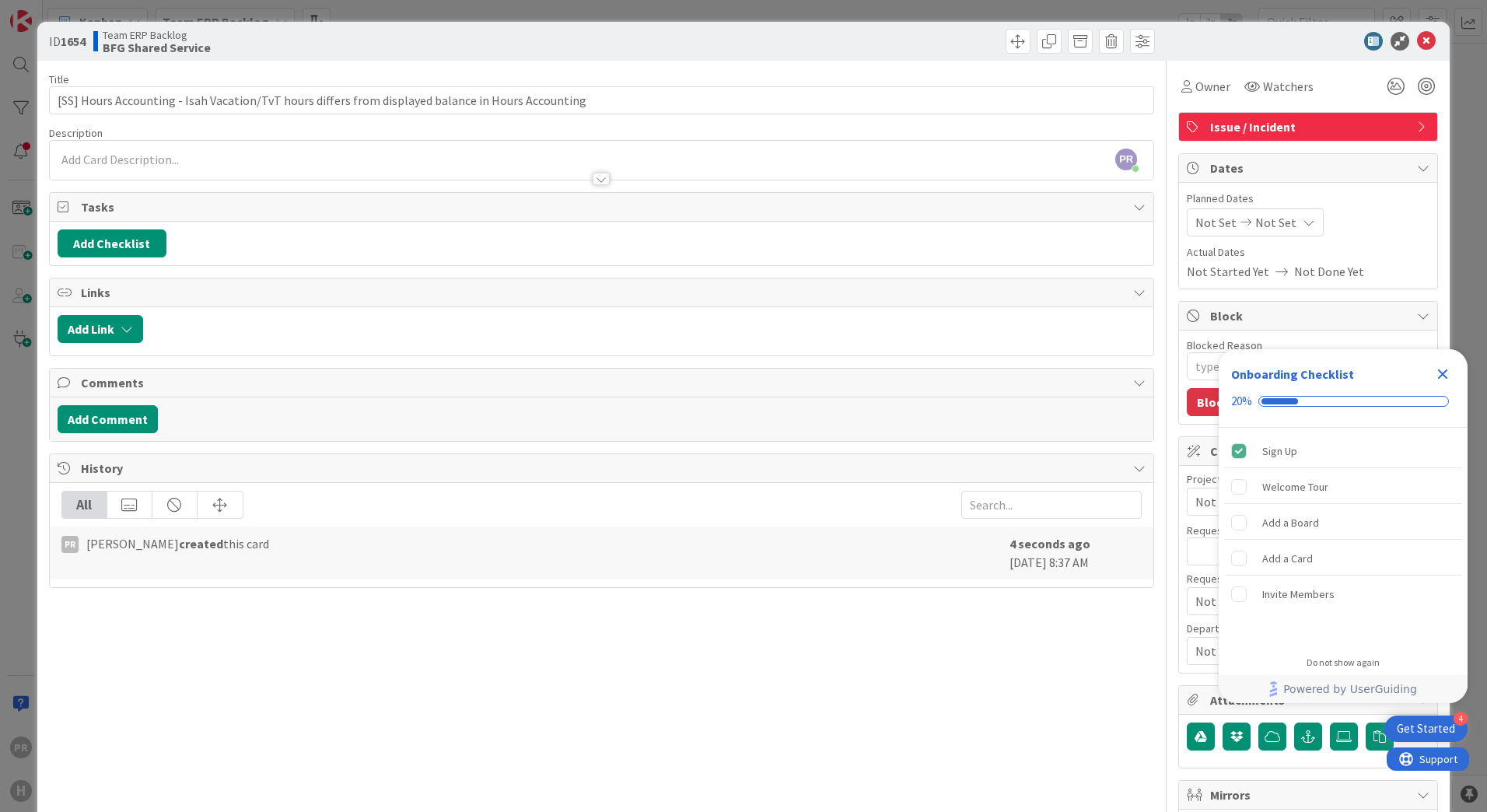
click at [1445, 369] on icon "Close Checklist" at bounding box center [1442, 374] width 19 height 19
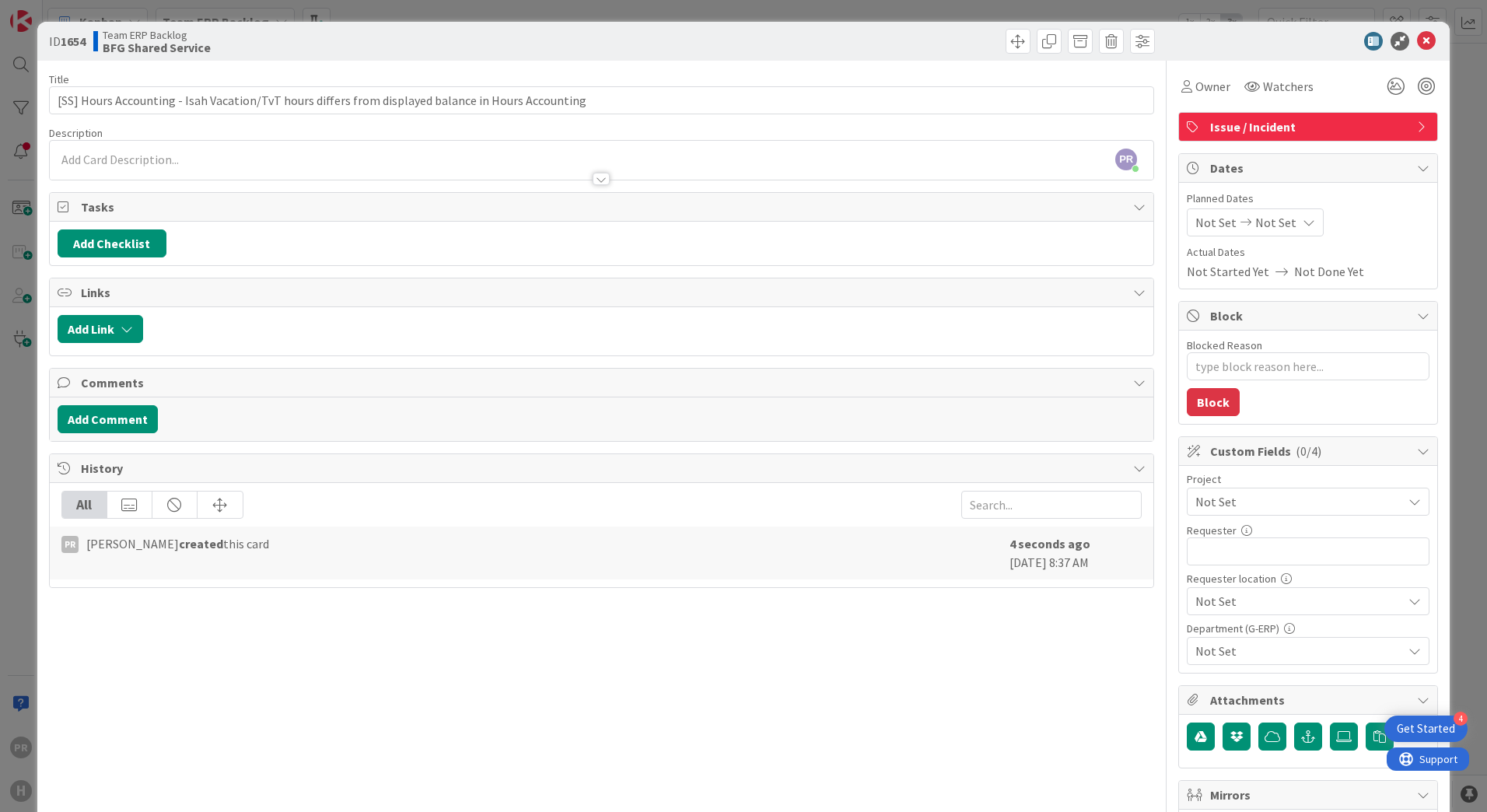
click at [1229, 493] on span "Not Set" at bounding box center [1295, 501] width 199 height 22
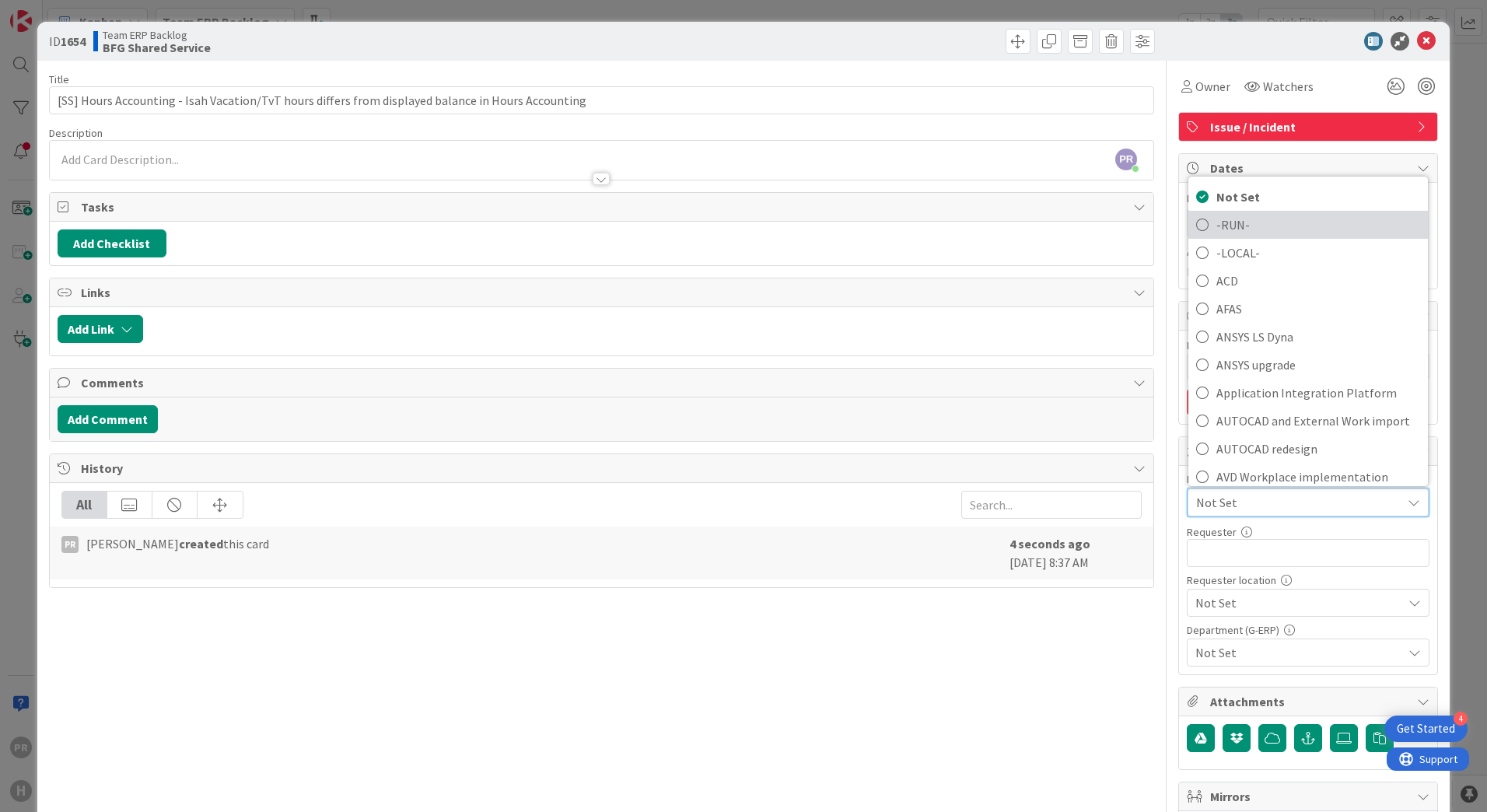
click at [1233, 226] on span "-RUN-" at bounding box center [1318, 225] width 204 height 23
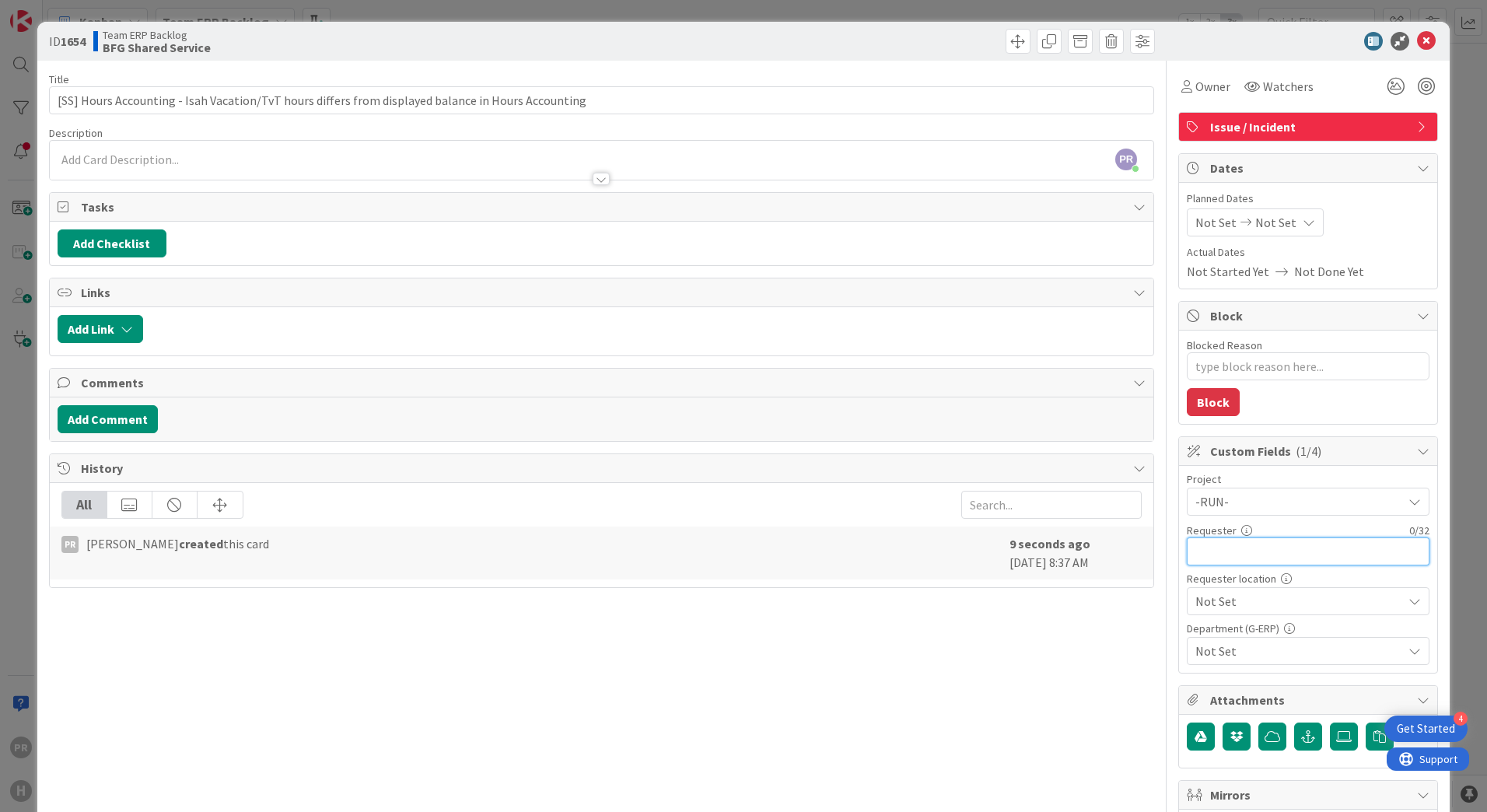
click at [1246, 562] on input "text" at bounding box center [1308, 551] width 243 height 28
click at [1284, 512] on span "Not Set" at bounding box center [1295, 501] width 199 height 22
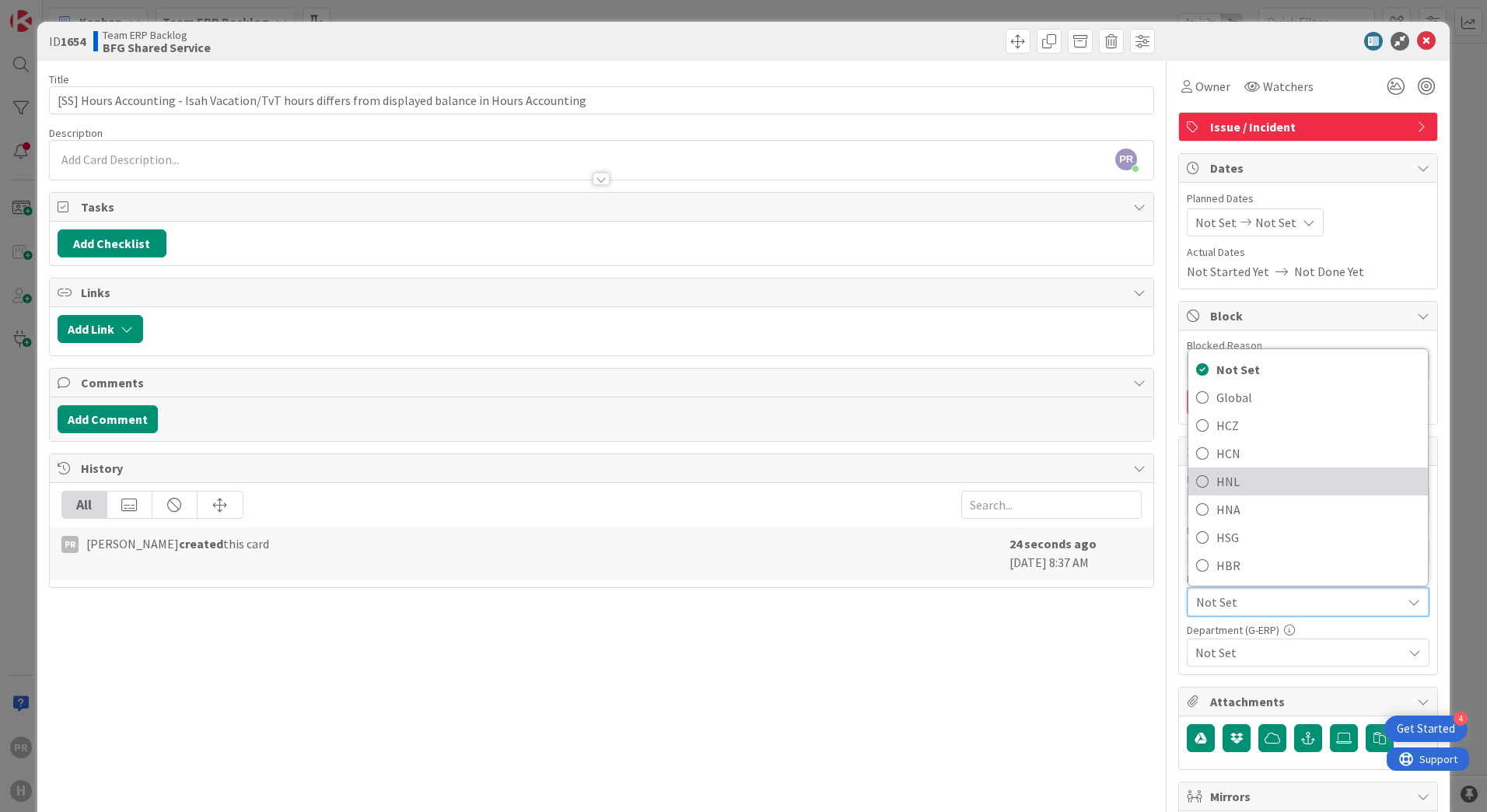
click at [1246, 474] on span "HNL" at bounding box center [1318, 481] width 204 height 23
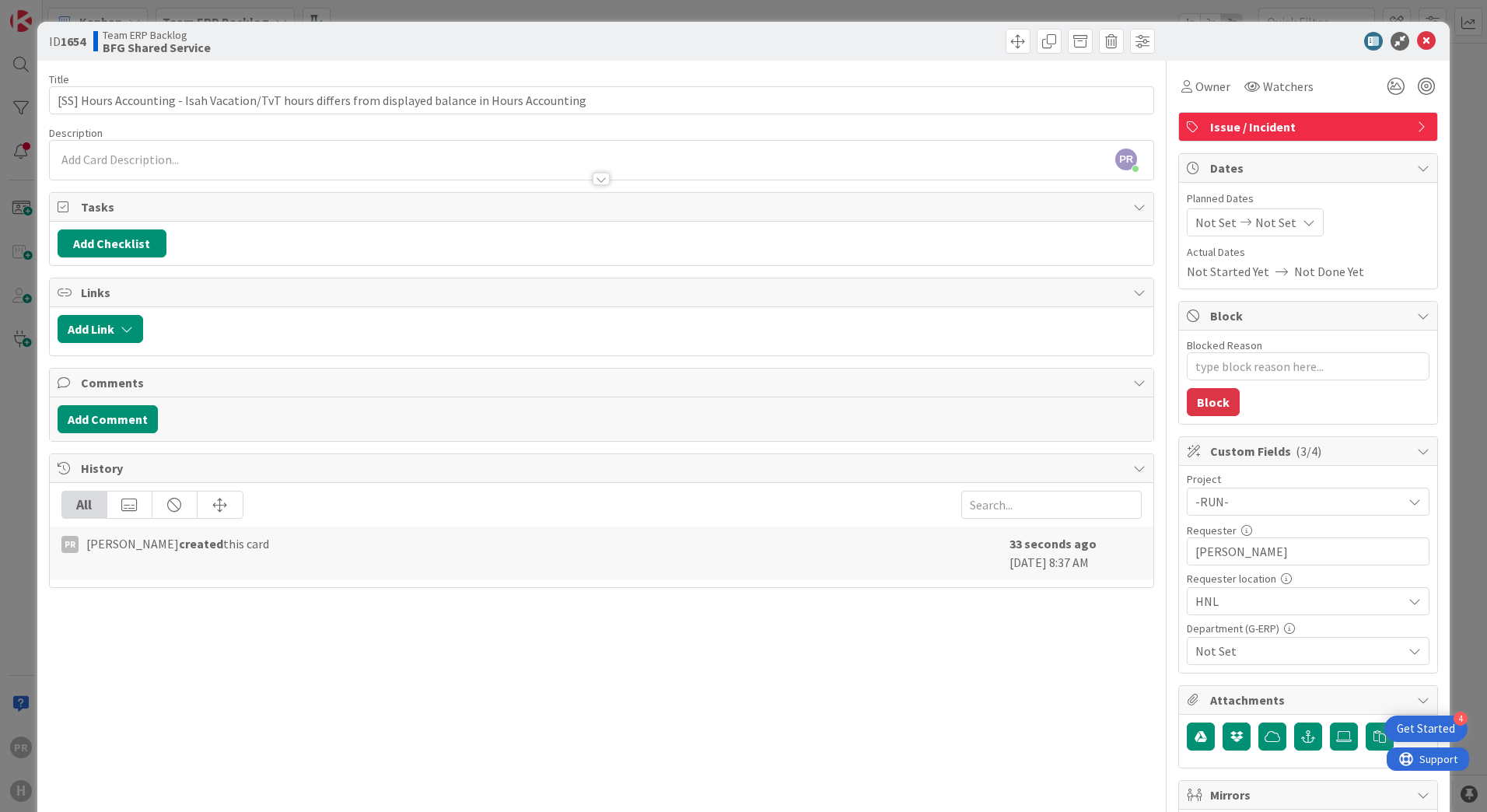
click at [1253, 658] on span "Not Set" at bounding box center [1298, 650] width 207 height 19
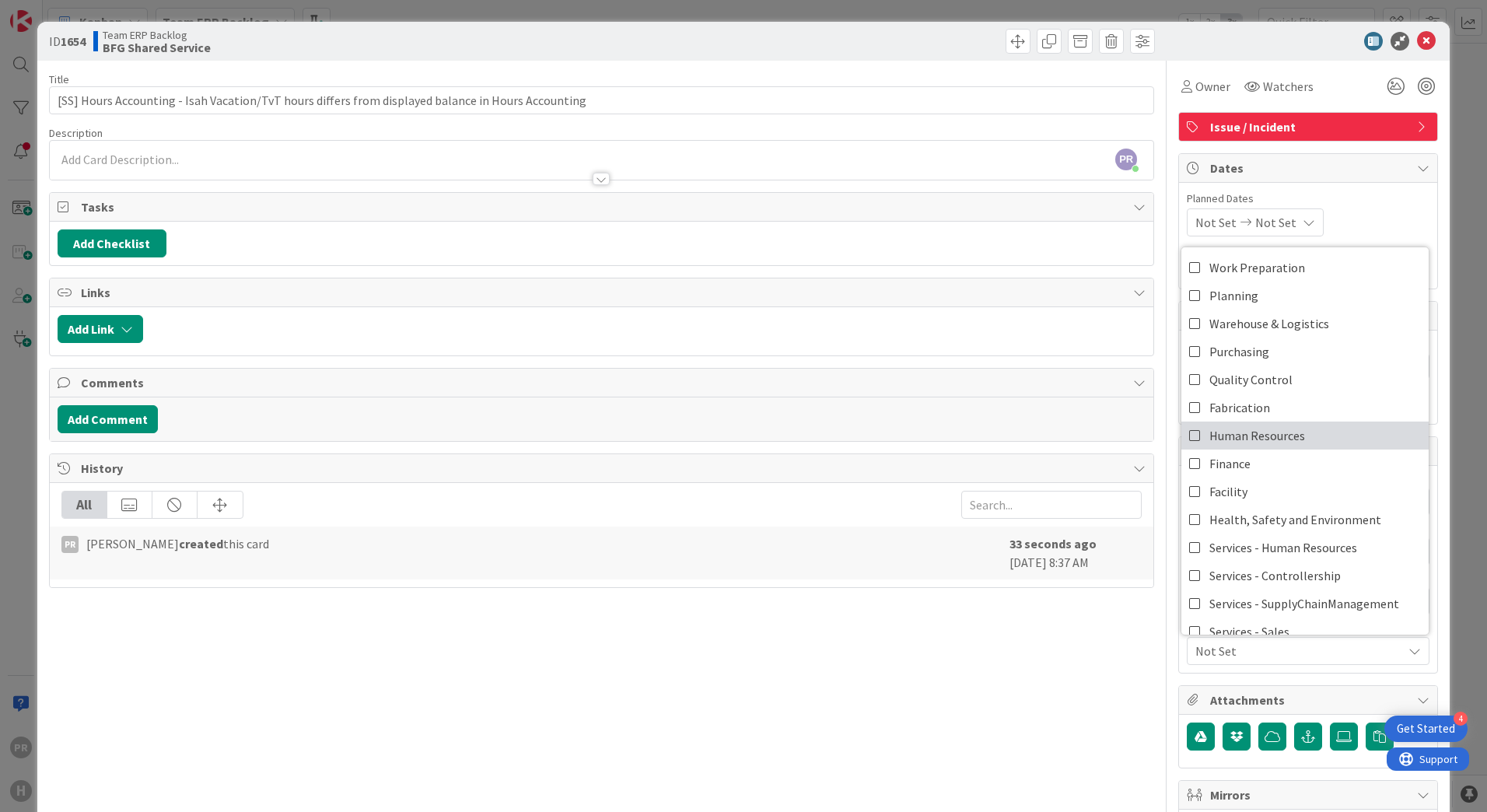
click at [1245, 441] on span "Human Resources" at bounding box center [1257, 436] width 95 height 23
click at [751, 325] on div at bounding box center [648, 329] width 995 height 28
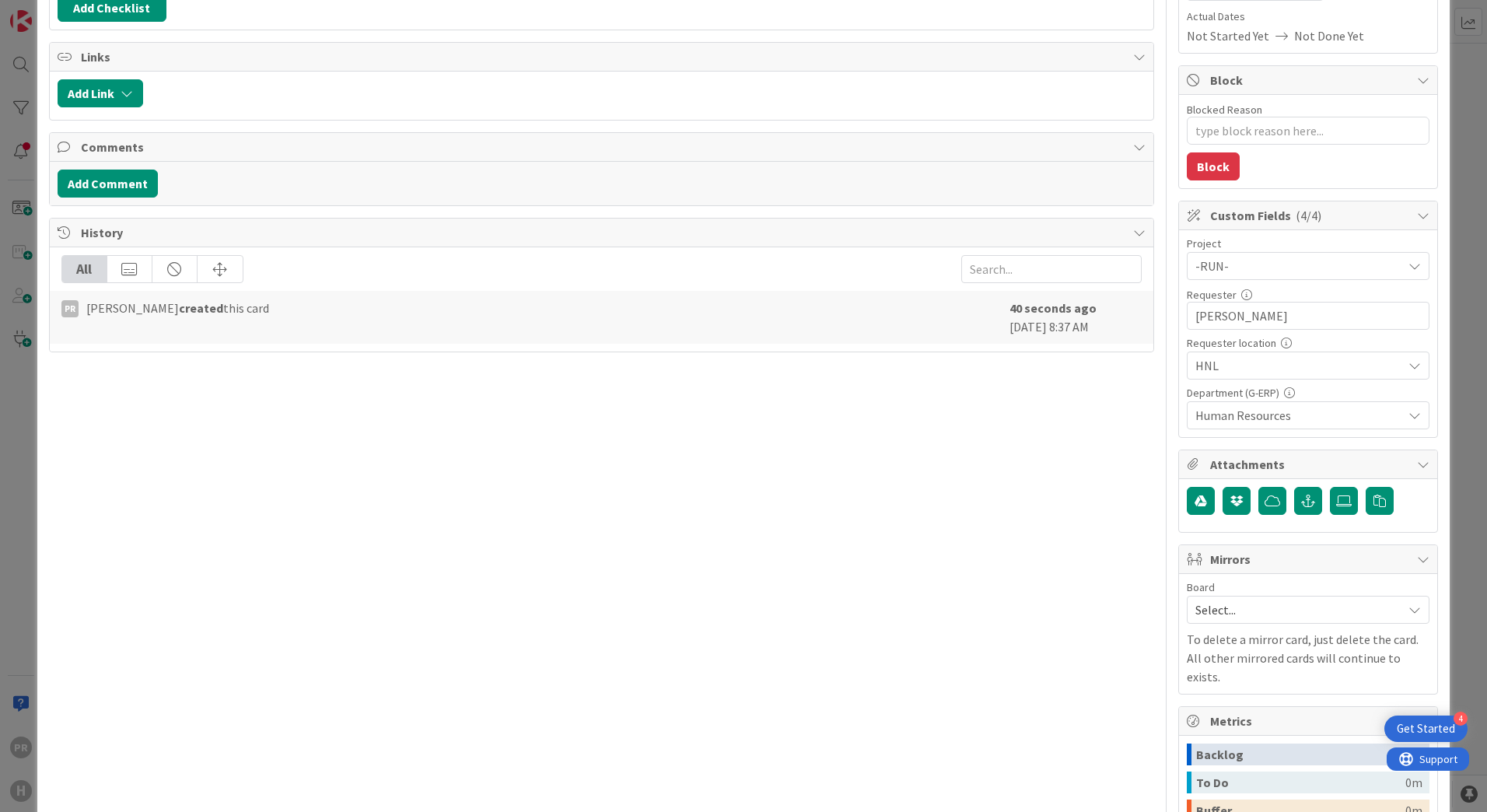
scroll to position [389, 0]
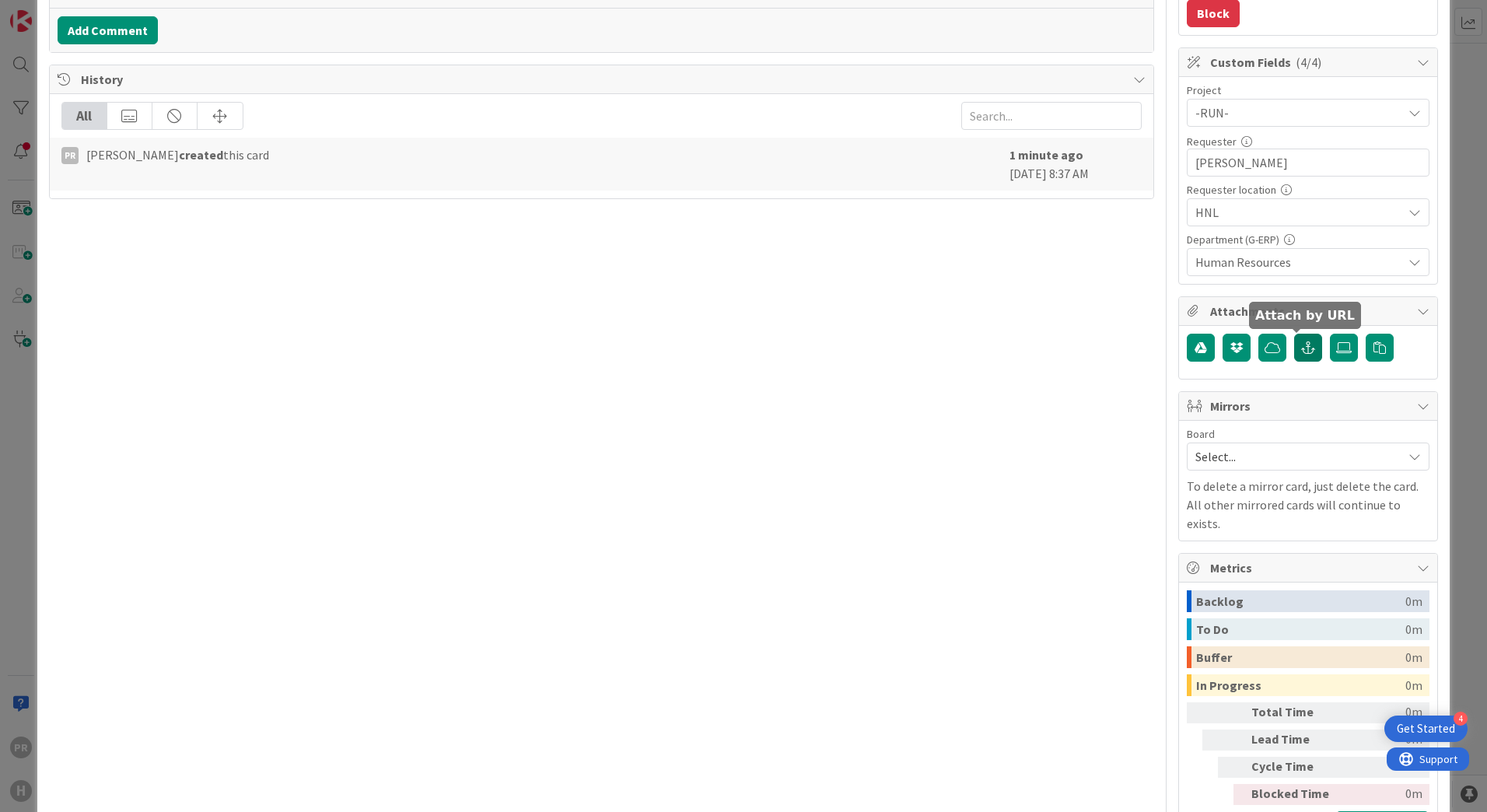
click at [1297, 355] on button "button" at bounding box center [1308, 347] width 28 height 28
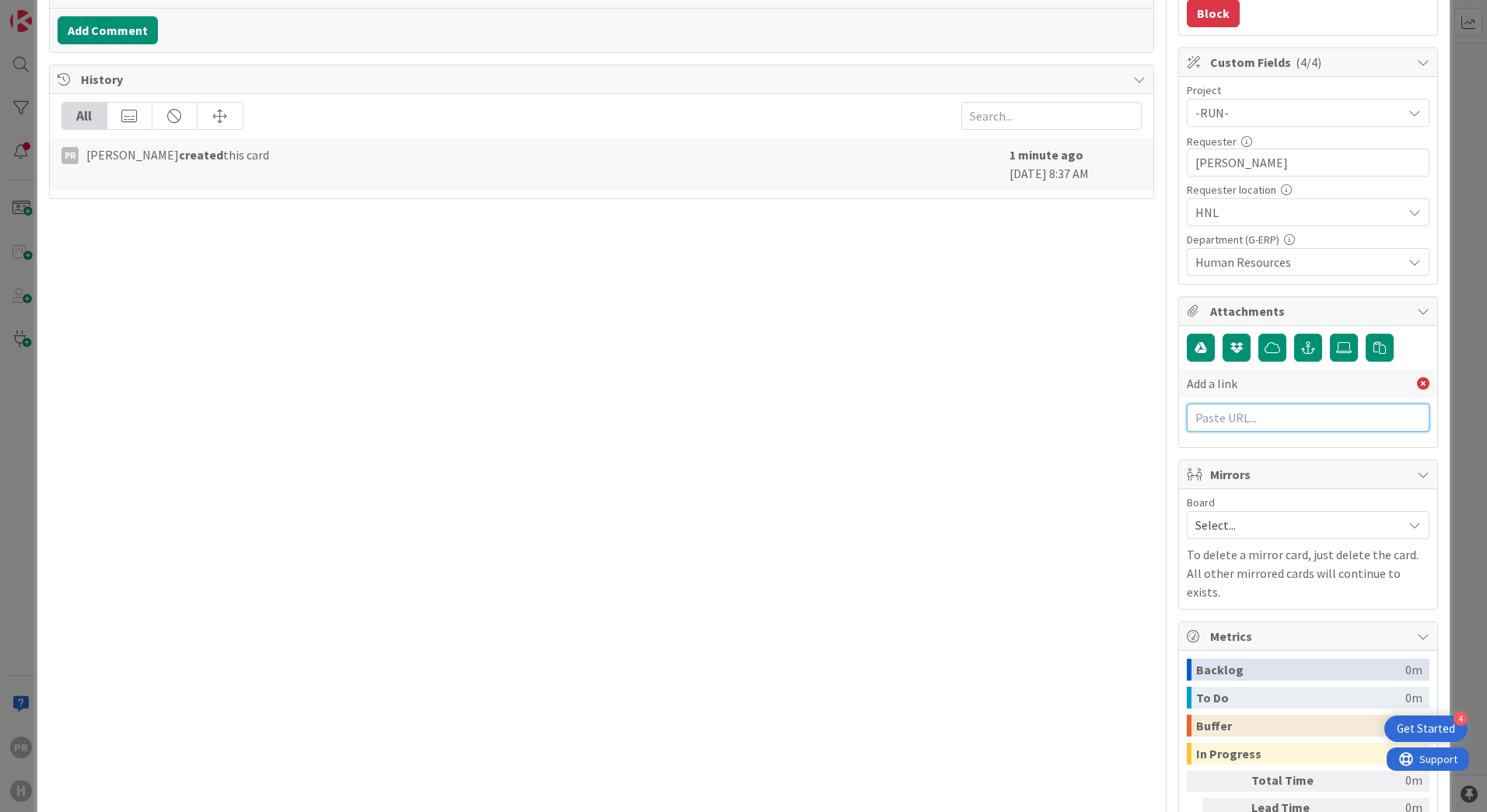
click at [1217, 413] on input "text" at bounding box center [1308, 418] width 243 height 28
paste input "https://huisman-smartit.onbmc.com/smartit/app/#/incident/AGGEFRDUJONBTASYPZYKSY…"
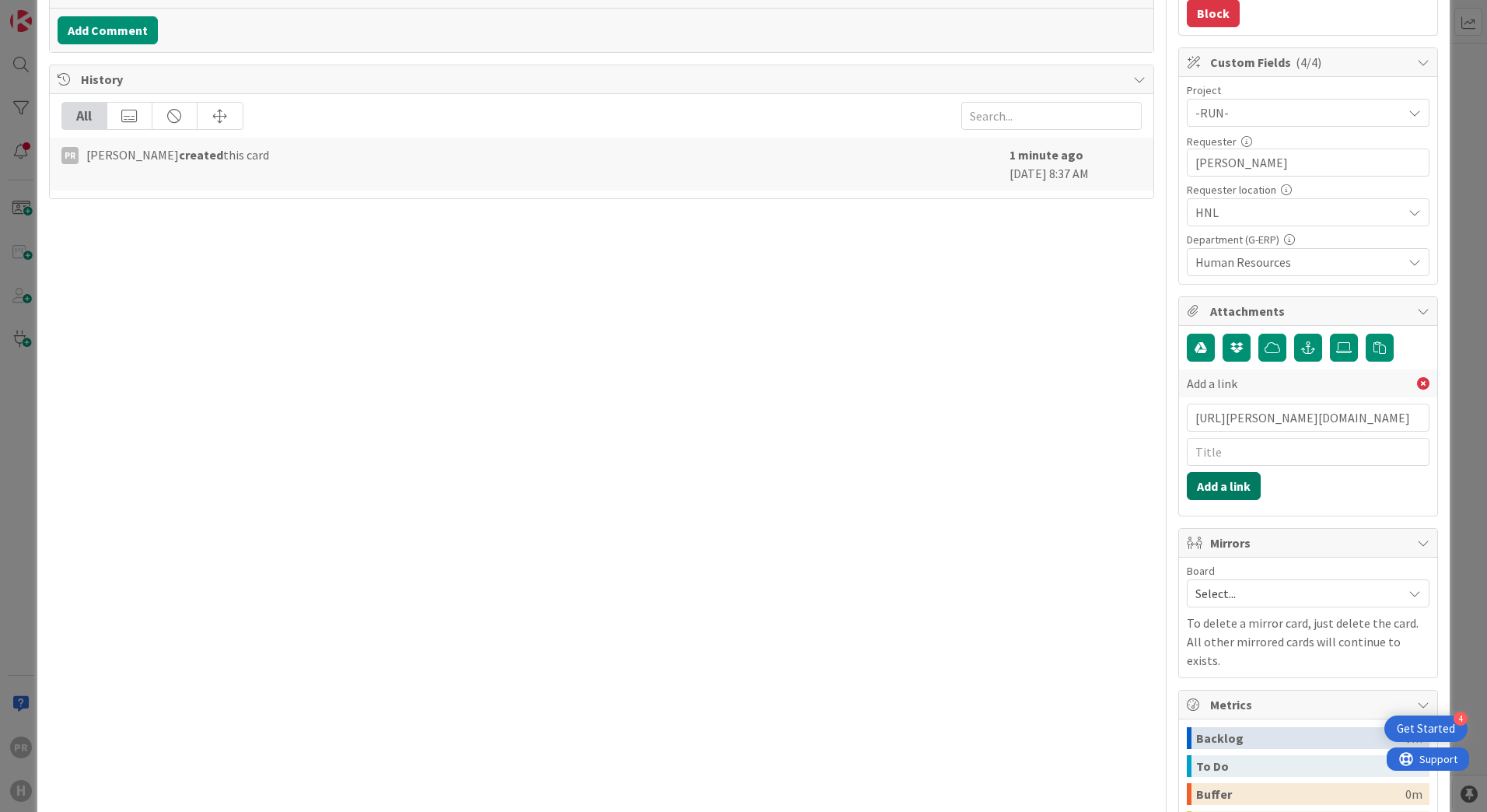
click at [1214, 488] on button "Add a link" at bounding box center [1224, 486] width 74 height 28
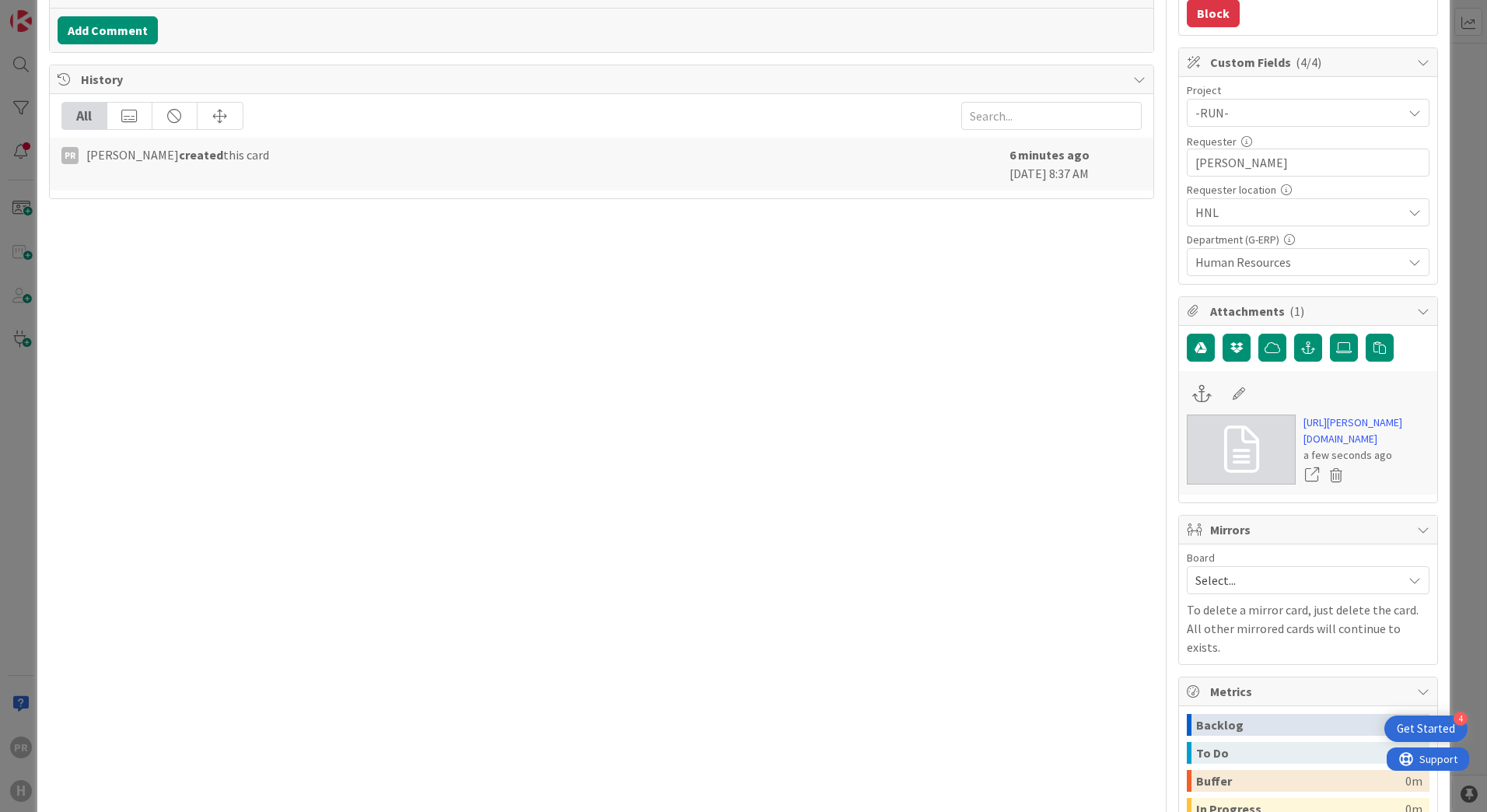
scroll to position [0, 0]
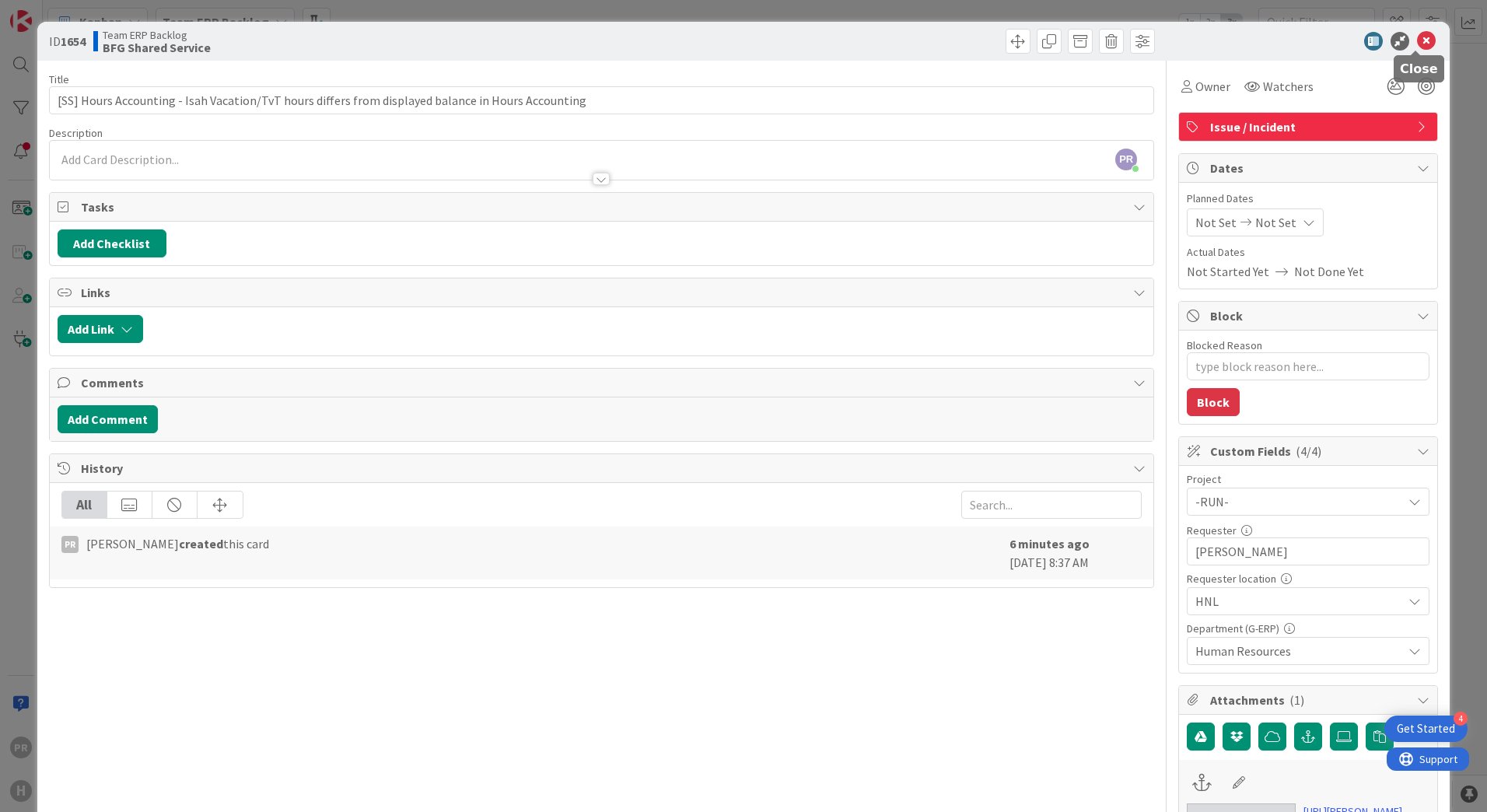
click at [1417, 34] on icon at bounding box center [1426, 41] width 19 height 19
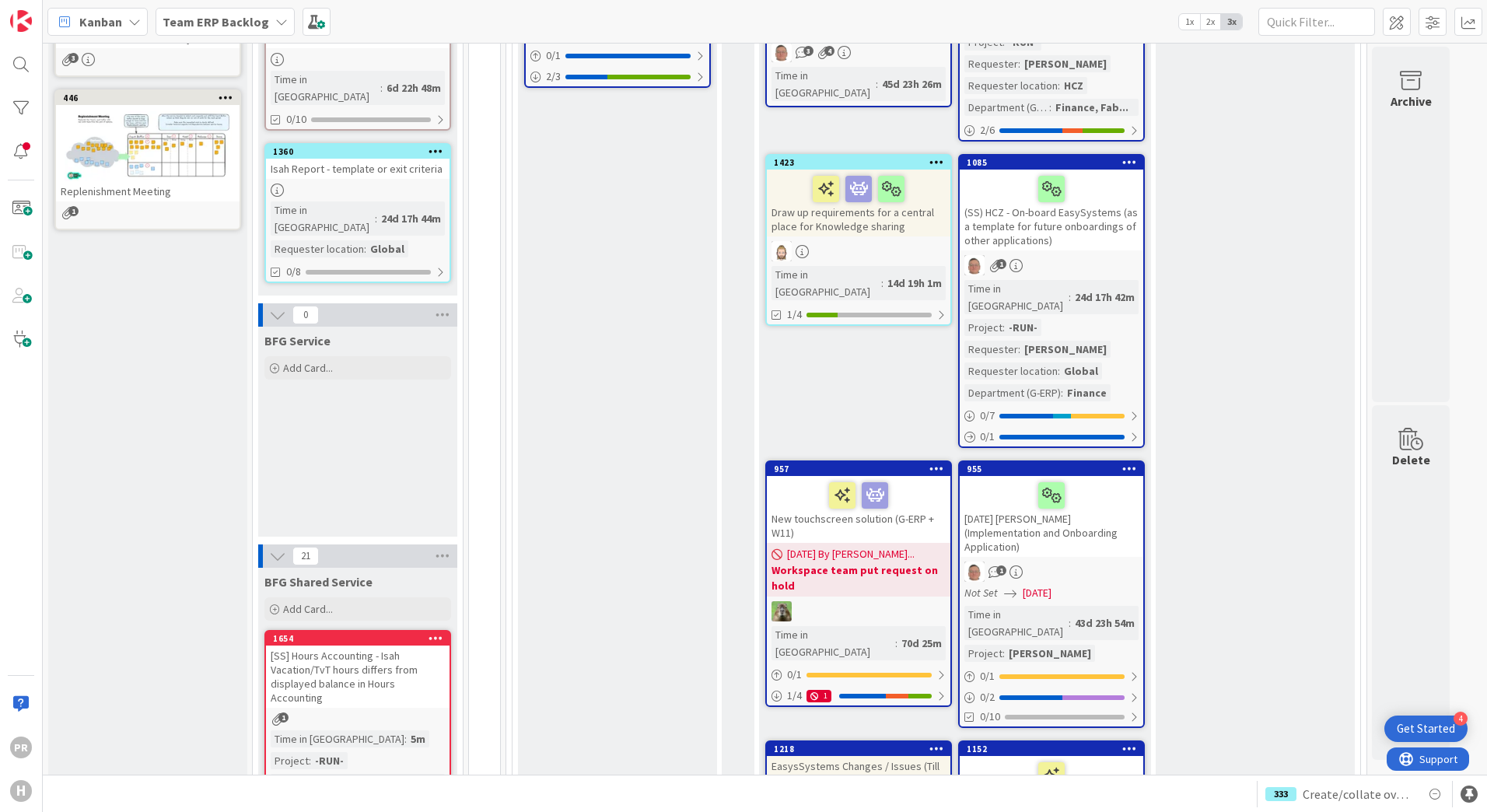
scroll to position [1089, 0]
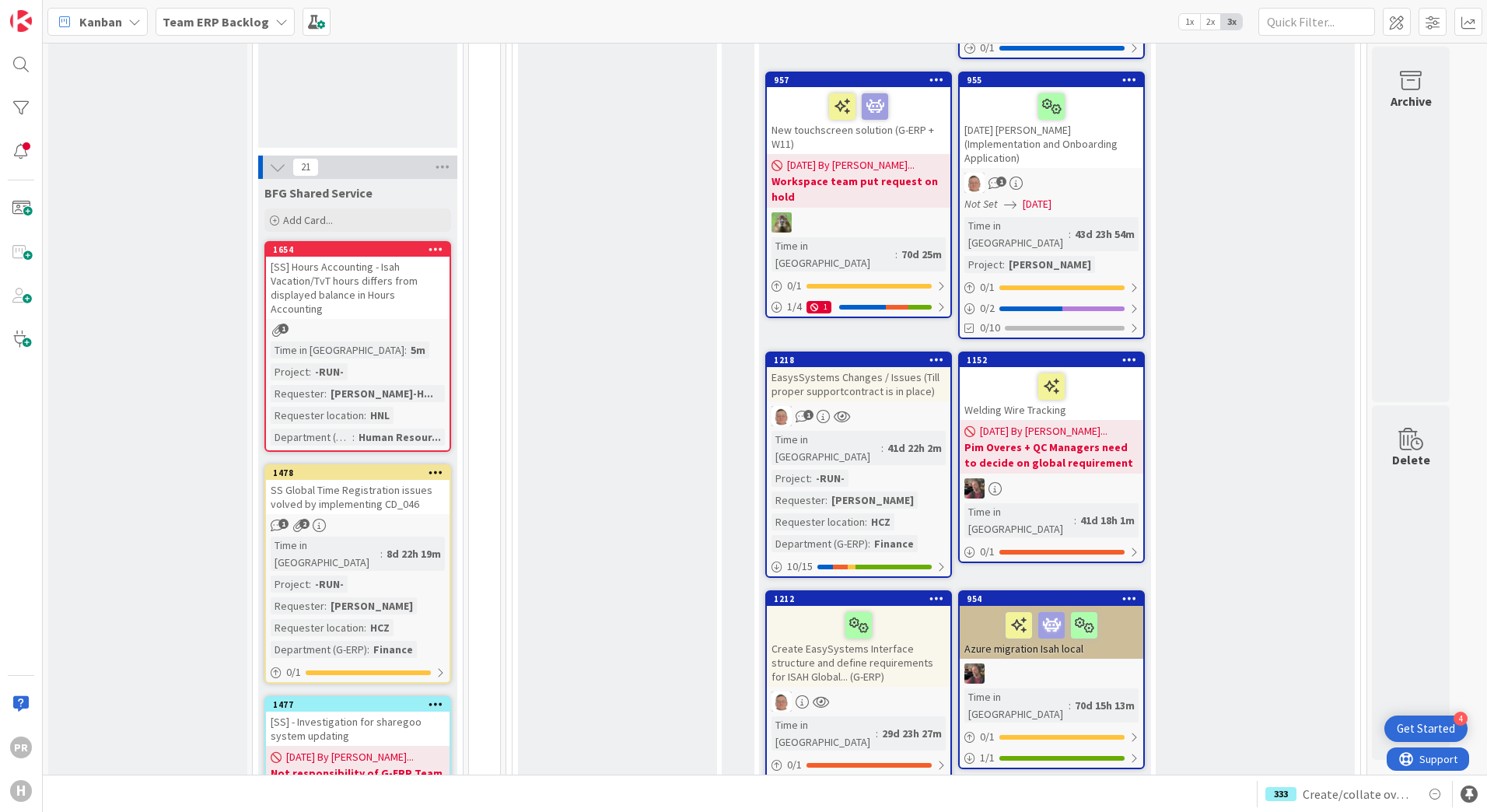
click at [364, 257] on div "[SS] Hours Accounting - Isah Vacation/TvT hours differs from displayed balance …" at bounding box center [358, 287] width 183 height 63
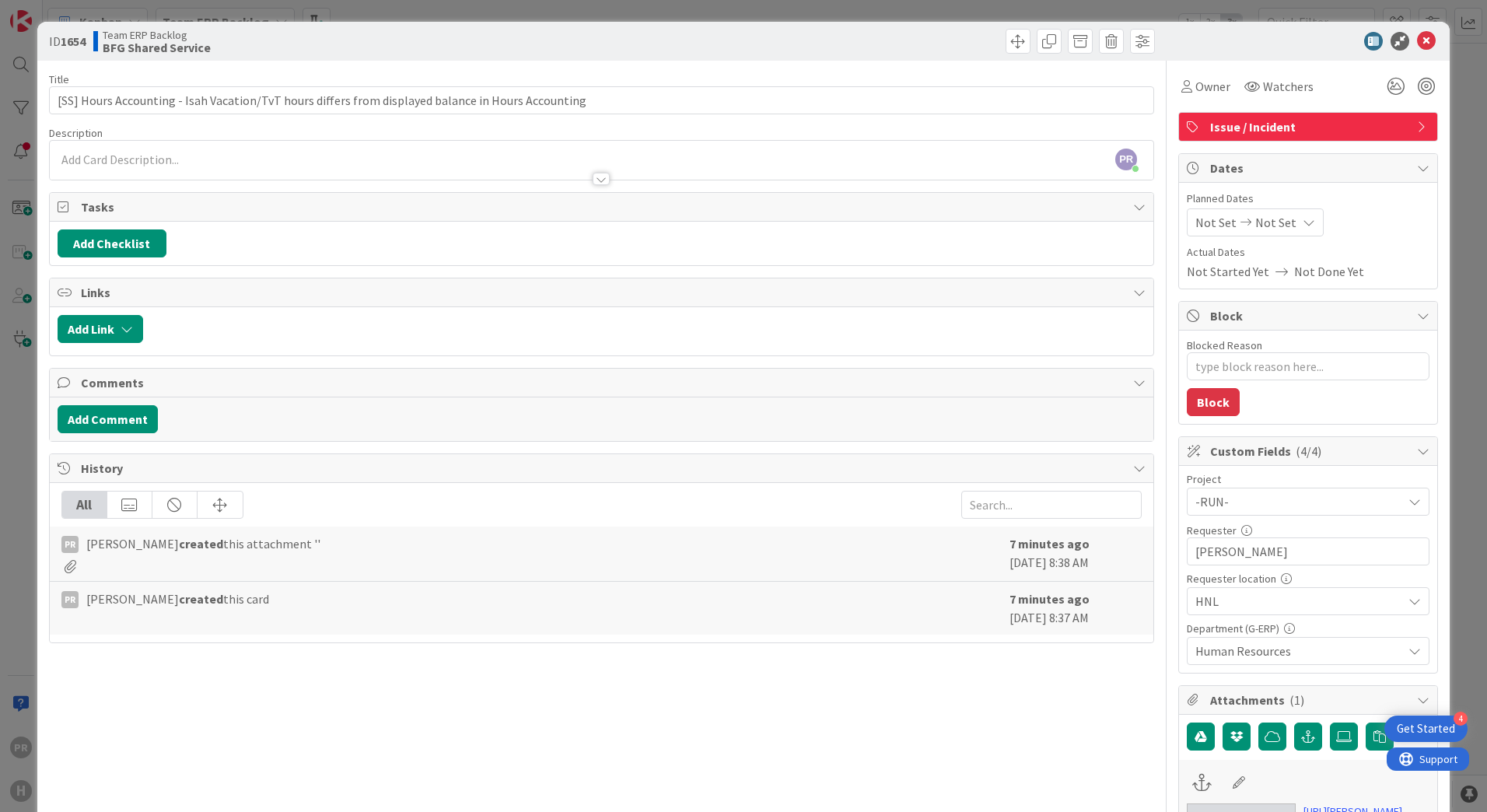
click at [914, 160] on div "PR Parveen Rana just joined" at bounding box center [601, 160] width 1103 height 39
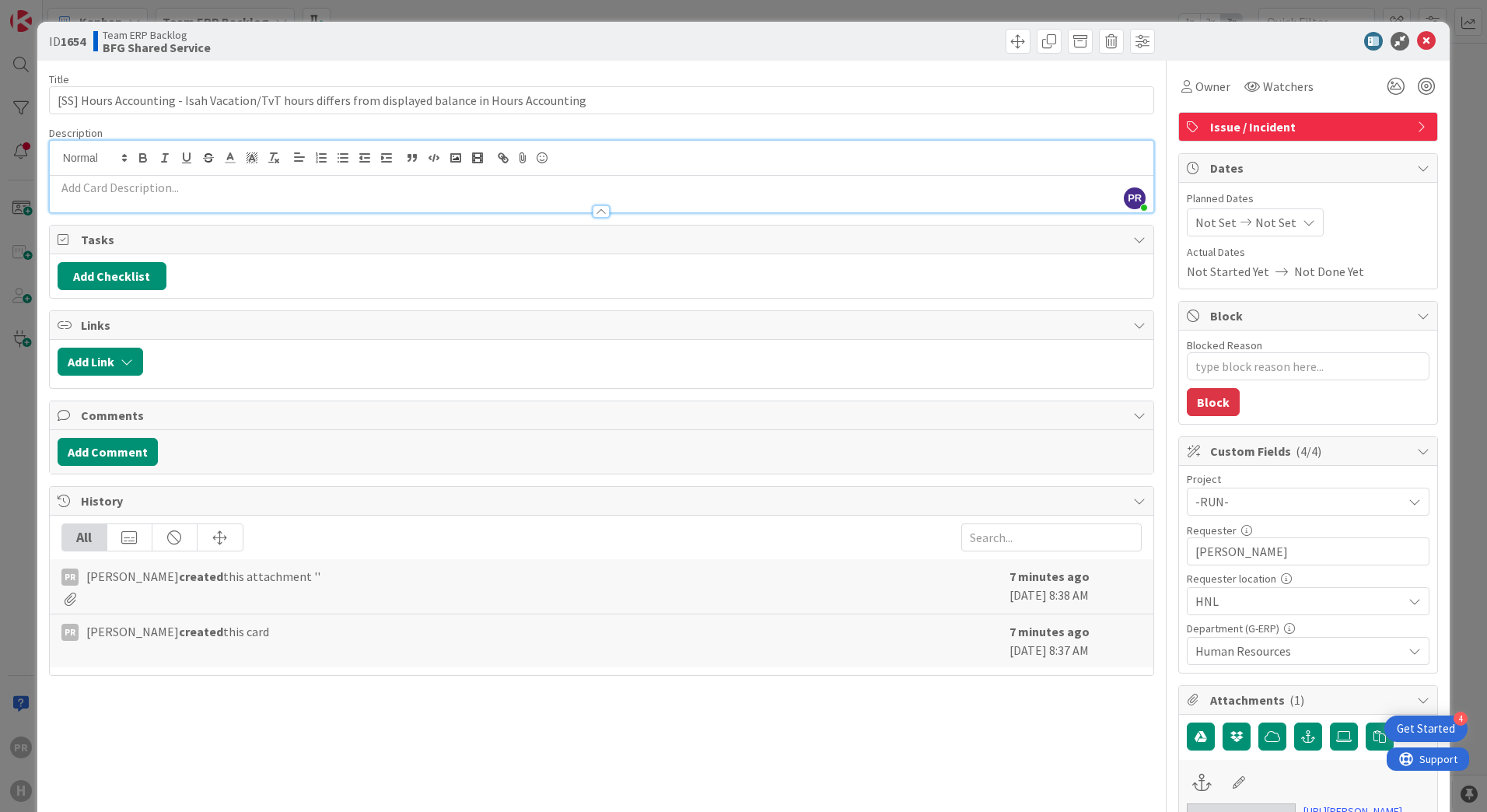
click at [427, 193] on p at bounding box center [602, 188] width 1088 height 18
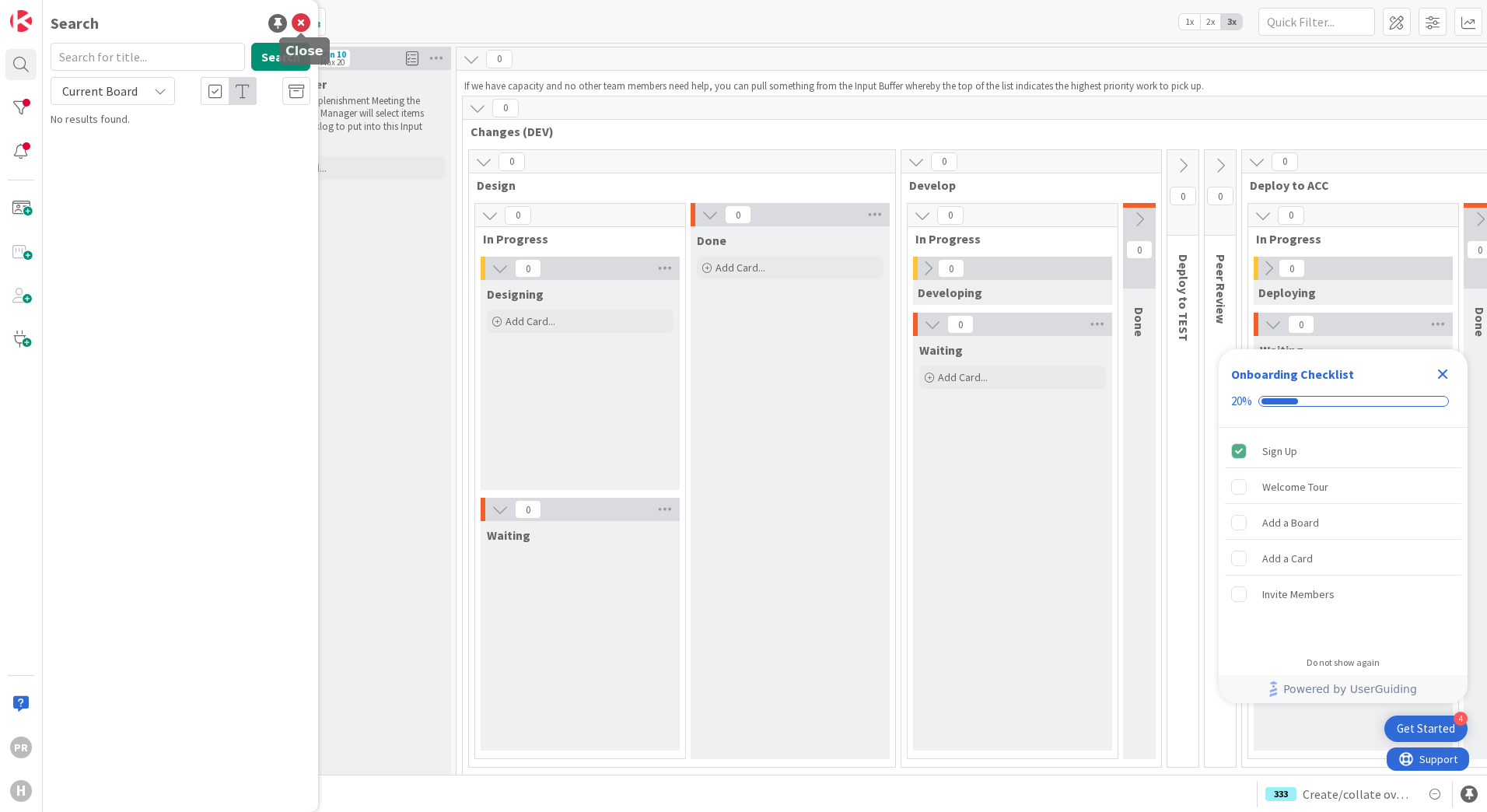
click at [304, 24] on icon at bounding box center [301, 23] width 19 height 19
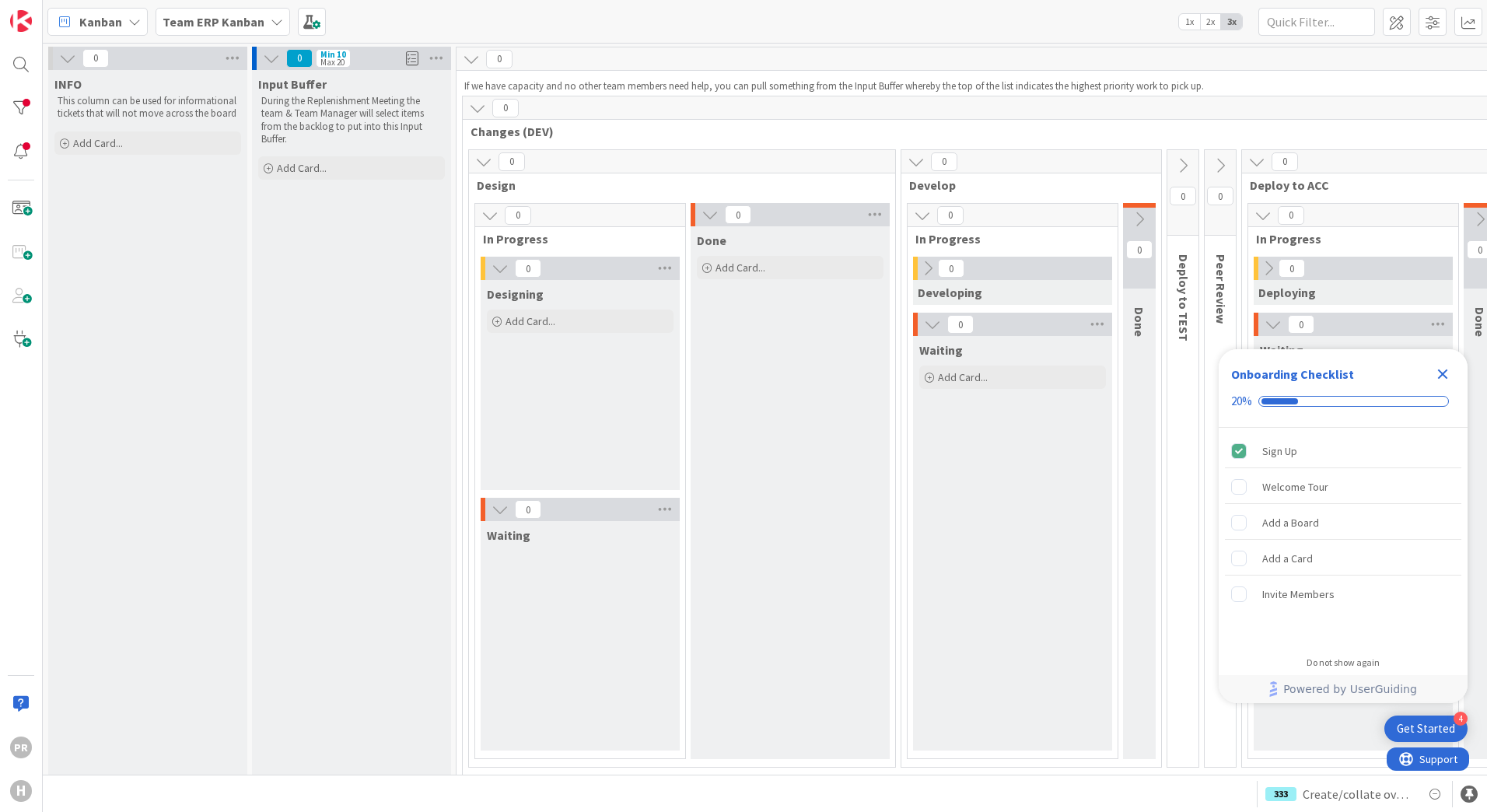
click at [203, 24] on b "Team ERP Kanban" at bounding box center [213, 22] width 102 height 16
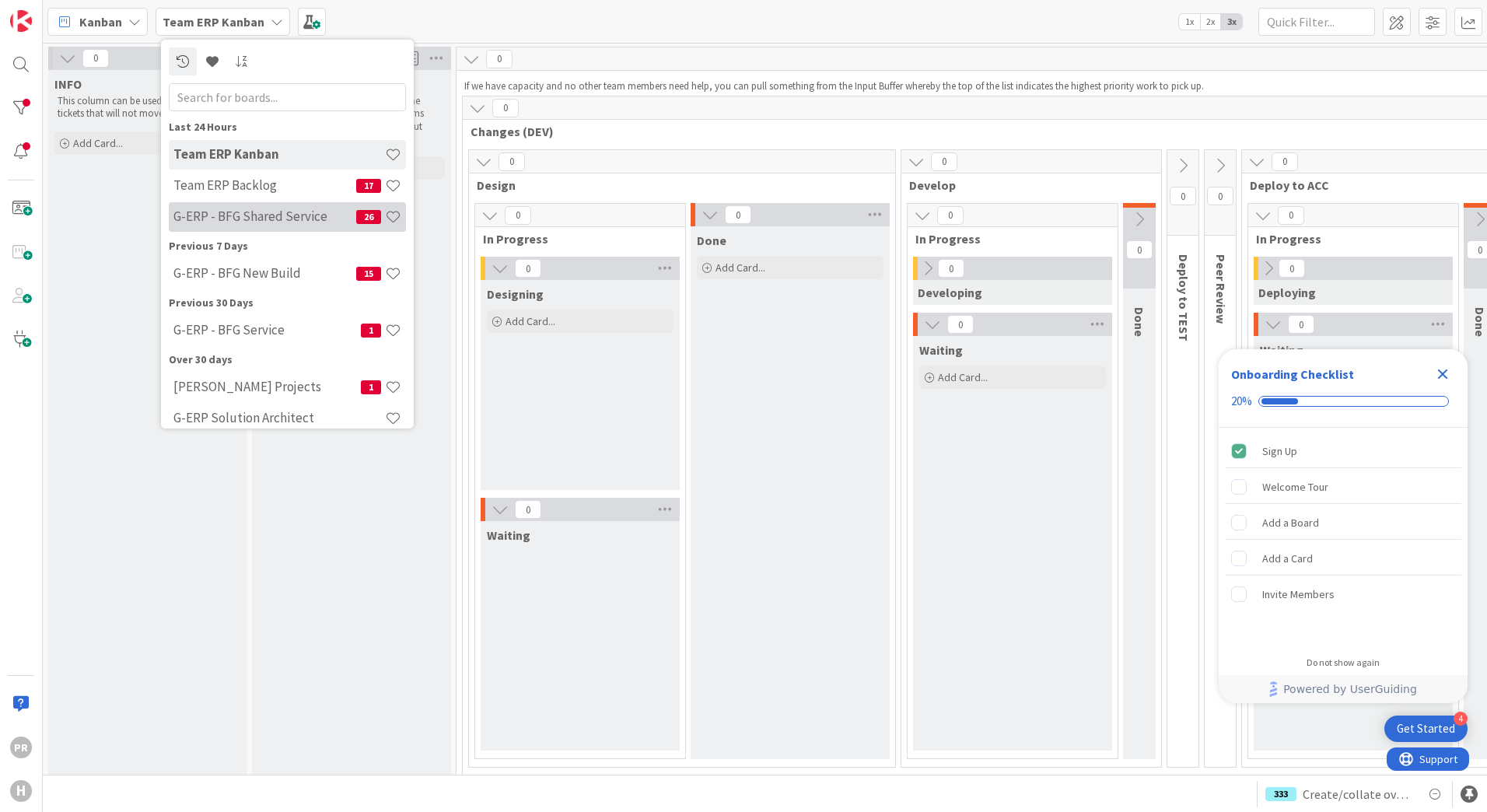
click at [262, 209] on h4 "G-ERP - BFG Shared Service" at bounding box center [265, 216] width 183 height 16
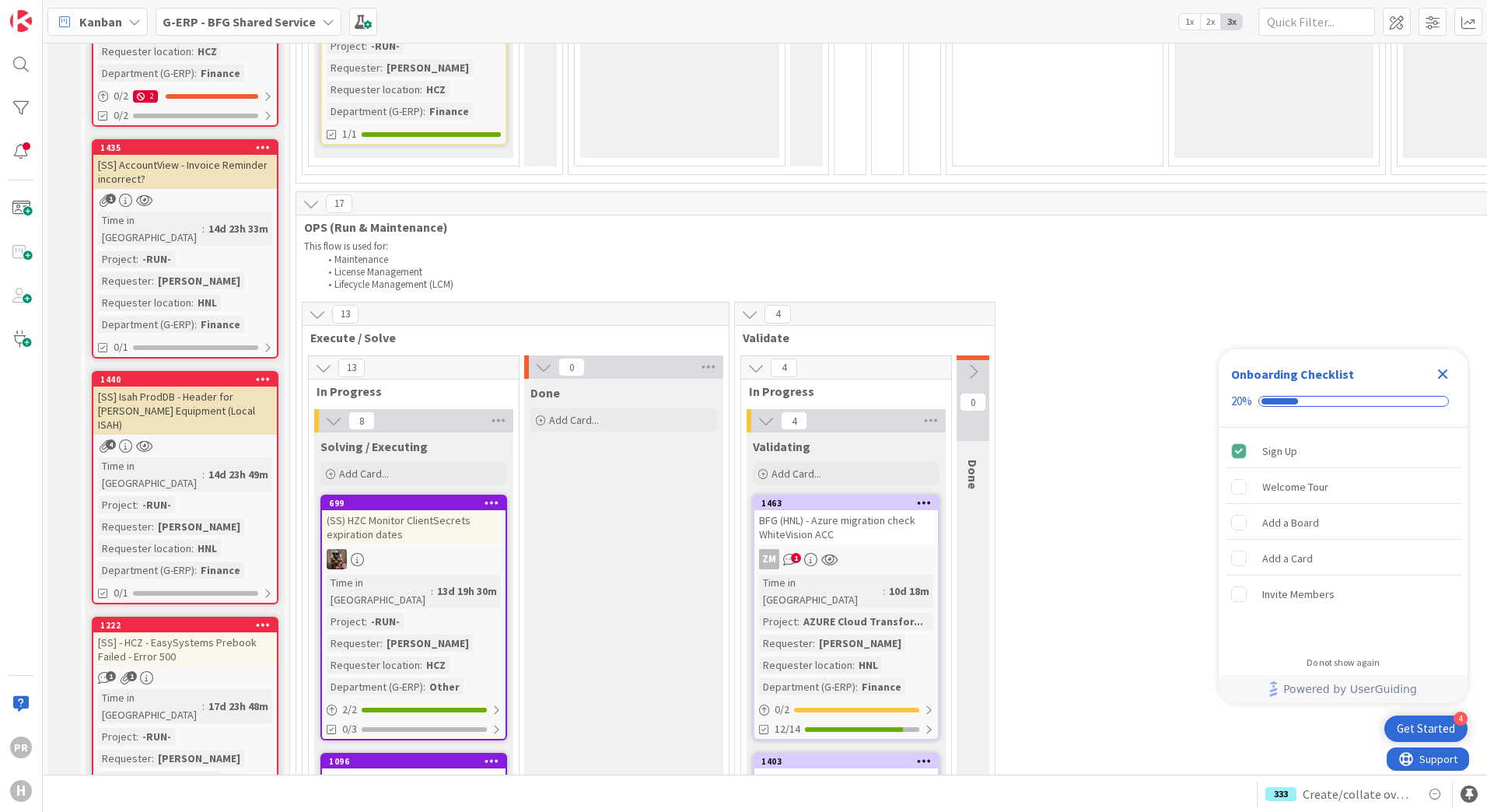
scroll to position [1089, 0]
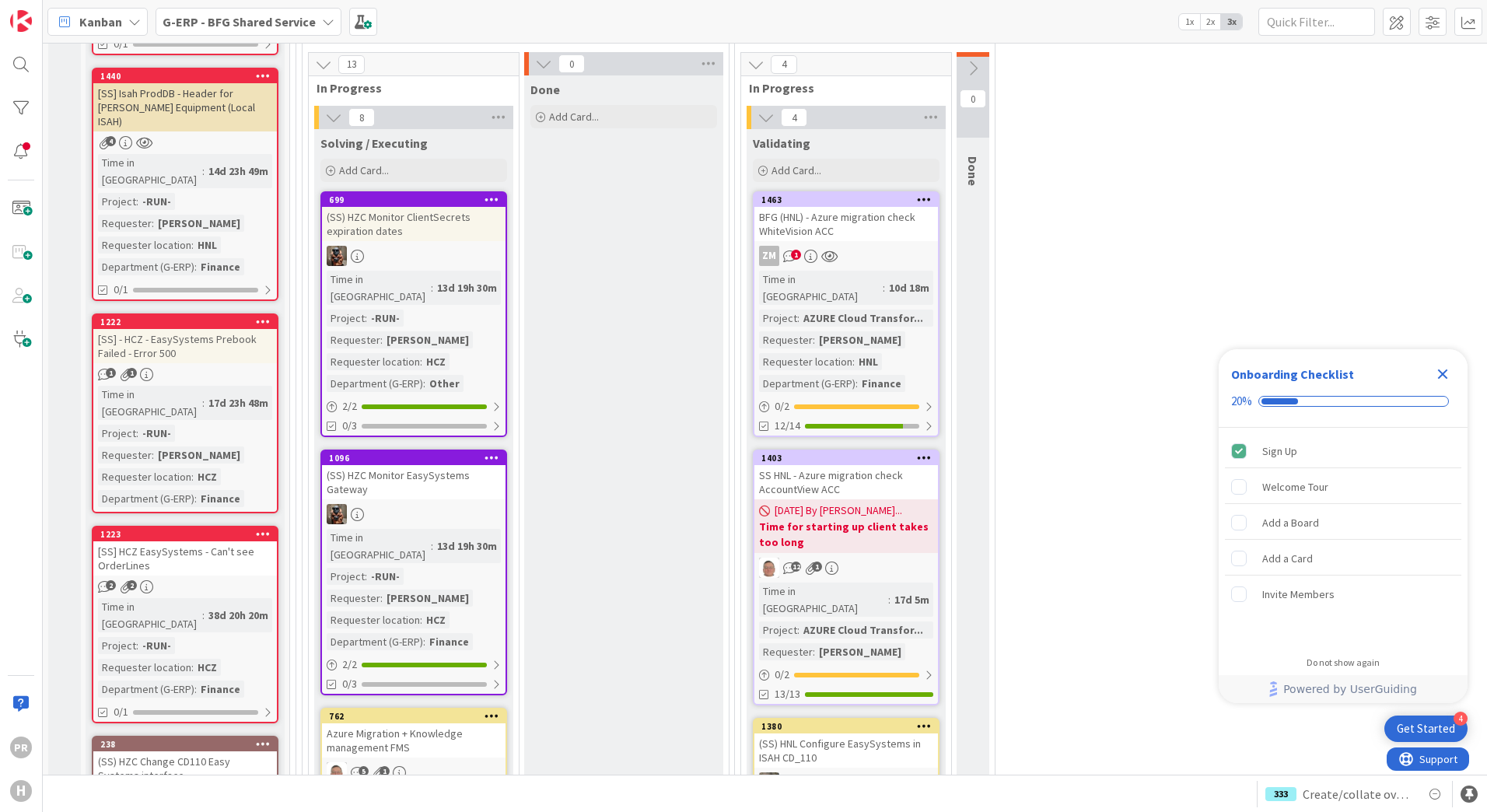
click at [887, 207] on div "BFG (HNL) - Azure migration check WhiteVision ACC" at bounding box center [846, 224] width 183 height 34
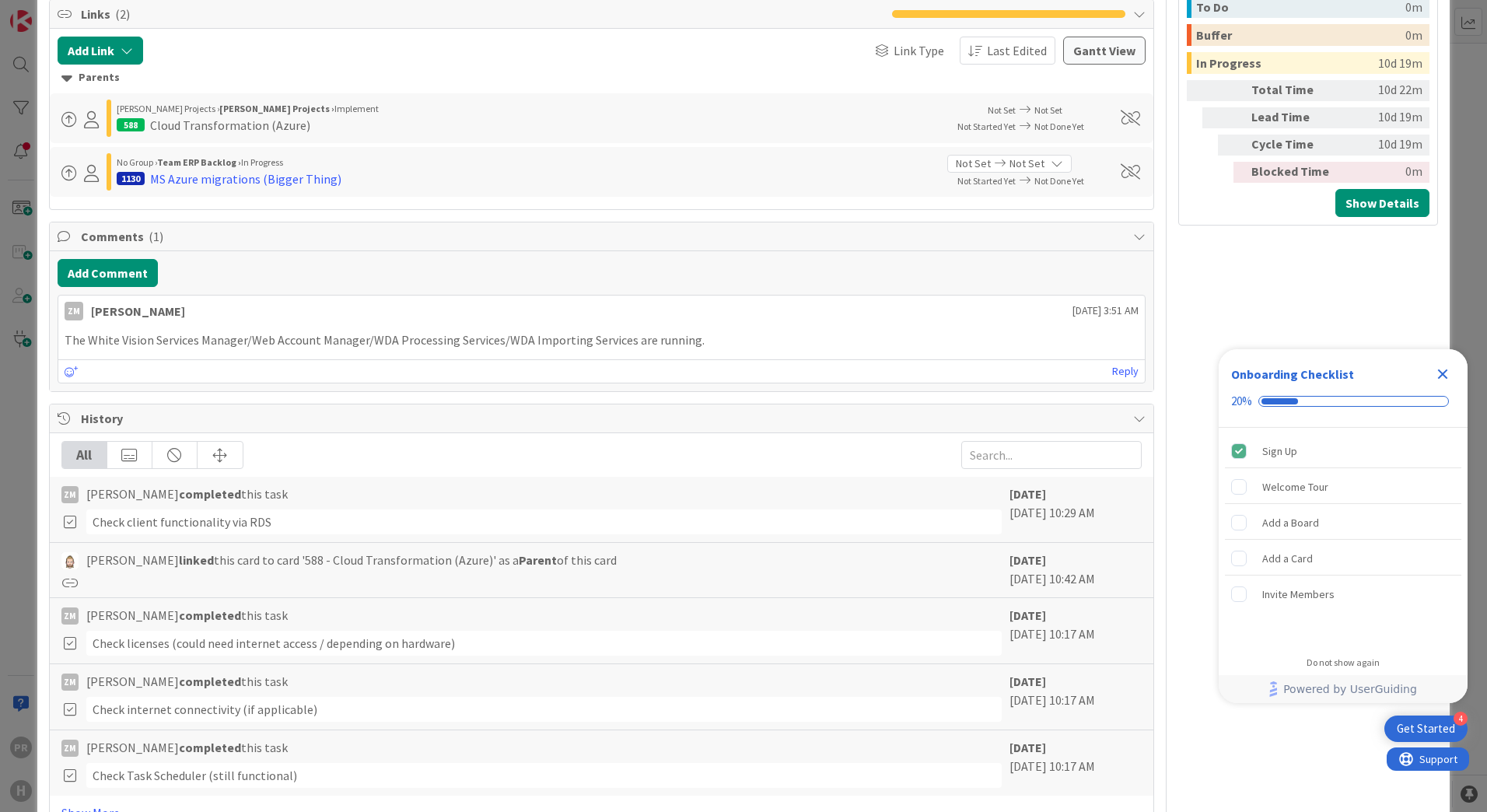
scroll to position [1062, 0]
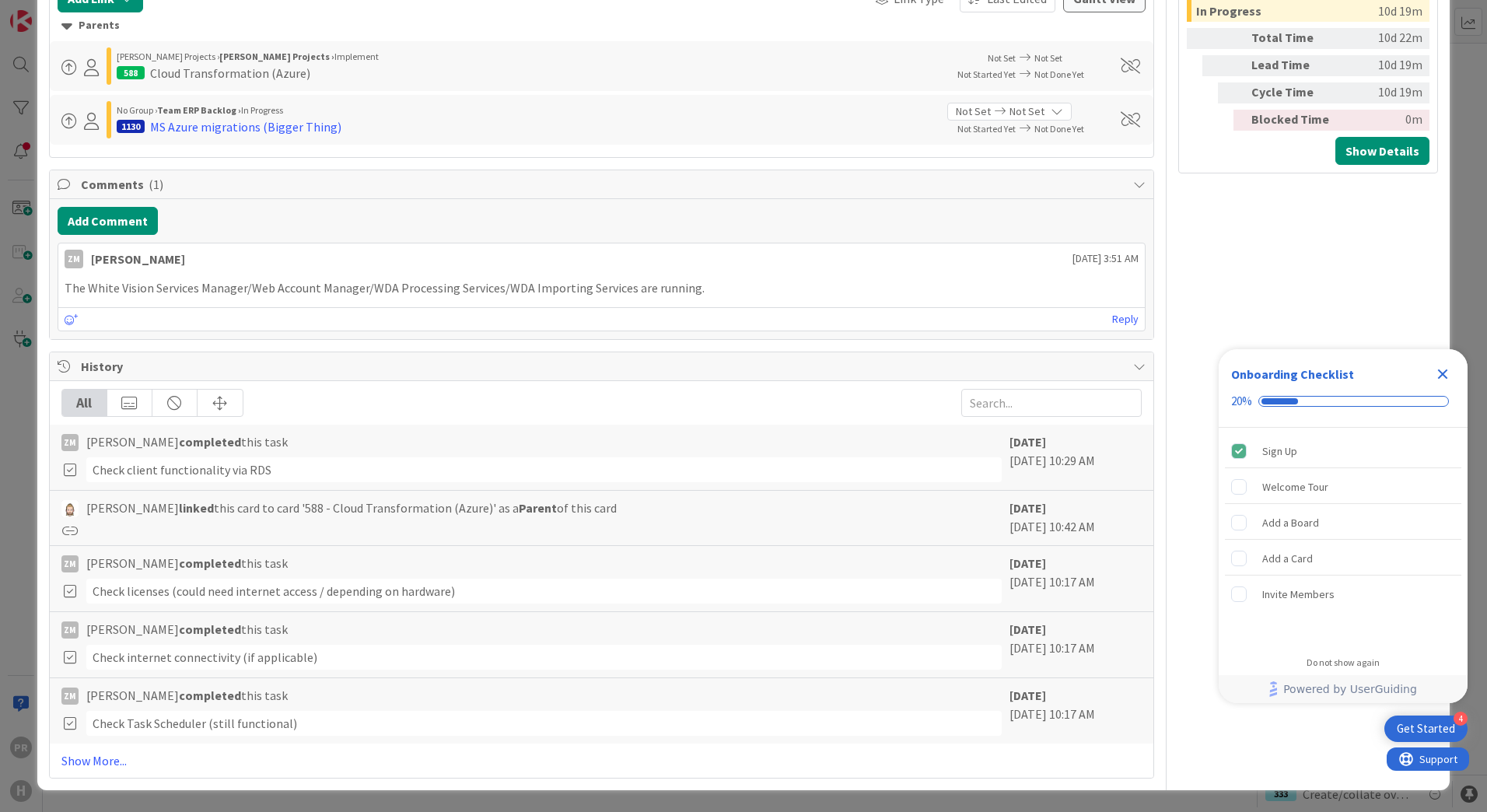
click at [1443, 378] on icon "Close Checklist" at bounding box center [1442, 374] width 19 height 19
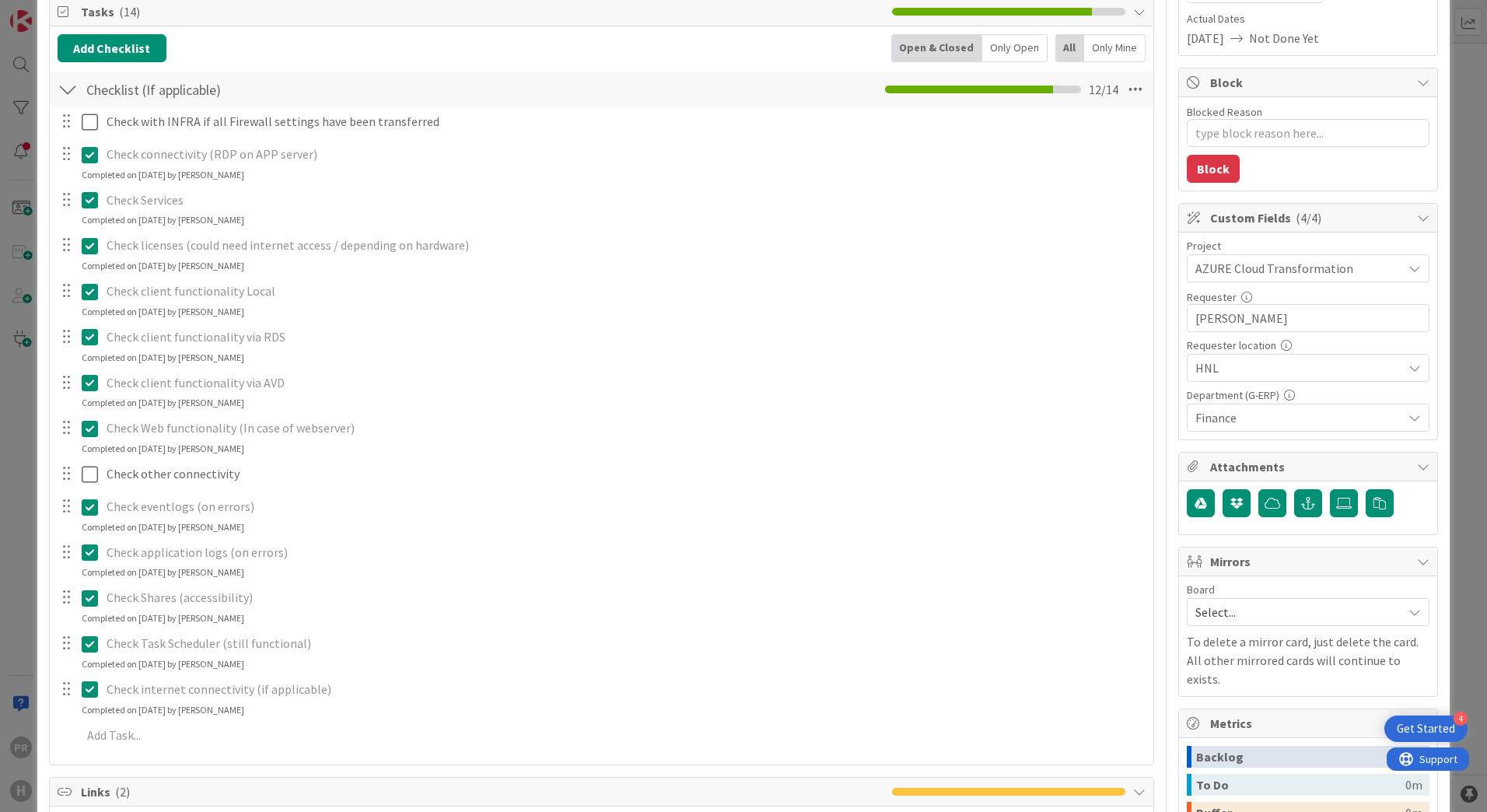
scroll to position [311, 0]
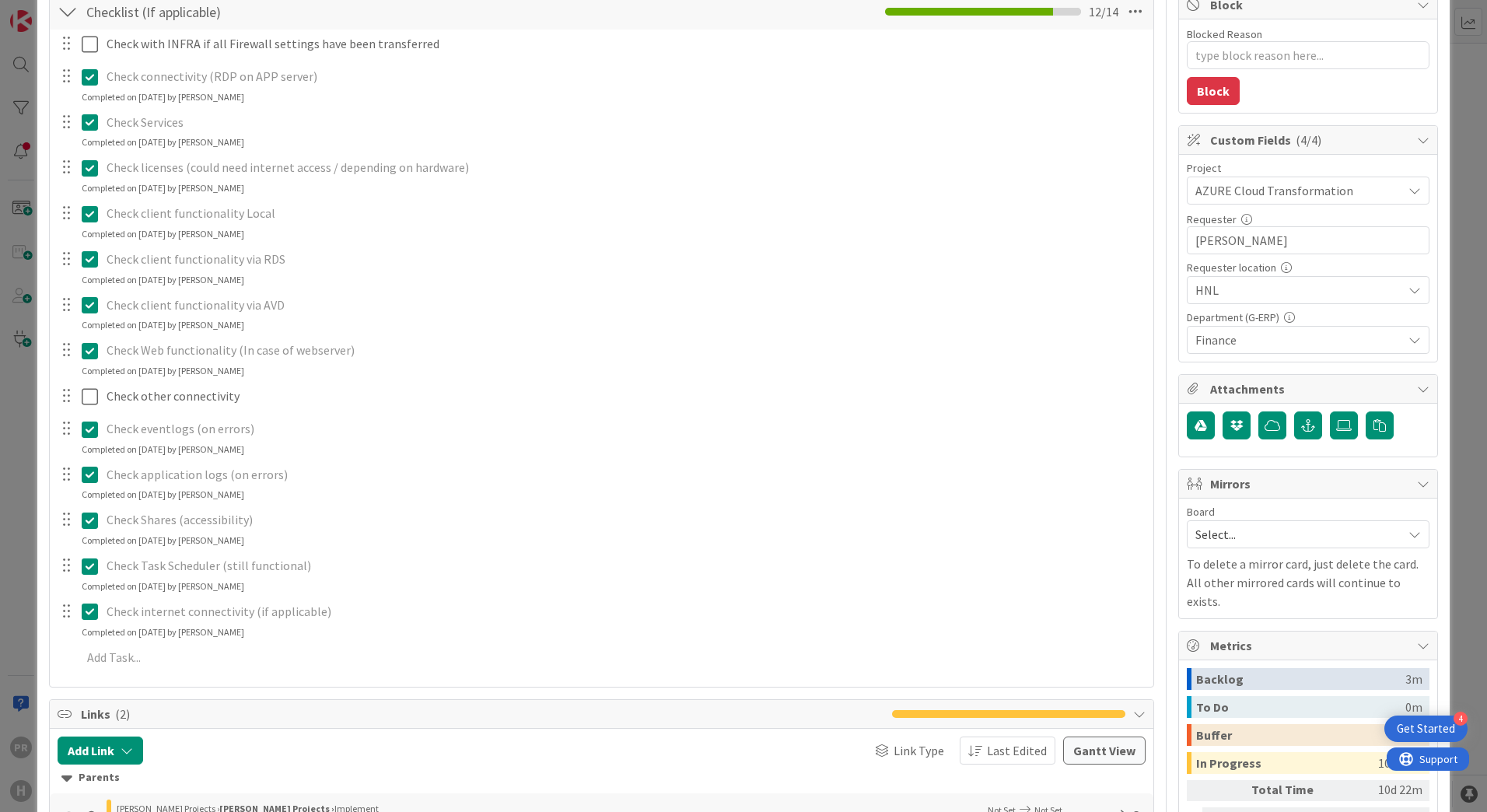
type textarea "x"
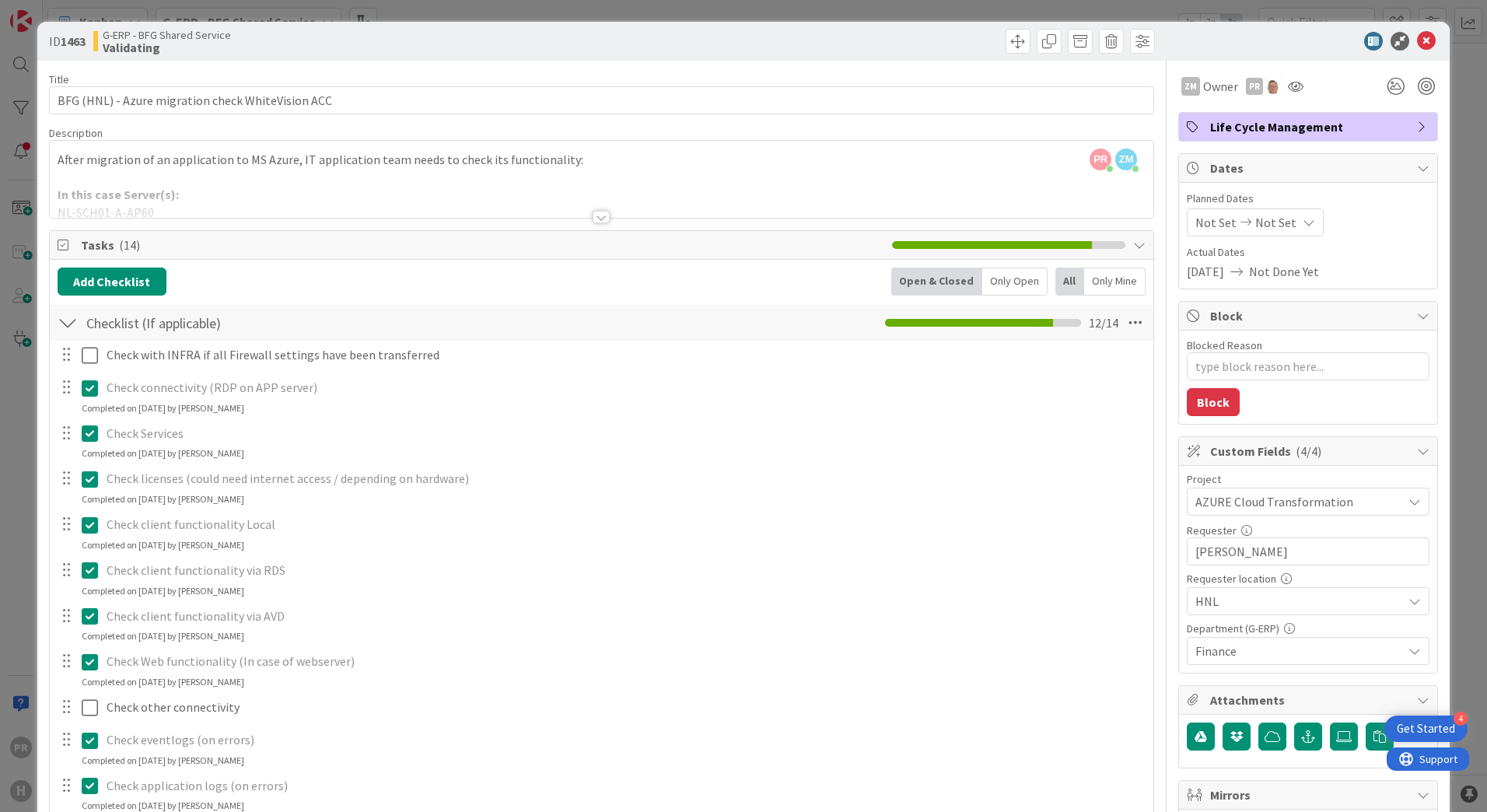
click at [1418, 50] on div "ID 1463 G-ERP - BFG Shared Service Validating" at bounding box center [743, 41] width 1412 height 39
click at [1418, 46] on icon at bounding box center [1426, 41] width 19 height 19
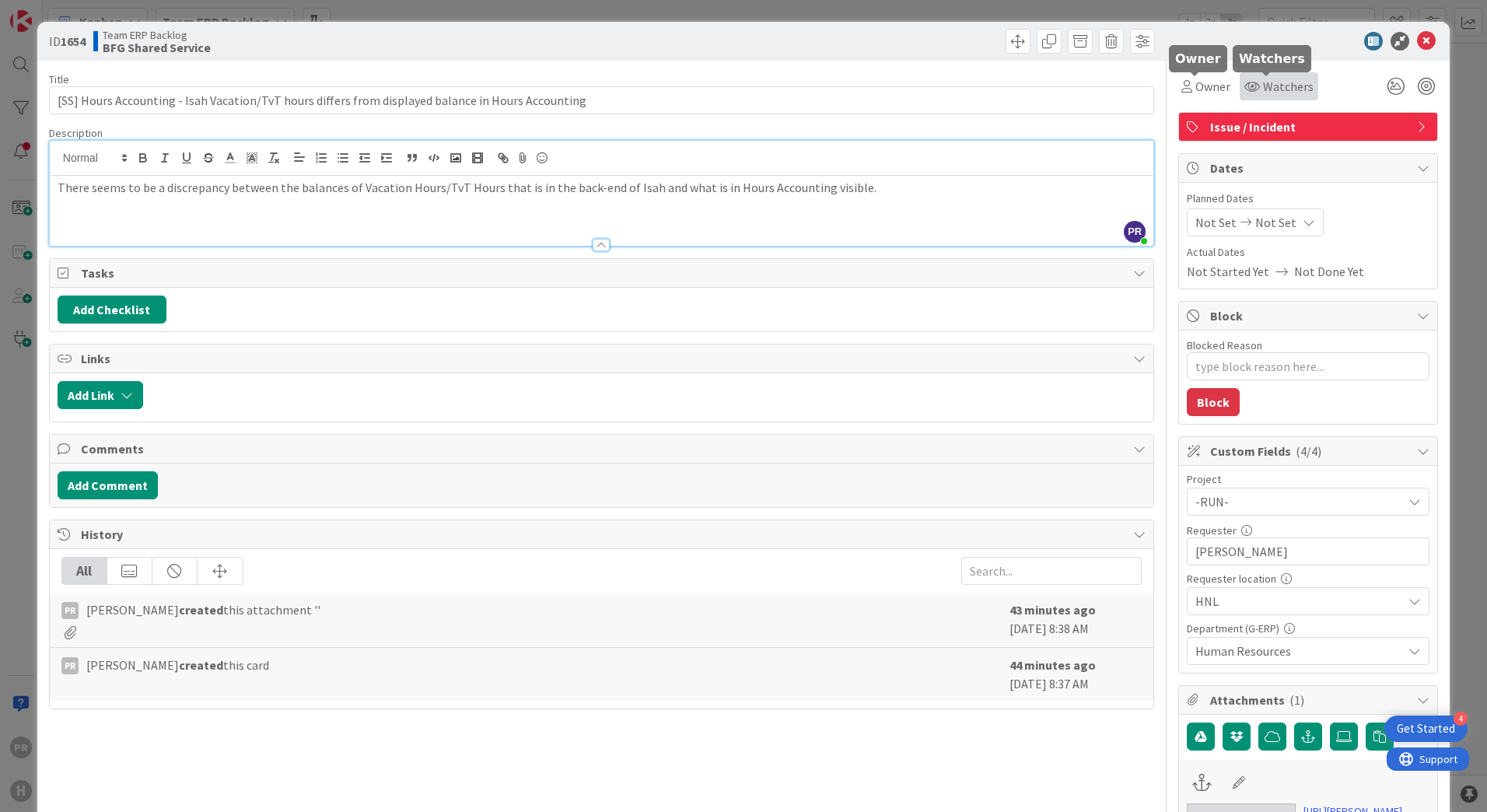
click at [1271, 90] on span "Watchers" at bounding box center [1288, 86] width 50 height 19
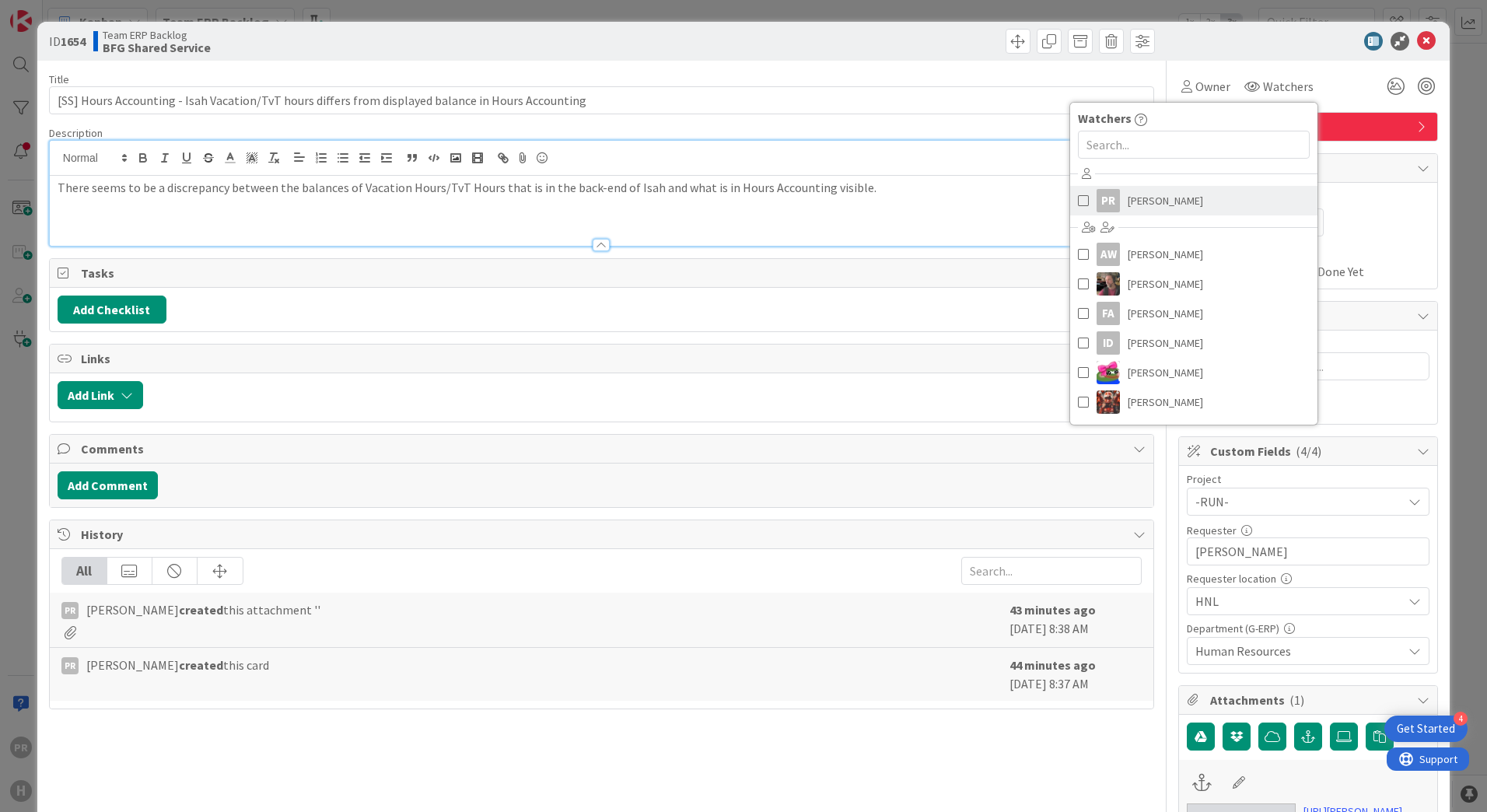
click at [1153, 194] on span "[PERSON_NAME]" at bounding box center [1166, 200] width 76 height 23
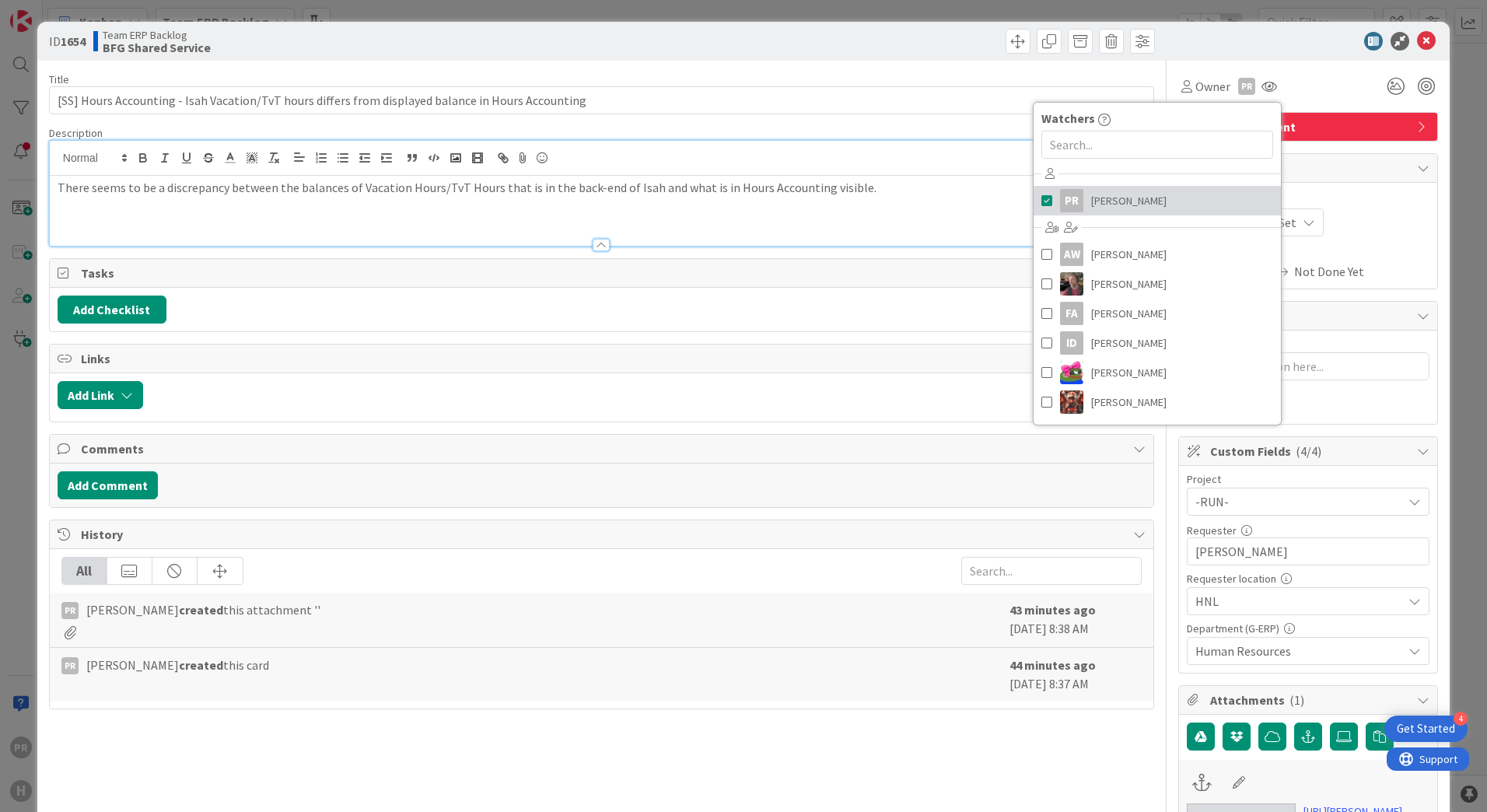
type textarea "x"
click at [1417, 39] on icon at bounding box center [1426, 41] width 19 height 19
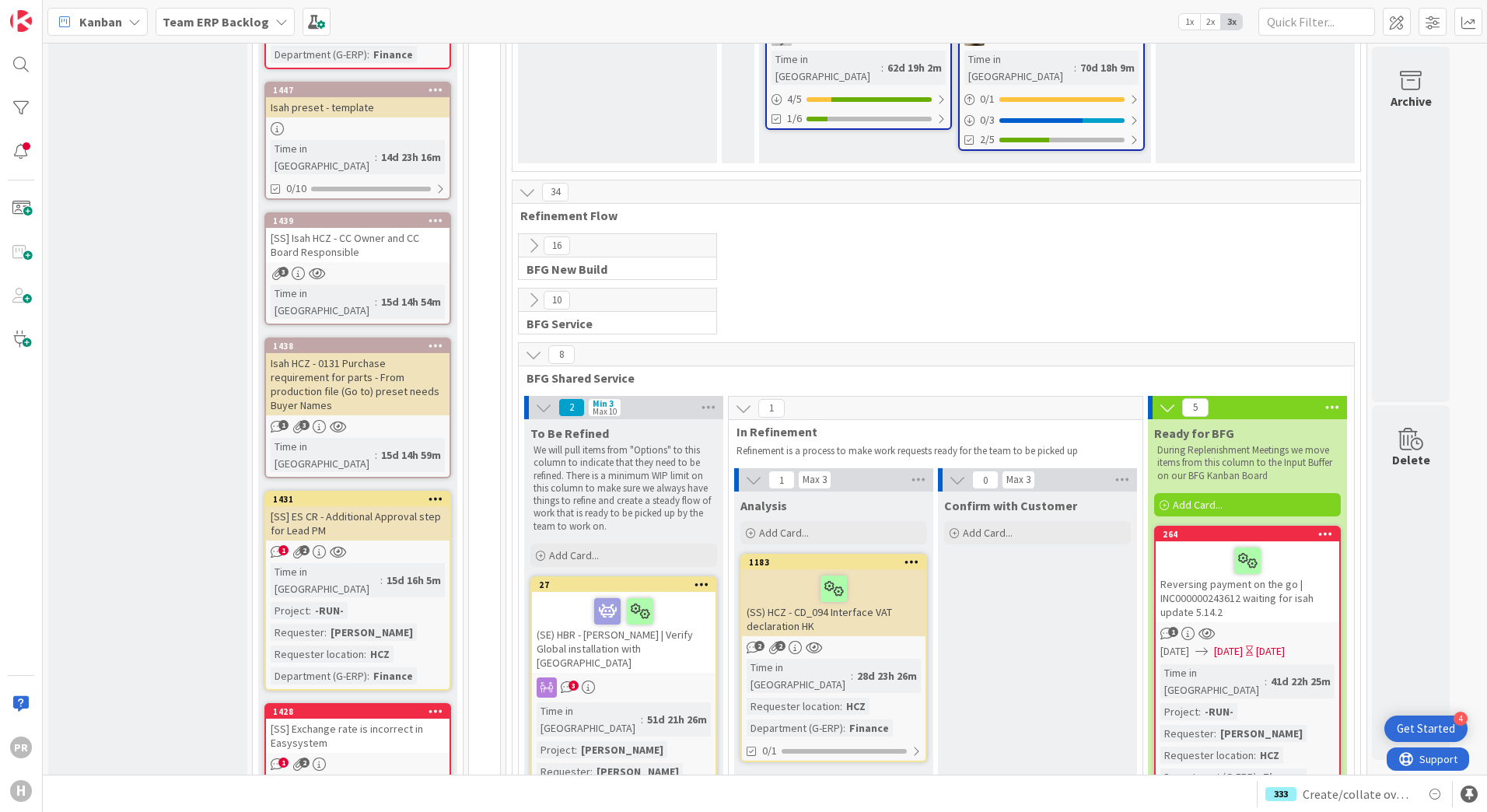
scroll to position [2298, 0]
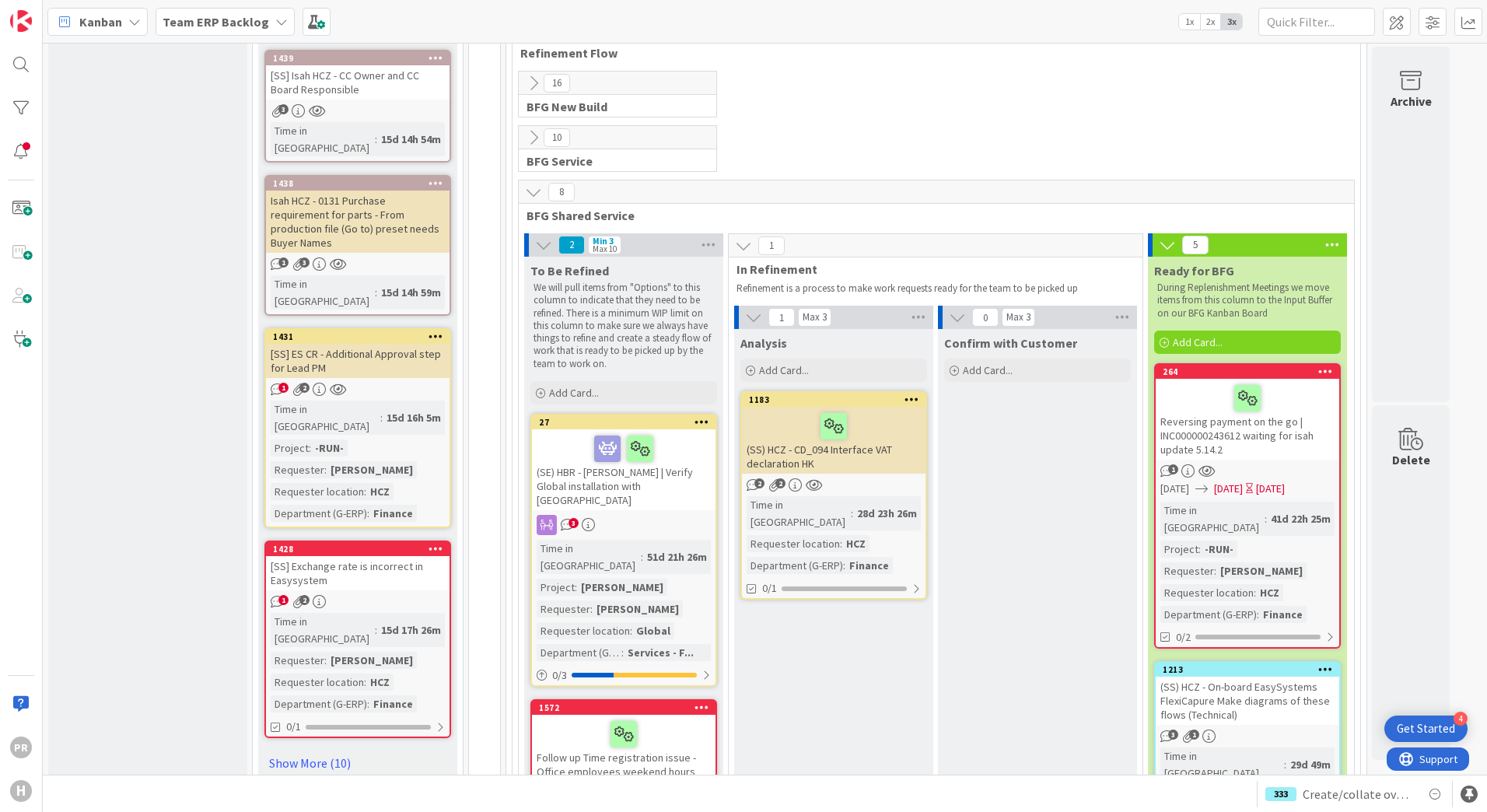
click at [205, 26] on b "Team ERP Backlog" at bounding box center [215, 22] width 107 height 16
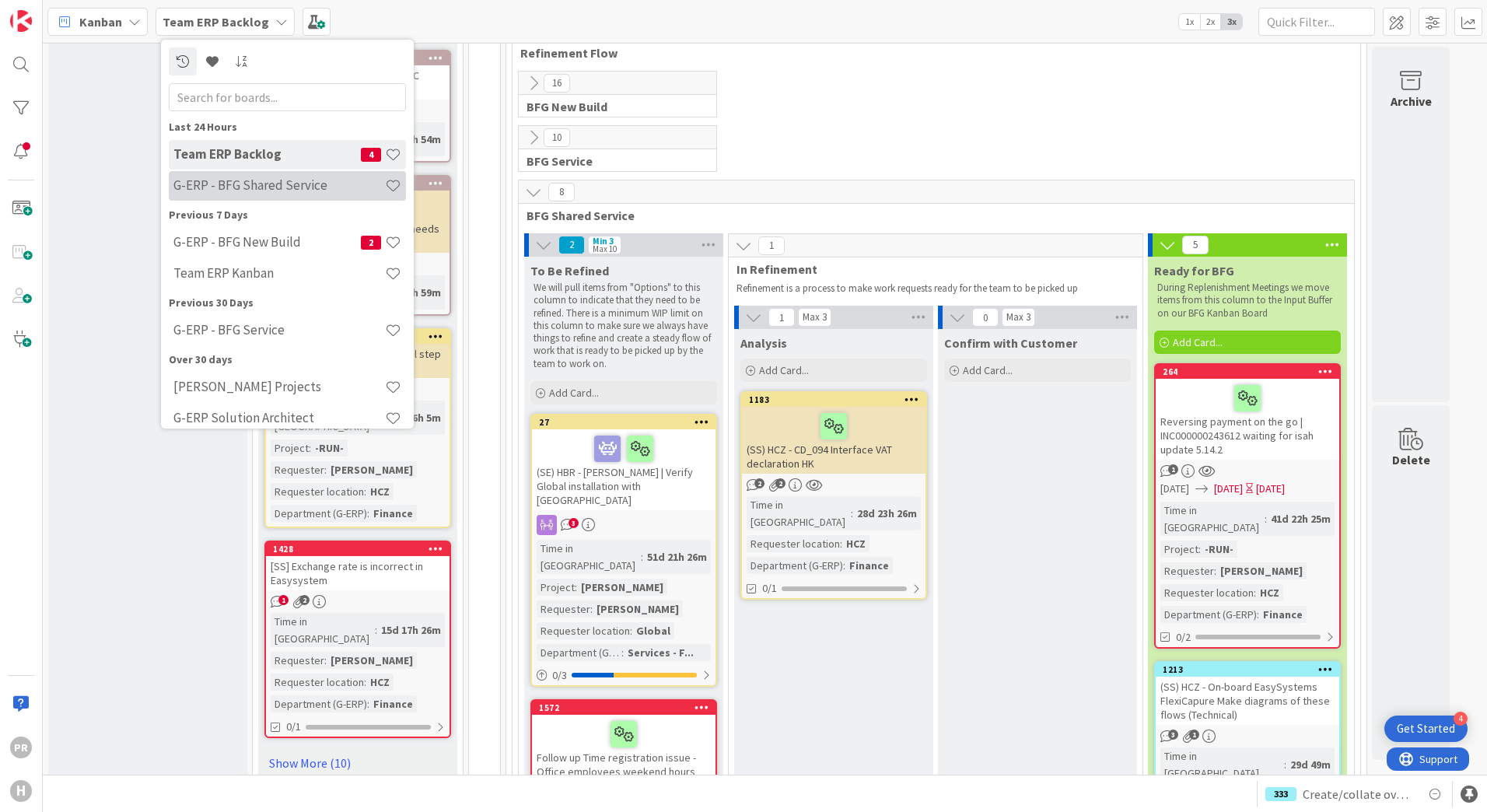
click at [228, 196] on div "G-ERP - BFG Shared Service" at bounding box center [287, 186] width 237 height 30
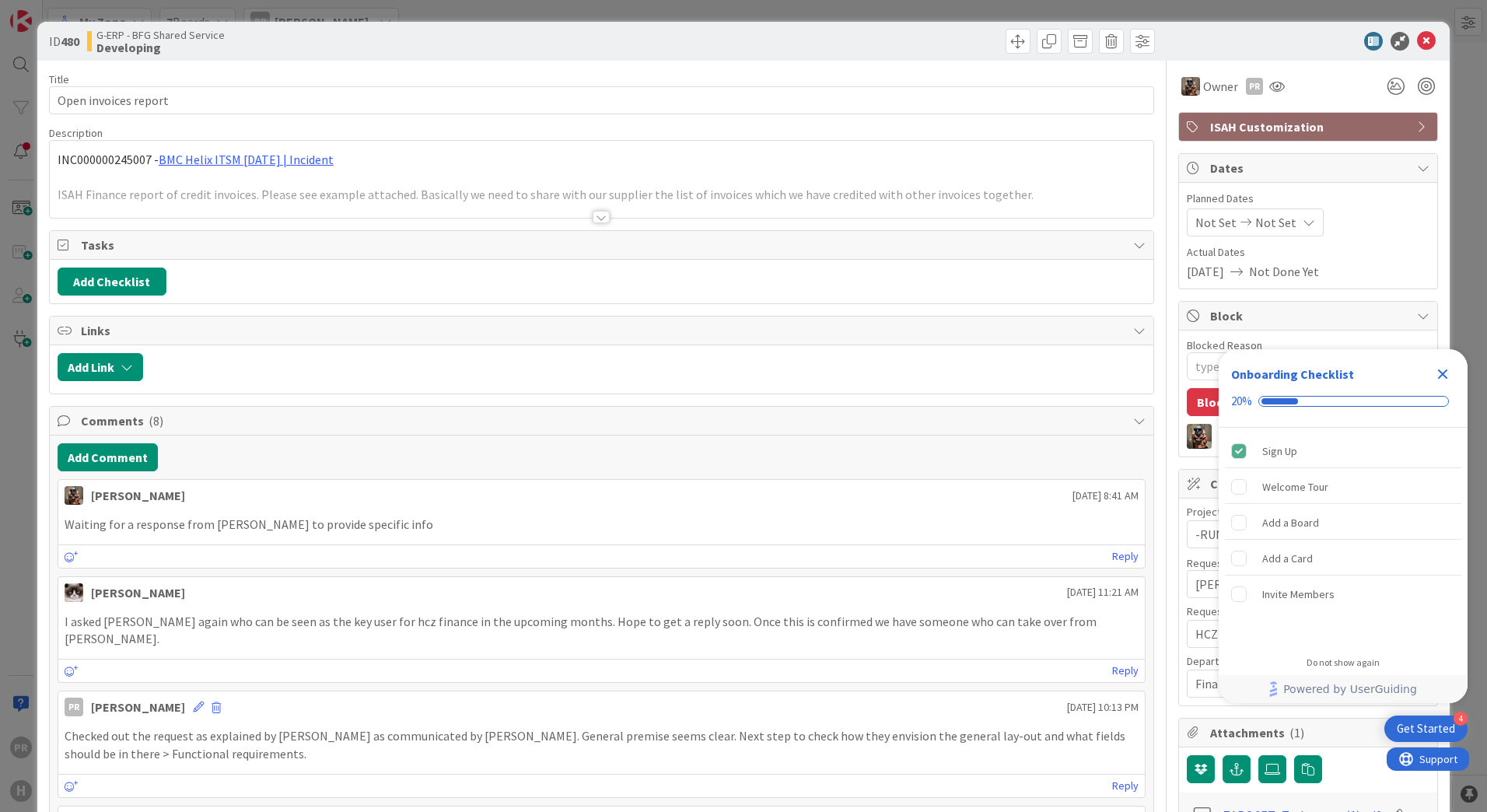
type textarea "x"
click at [1439, 369] on icon "Close Checklist" at bounding box center [1442, 374] width 10 height 10
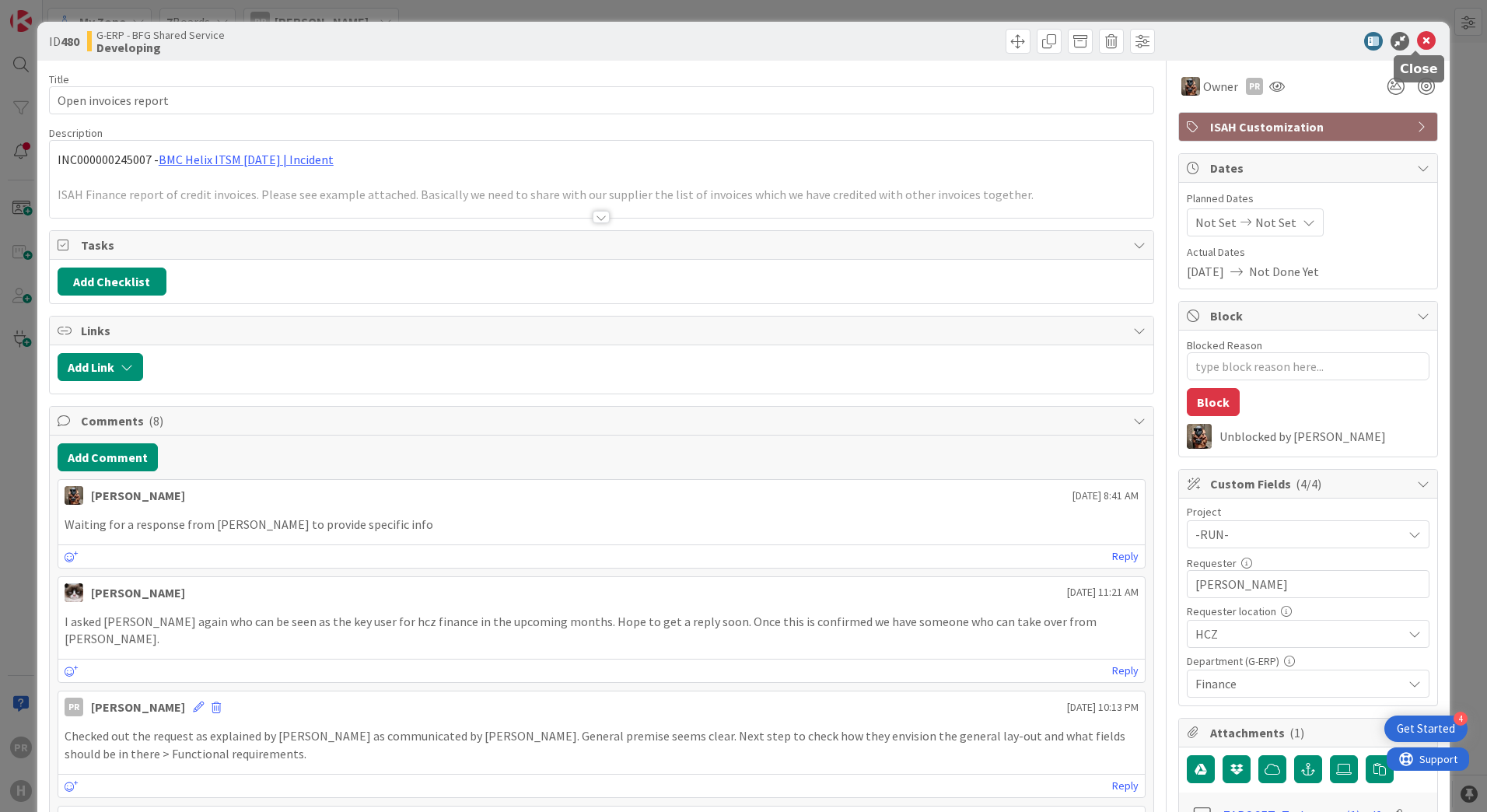
click at [1417, 37] on icon at bounding box center [1426, 41] width 19 height 19
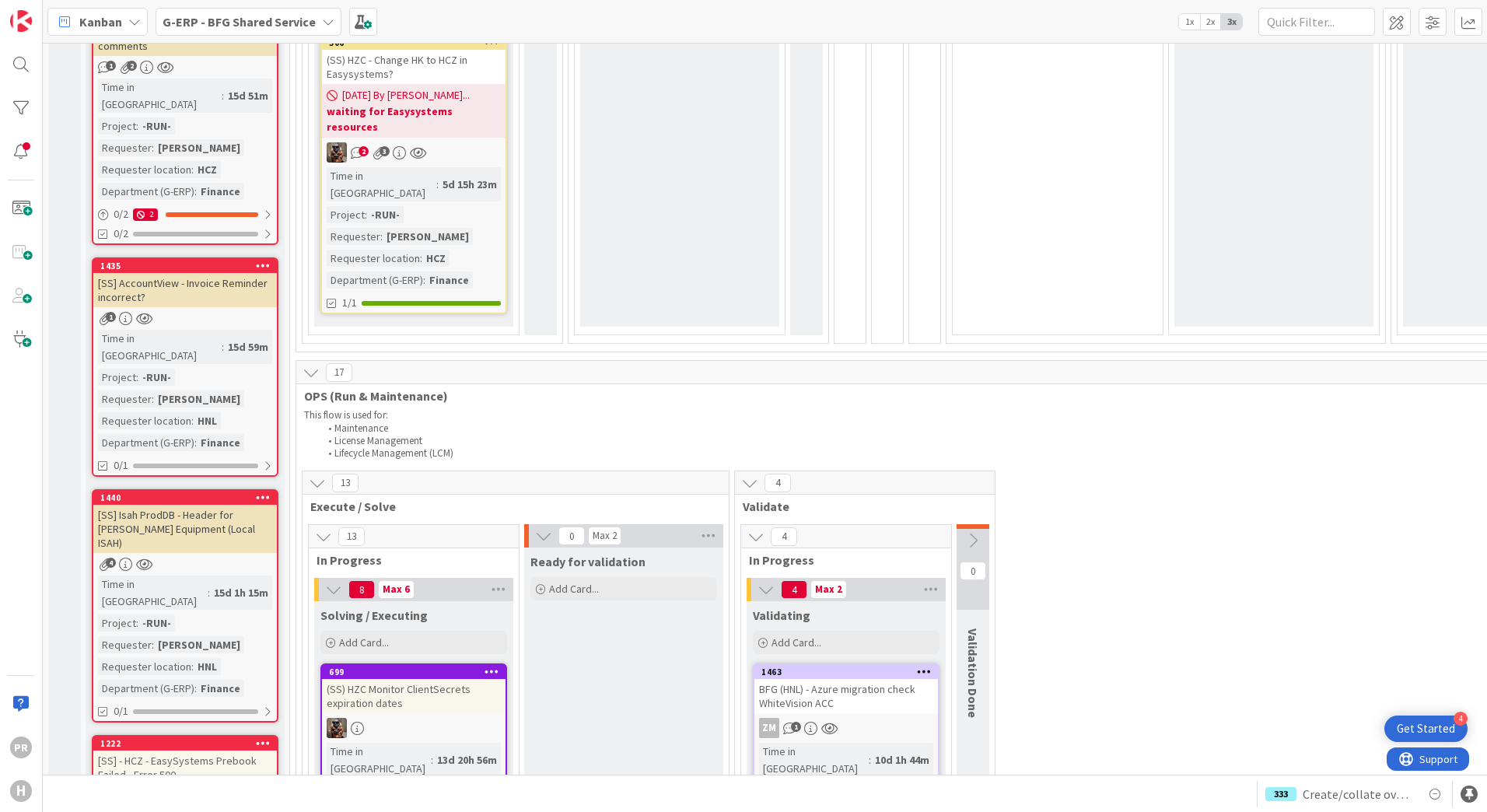
scroll to position [700, 0]
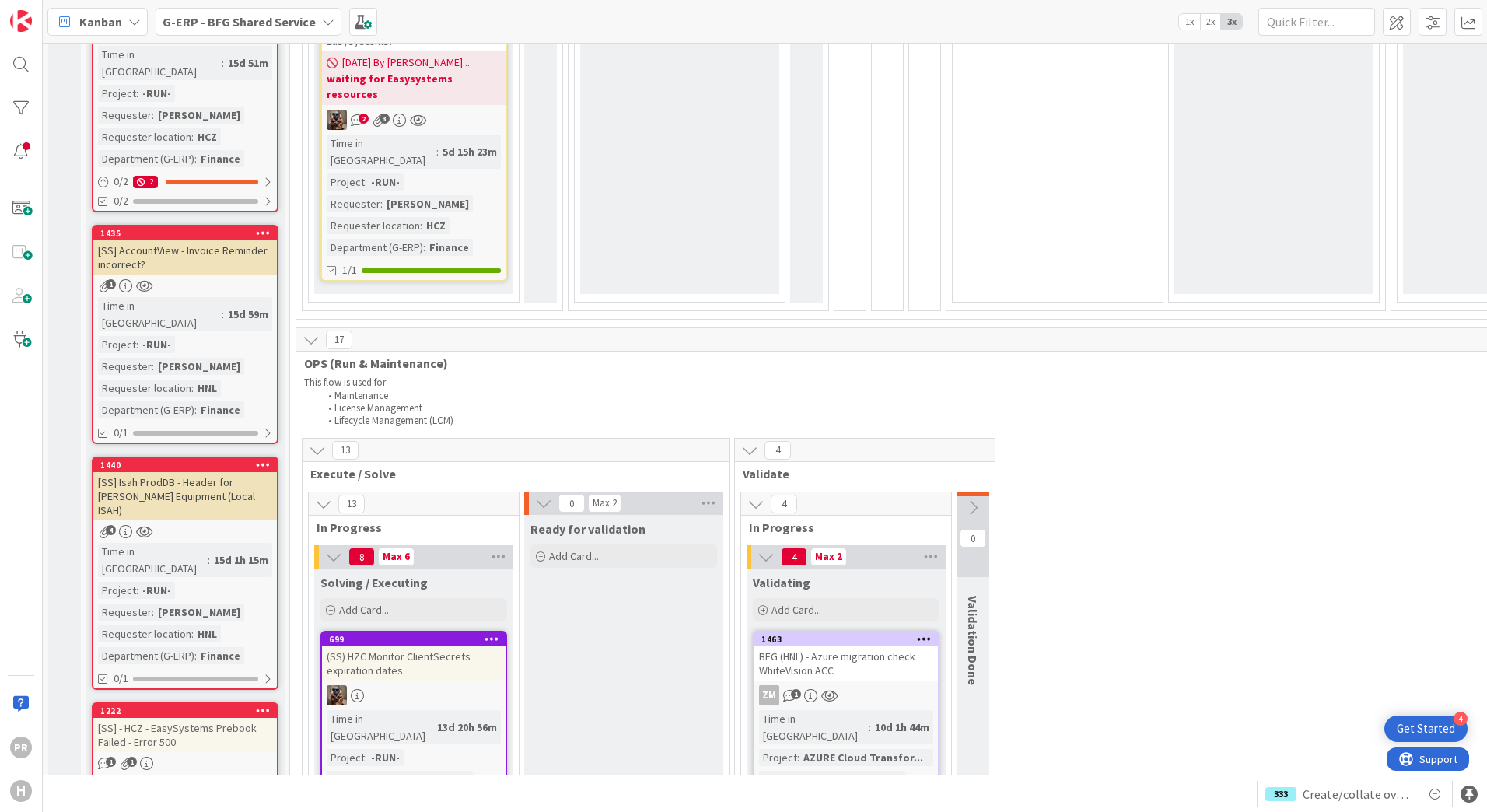
click at [191, 240] on div "[SS] AccountView - Invoice Reminder incorrect?" at bounding box center [185, 257] width 183 height 34
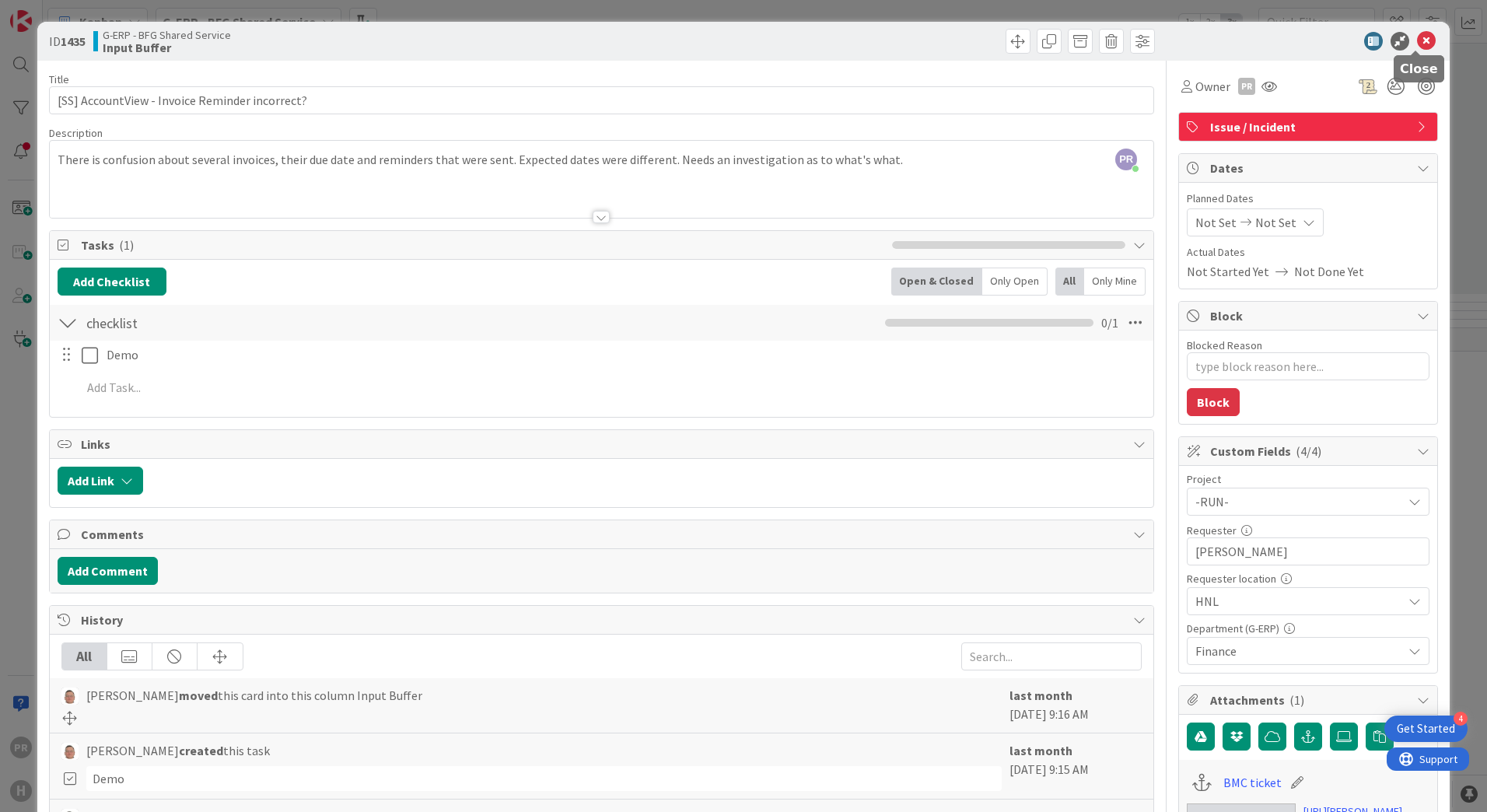
click at [1423, 41] on icon at bounding box center [1426, 41] width 19 height 19
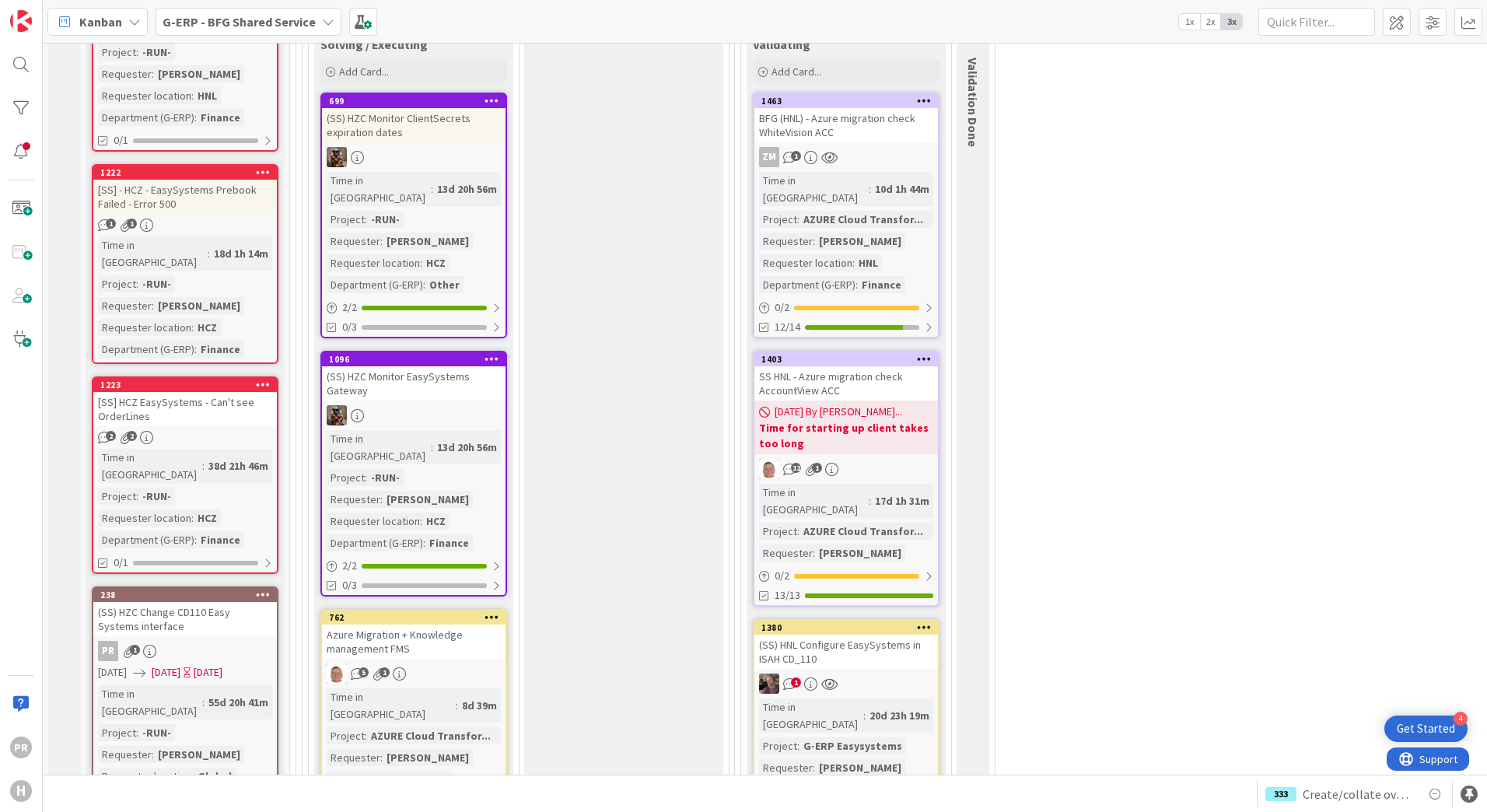
scroll to position [1244, 0]
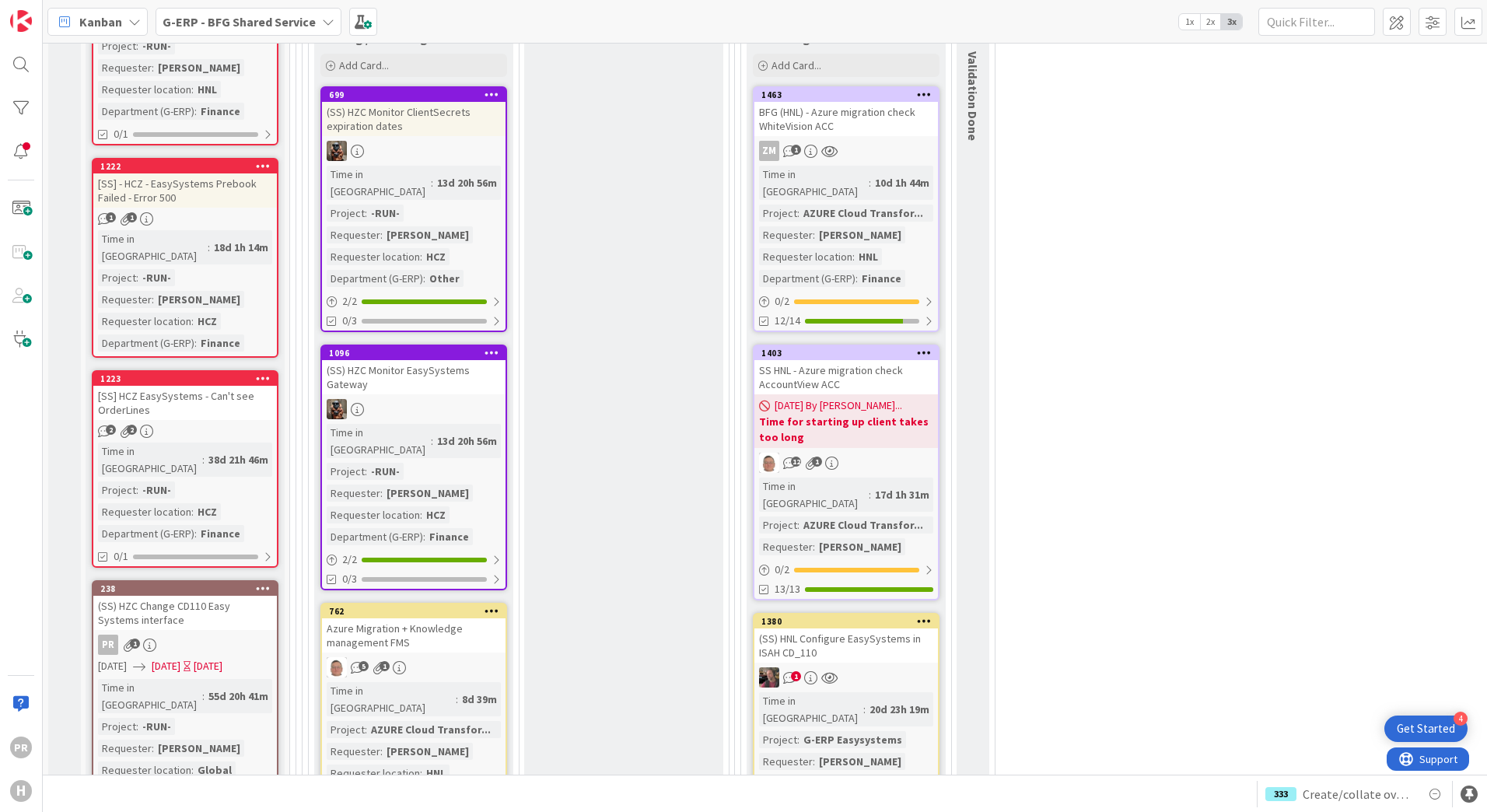
click at [231, 595] on div "(SS) HZC Change CD110 Easy Systems interface" at bounding box center [185, 612] width 183 height 34
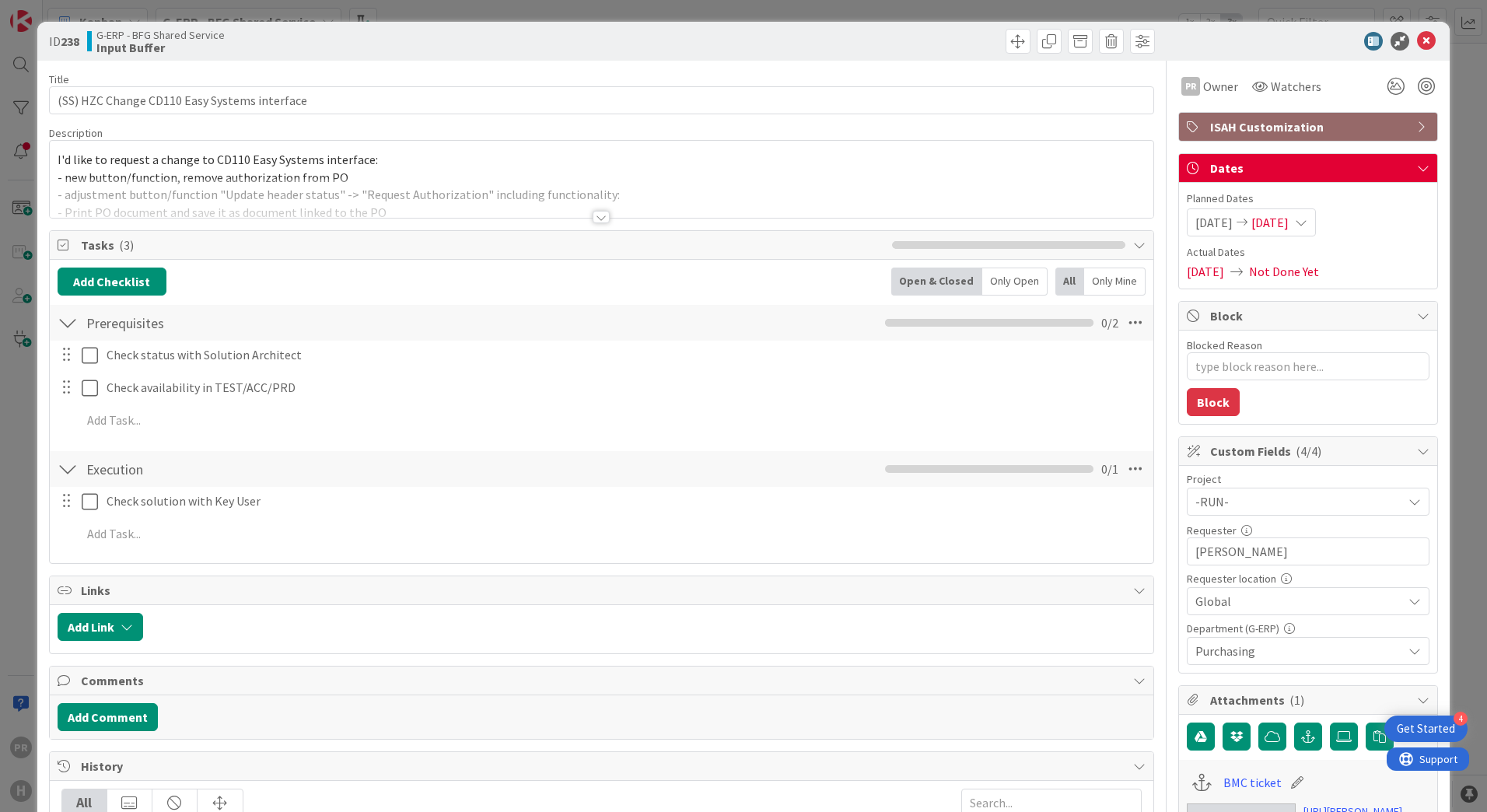
type textarea "x"
click at [597, 220] on div at bounding box center [601, 217] width 17 height 12
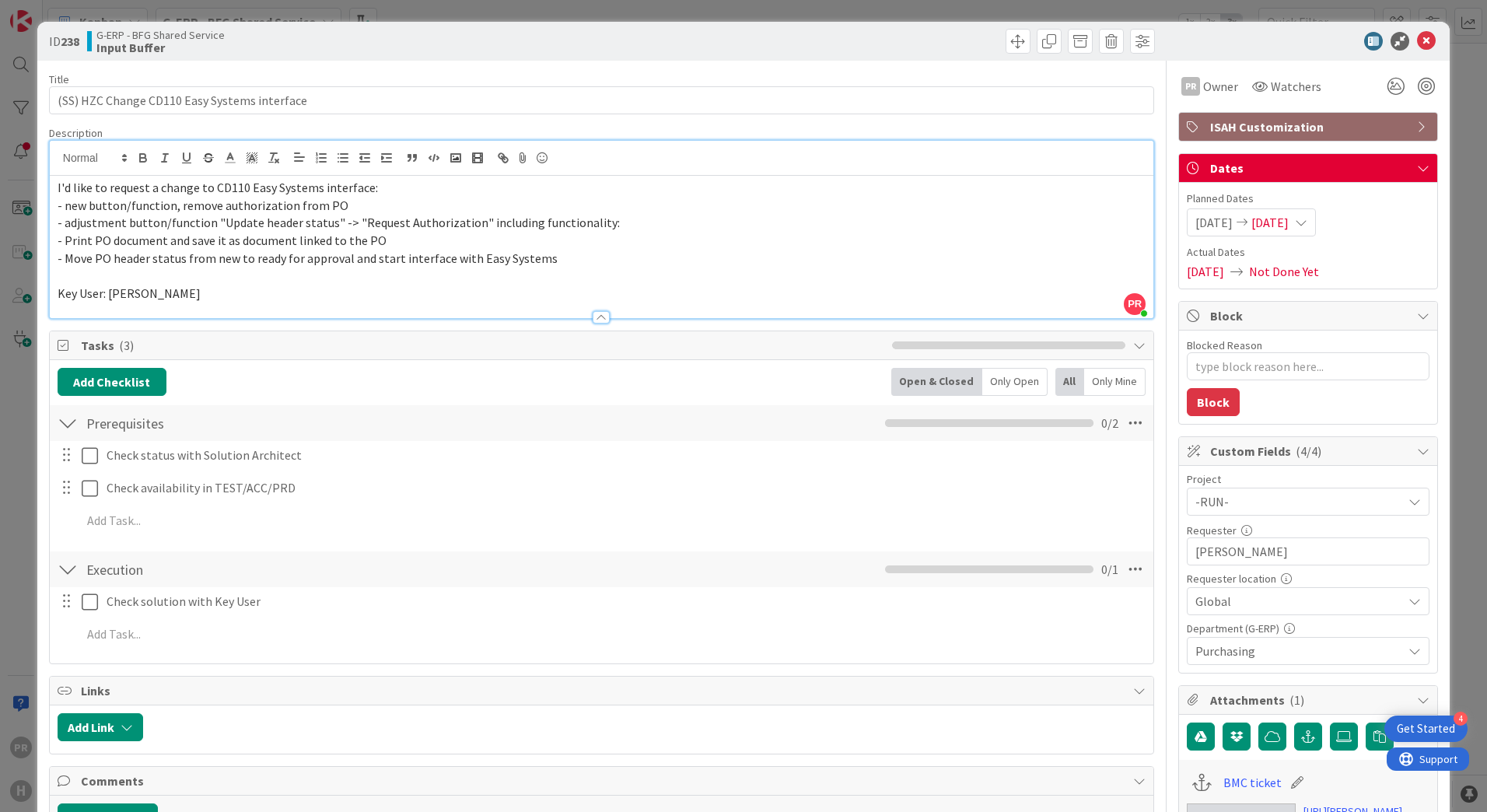
click at [273, 239] on span "- Print PO document and save it as document linked to the PO" at bounding box center [221, 241] width 329 height 16
click at [198, 296] on p "Key User: Karel Broer" at bounding box center [602, 294] width 1088 height 18
click at [1417, 36] on icon at bounding box center [1426, 41] width 19 height 19
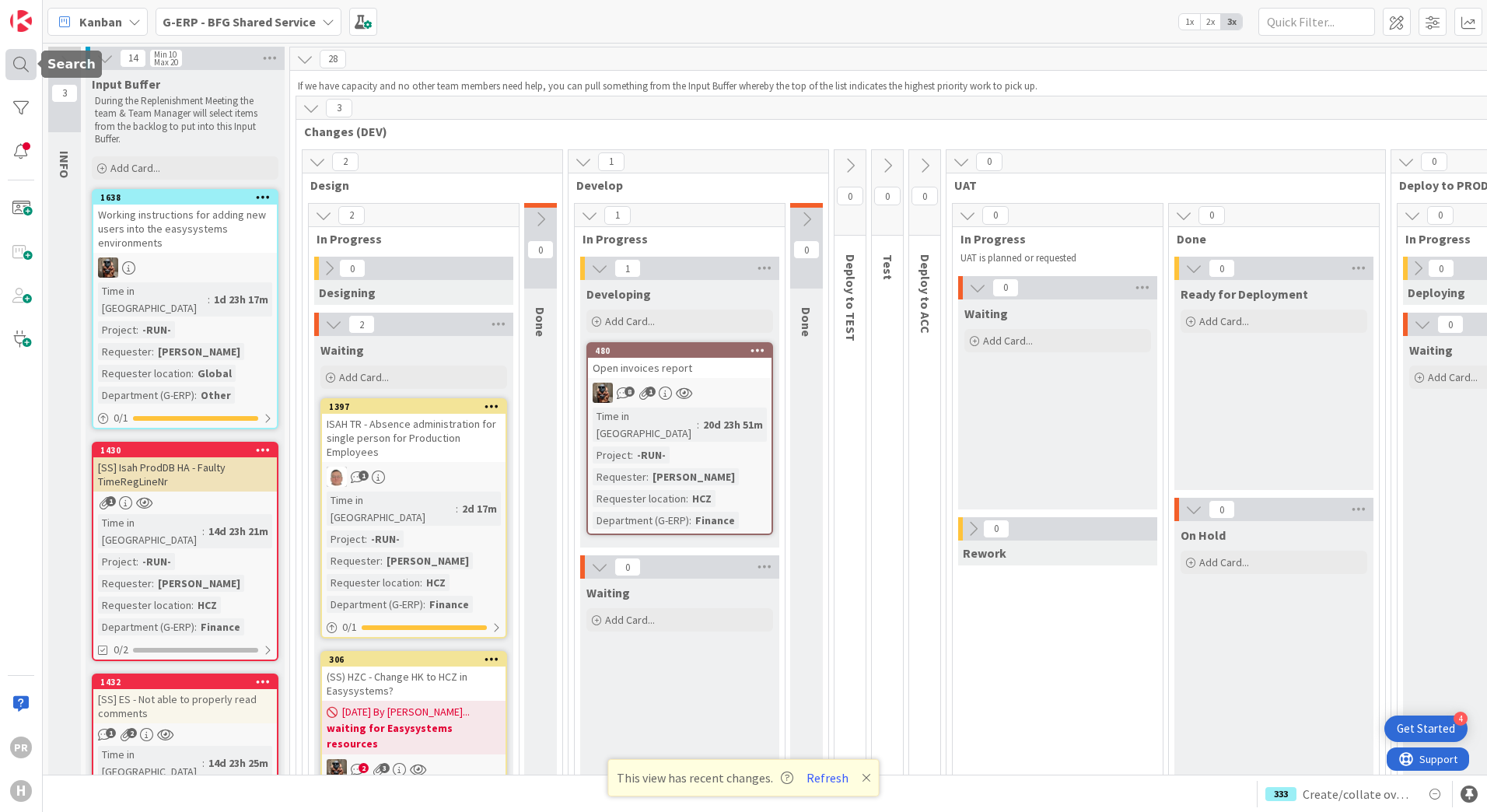
click at [29, 57] on div at bounding box center [20, 64] width 31 height 31
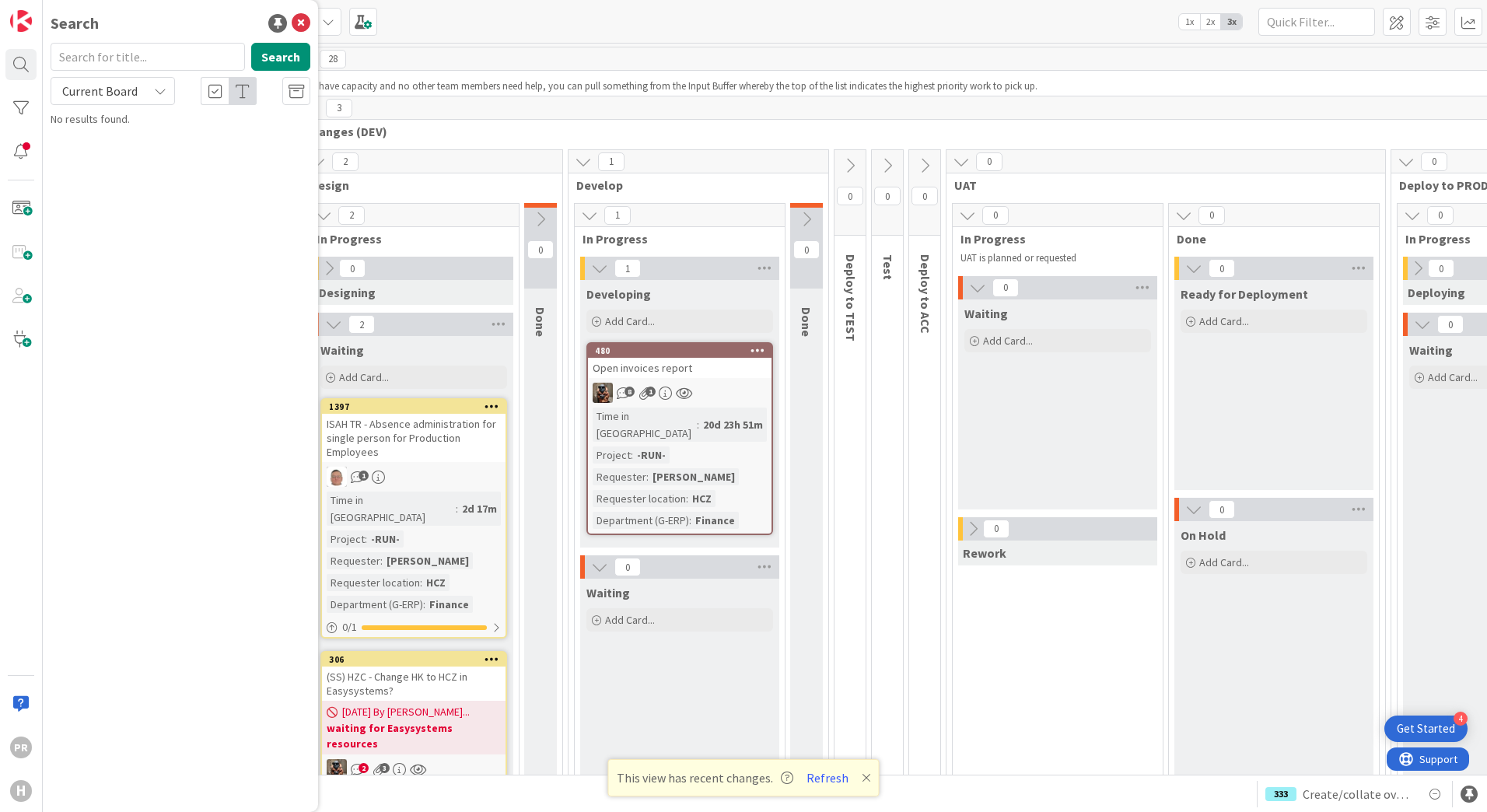
click at [518, 35] on div "Kanban G-ERP - BFG Shared Service 1x 2x 3x" at bounding box center [764, 21] width 1444 height 42
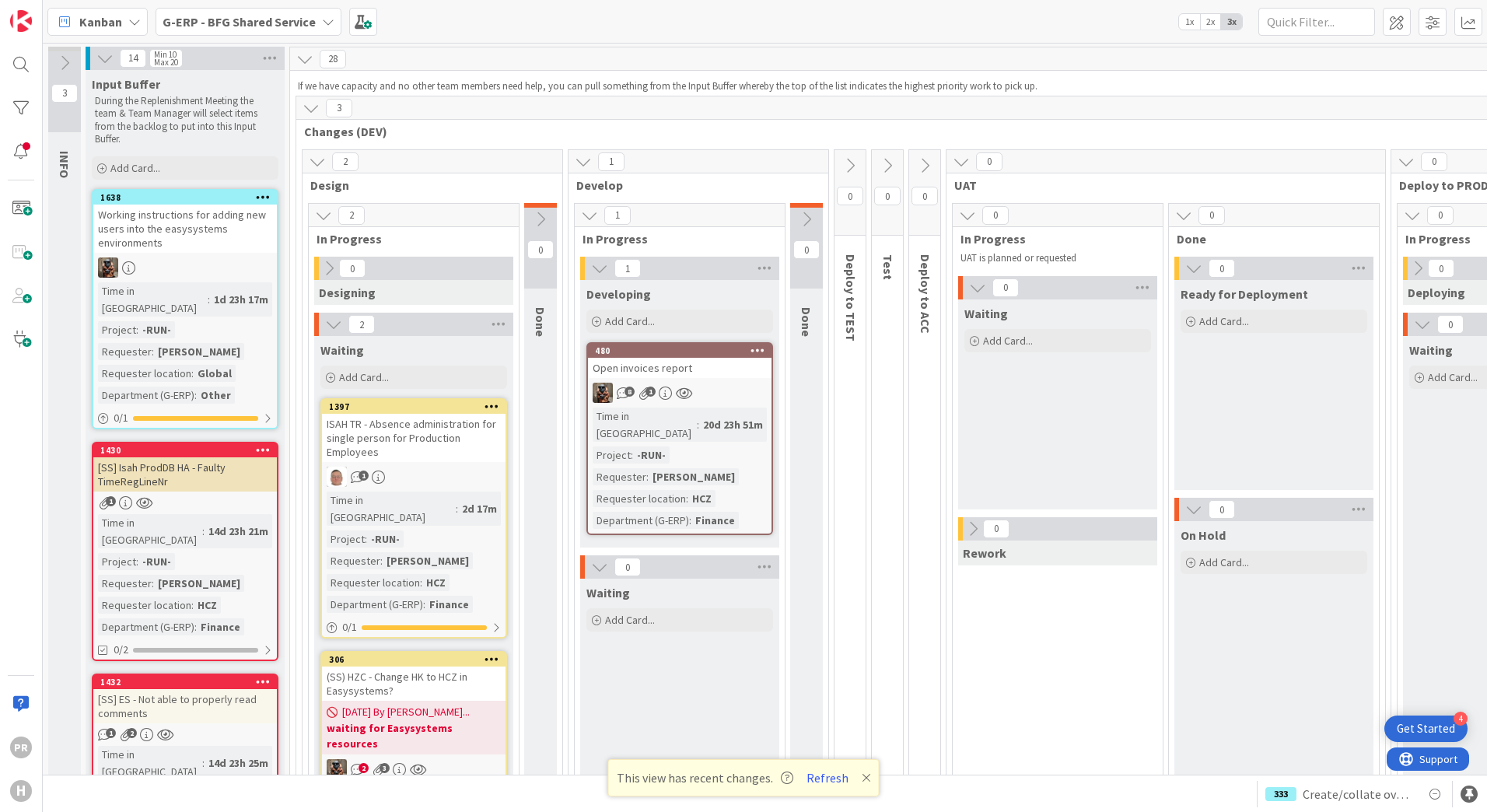
click at [247, 26] on b "G-ERP - BFG Shared Service" at bounding box center [239, 22] width 153 height 16
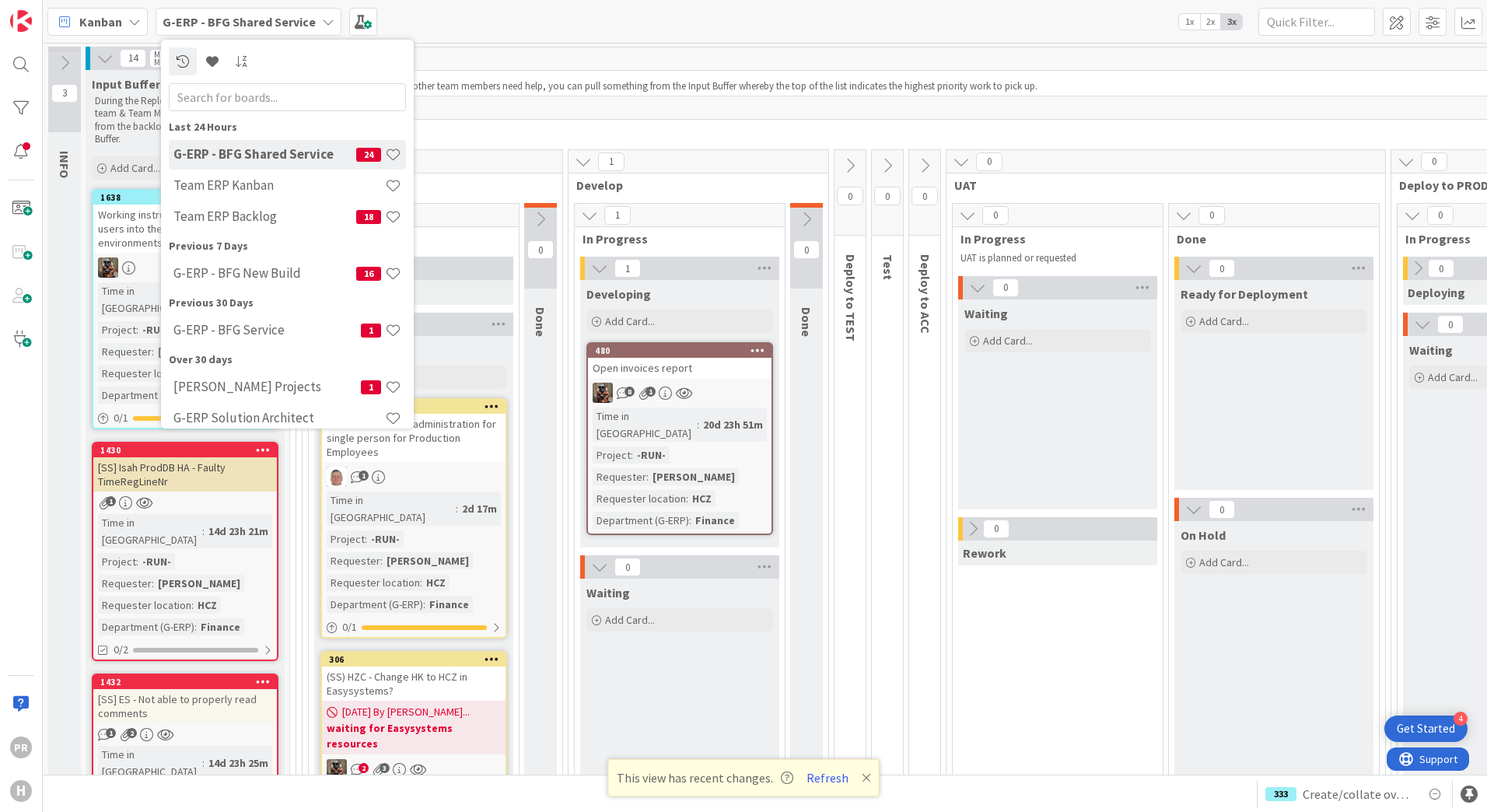
click at [268, 161] on h4 "G-ERP - BFG Shared Service" at bounding box center [265, 154] width 183 height 16
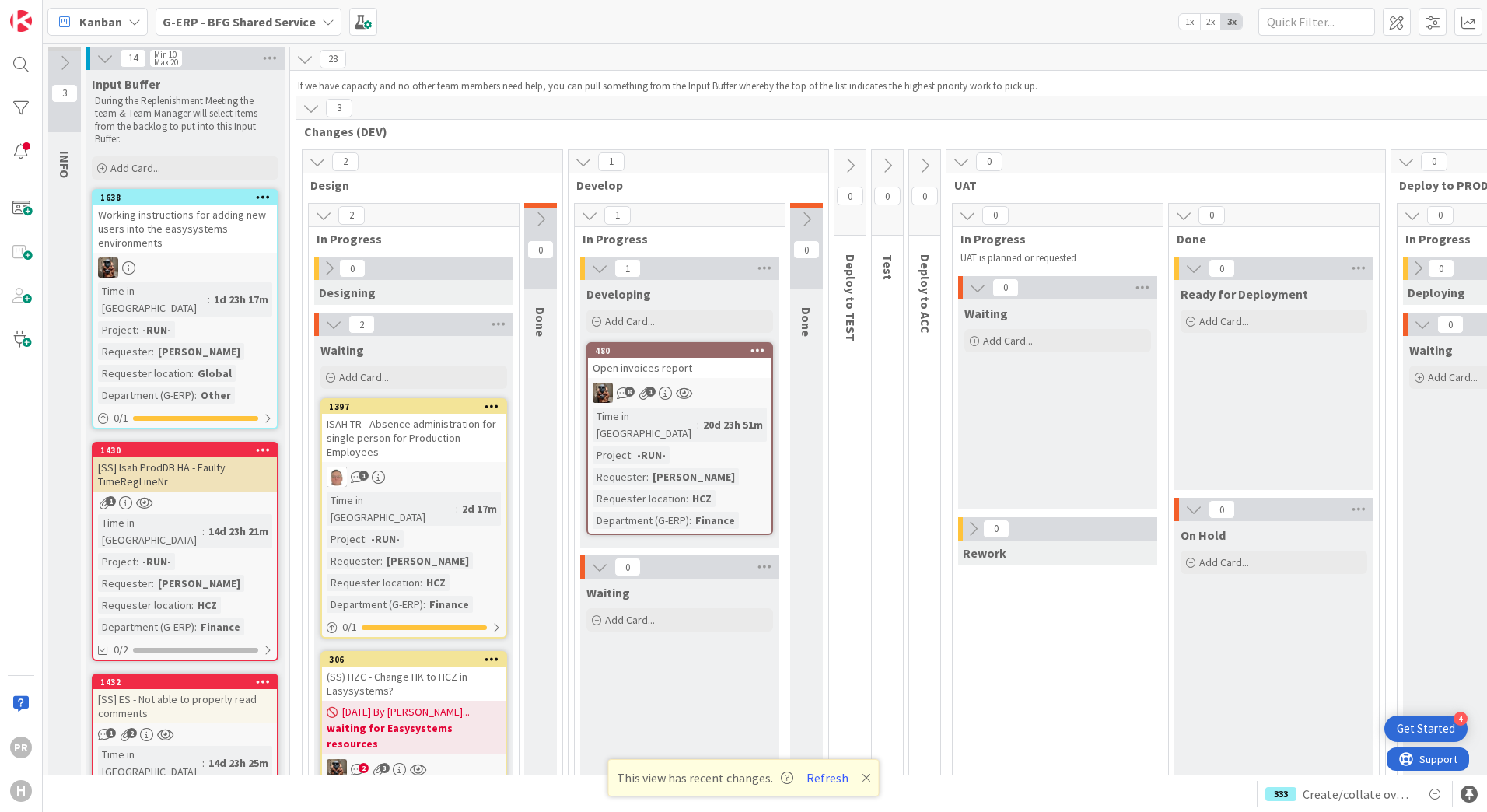
click at [200, 24] on b "G-ERP - BFG Shared Service" at bounding box center [239, 22] width 153 height 16
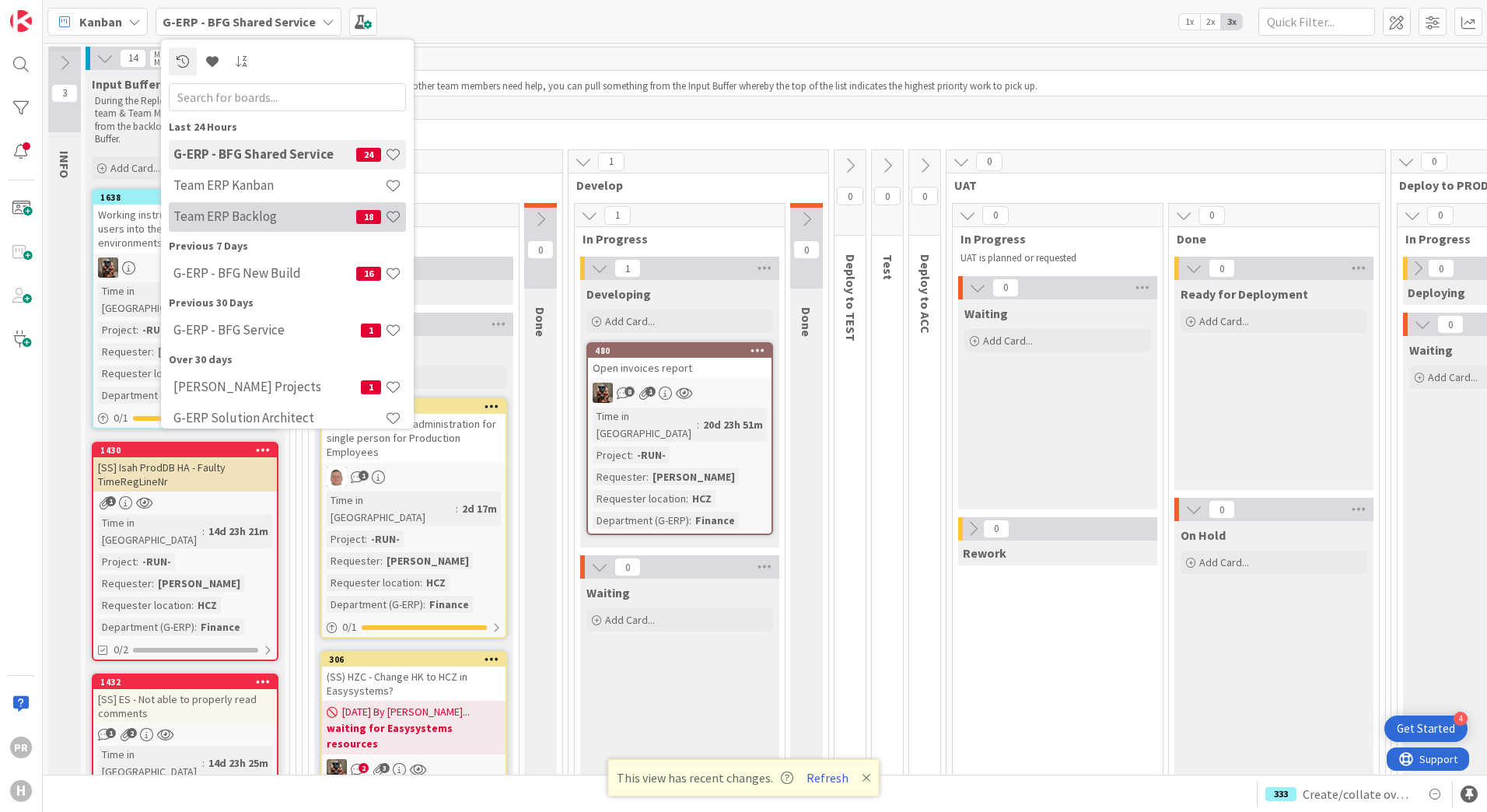
click at [269, 223] on h4 "Team ERP Backlog" at bounding box center [265, 216] width 183 height 16
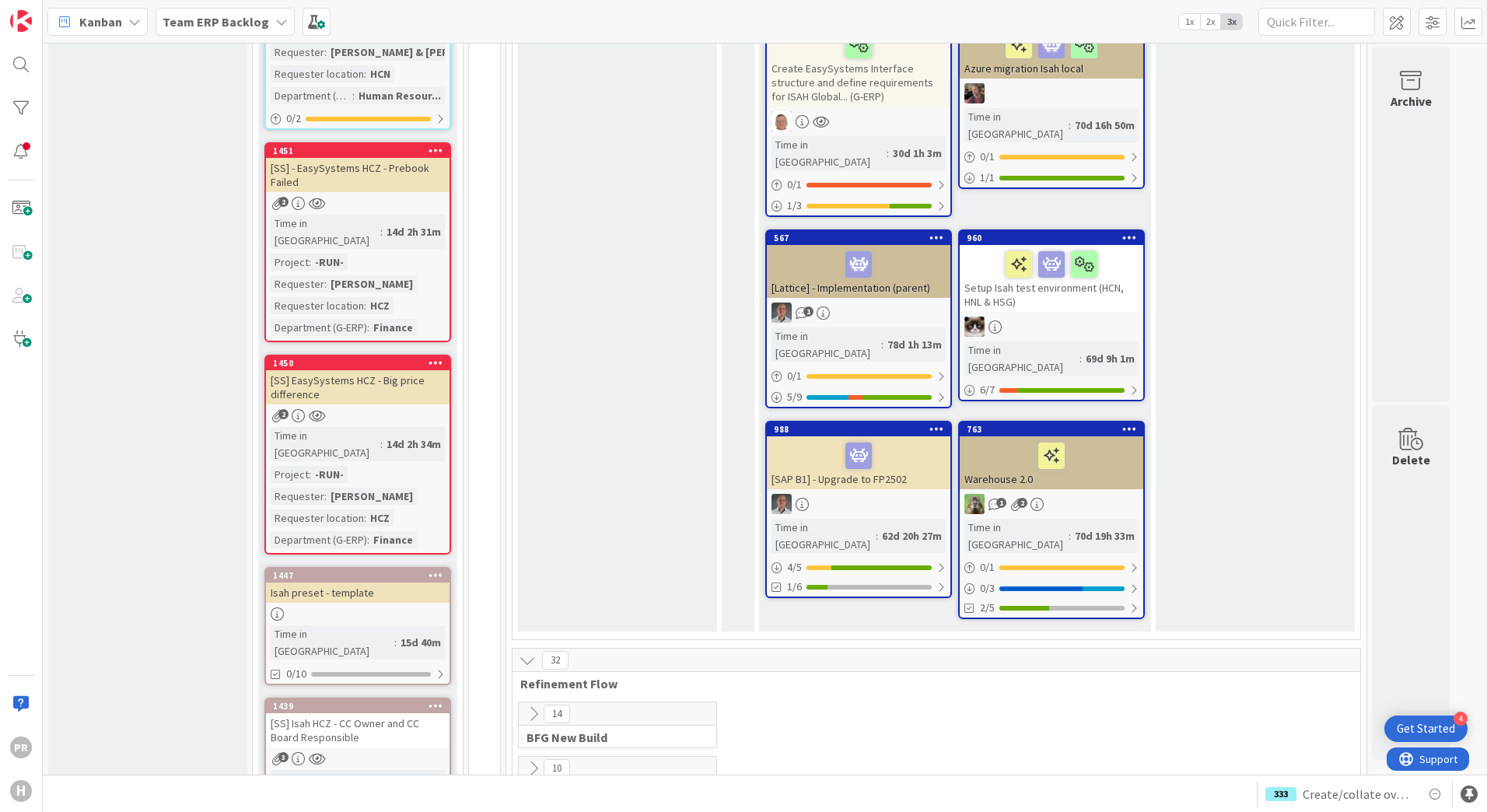
scroll to position [1701, 0]
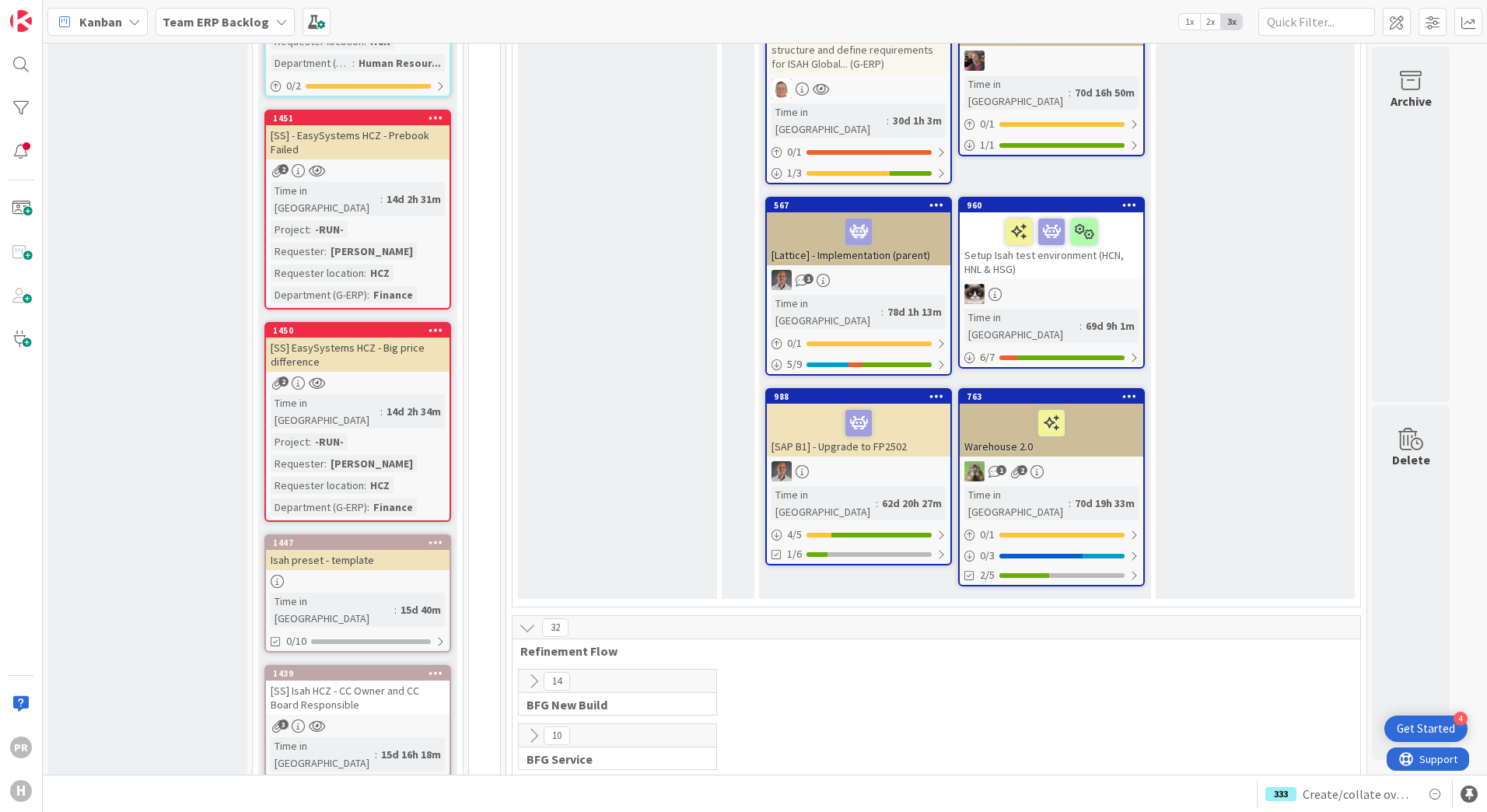
click at [355, 338] on div "[SS] EasySystems HCZ - Big price difference" at bounding box center [358, 354] width 183 height 34
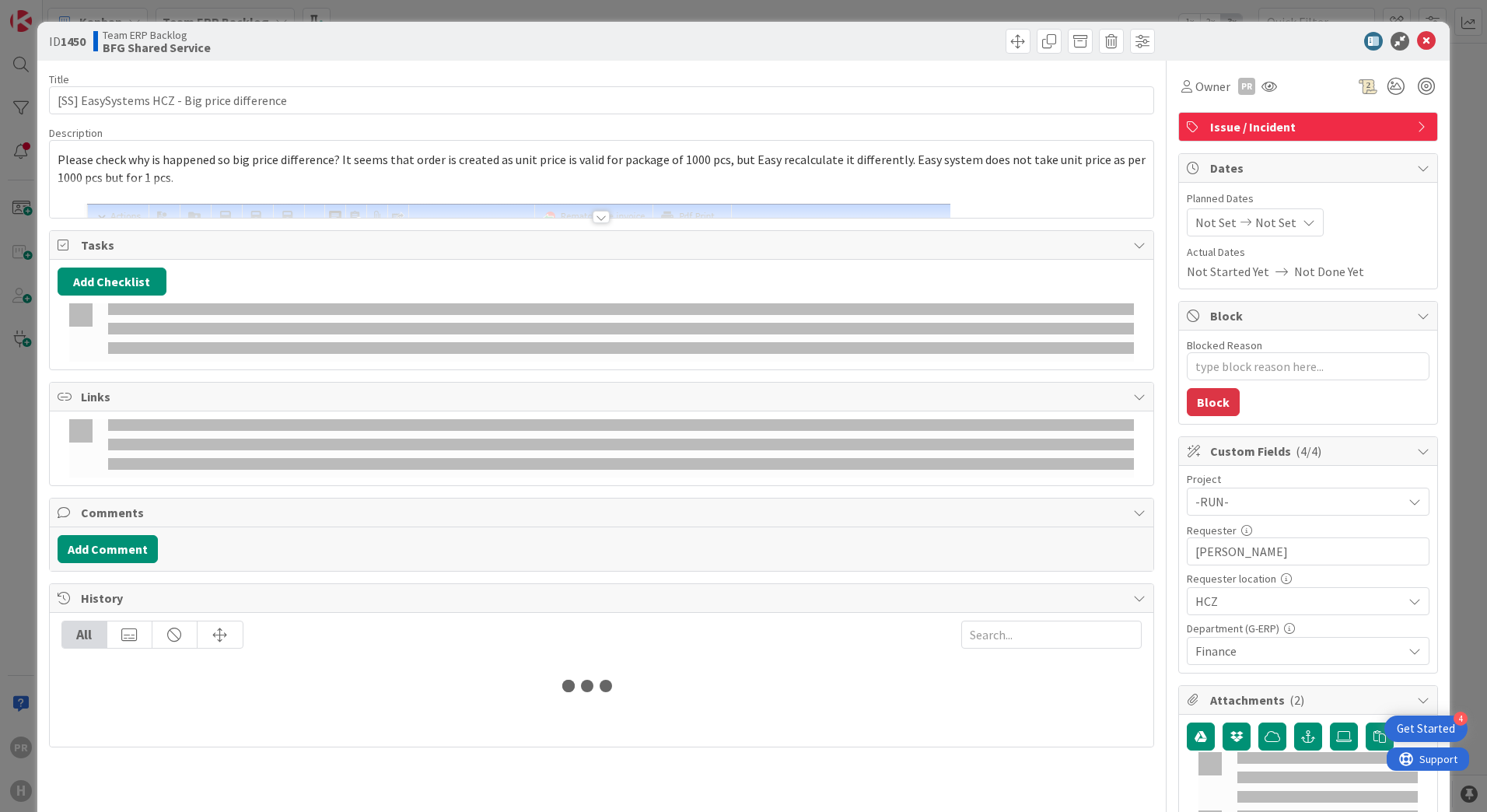
type textarea "x"
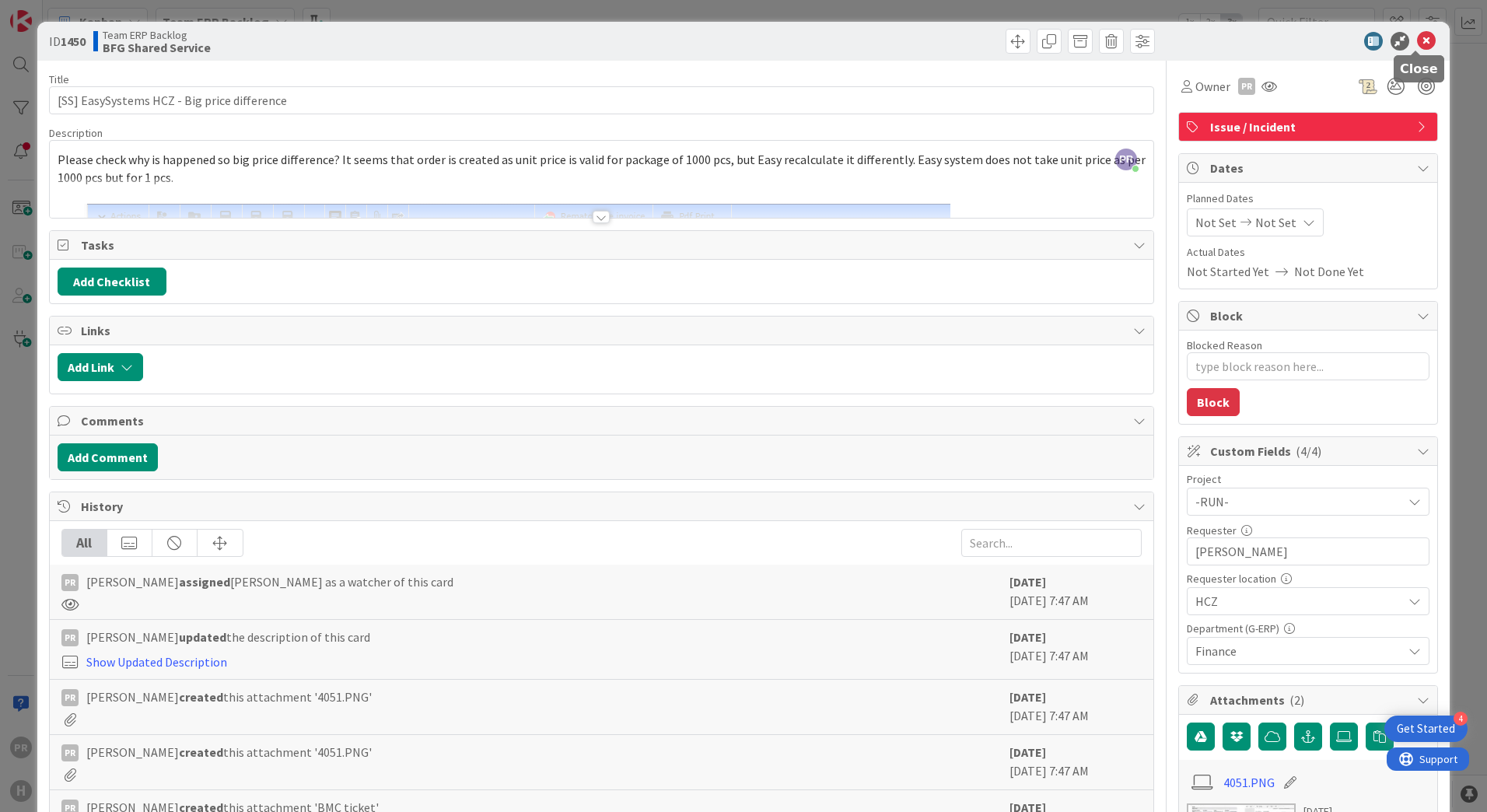
click at [1419, 46] on icon at bounding box center [1426, 41] width 19 height 19
